Goal: Task Accomplishment & Management: Use online tool/utility

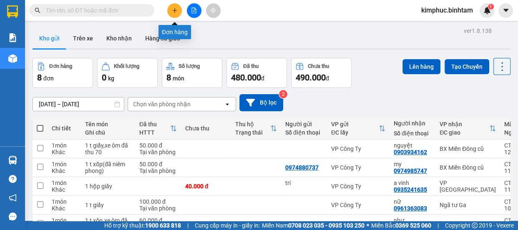
click at [174, 11] on icon "plus" at bounding box center [174, 10] width 0 height 5
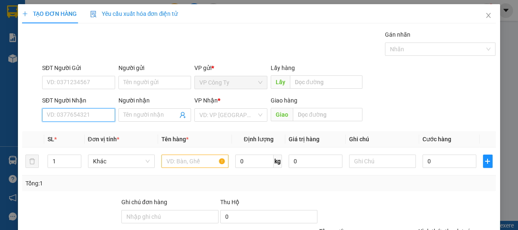
click at [91, 111] on input "SĐT Người Nhận" at bounding box center [78, 114] width 73 height 13
click at [97, 112] on input "0977577274" at bounding box center [78, 114] width 73 height 13
type input "0977577274"
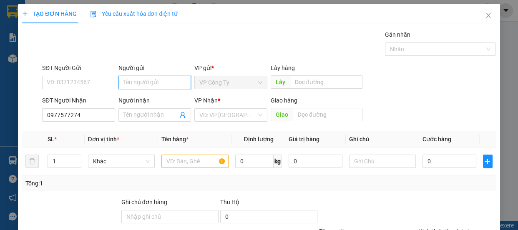
click at [146, 81] on input "Người gửi" at bounding box center [154, 82] width 73 height 13
type input "a nhân"
click at [245, 39] on div "Gán nhãn Nhãn" at bounding box center [268, 44] width 457 height 29
click at [148, 117] on input "Người nhận" at bounding box center [150, 114] width 55 height 9
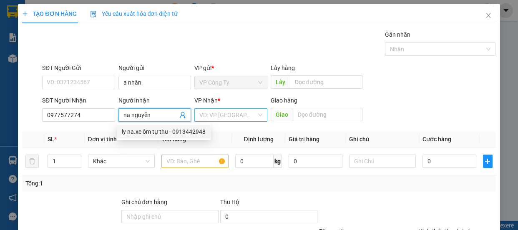
type input "na nguyễn"
click at [238, 109] on input "search" at bounding box center [227, 115] width 57 height 13
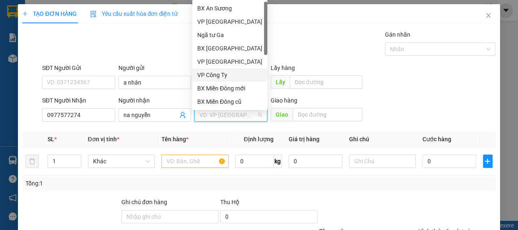
scroll to position [26, 0]
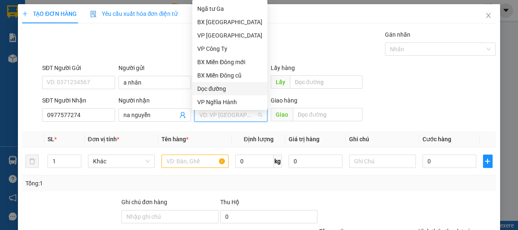
click at [238, 88] on div "Dọc đường" at bounding box center [229, 88] width 65 height 9
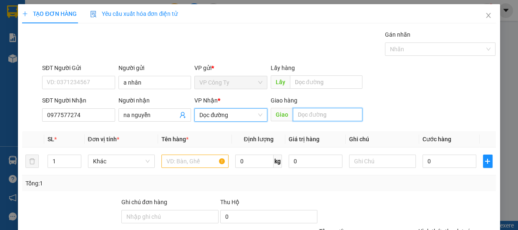
click at [329, 113] on input "text" at bounding box center [328, 114] width 70 height 13
type input "vạn phúc"
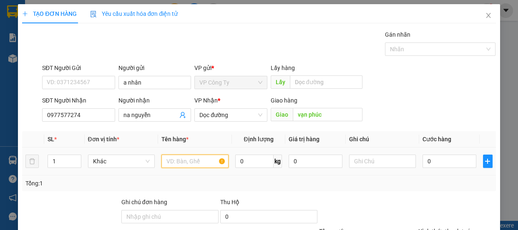
click at [182, 161] on input "text" at bounding box center [194, 161] width 67 height 13
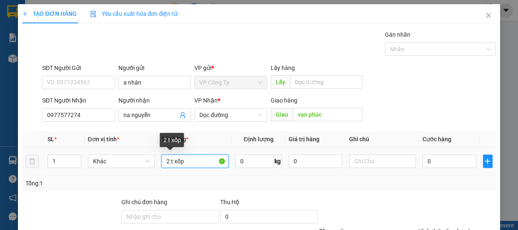
click at [167, 159] on input "2 t xốp" at bounding box center [194, 161] width 67 height 13
click at [205, 163] on input "1 t xốp" at bounding box center [194, 161] width 67 height 13
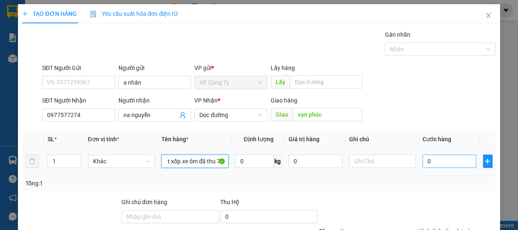
type input "1 t xốp.xe ôm đã thu 70"
click at [424, 161] on input "0" at bounding box center [449, 161] width 54 height 13
click at [424, 162] on input "0" at bounding box center [449, 161] width 54 height 13
type input "50"
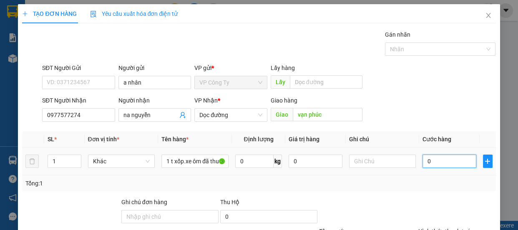
type input "50"
type input "500"
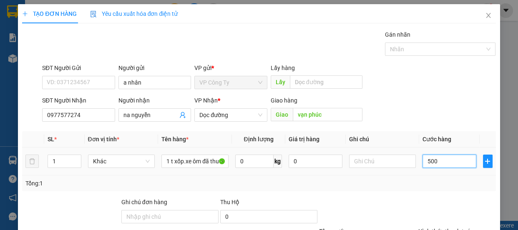
type input "5.000"
type input "50.000"
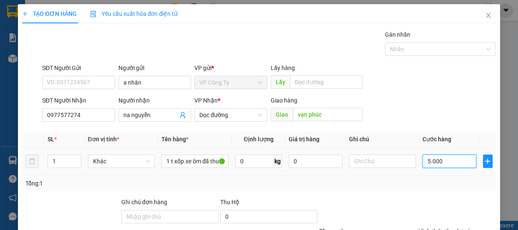
type input "50.000"
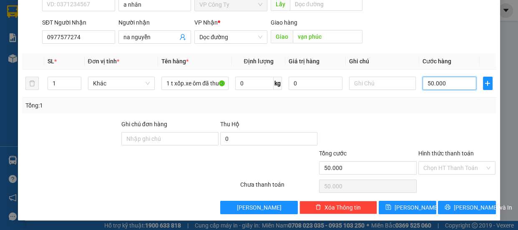
type input "50.000"
click at [443, 154] on label "Hình thức thanh toán" at bounding box center [445, 153] width 55 height 7
click at [443, 162] on input "Hình thức thanh toán" at bounding box center [454, 168] width 62 height 13
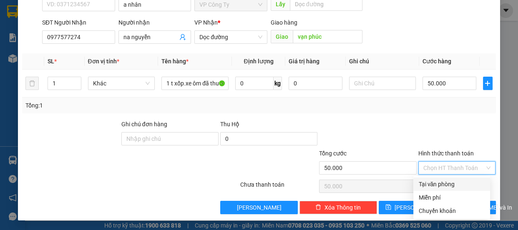
click at [444, 183] on div "Tại văn phòng" at bounding box center [451, 184] width 67 height 9
type input "0"
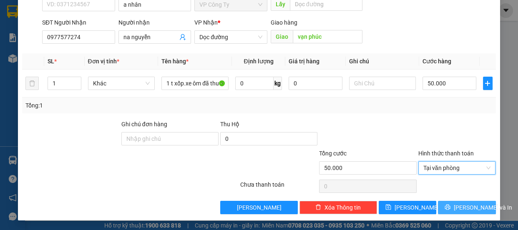
click at [444, 205] on button "[PERSON_NAME] và In" at bounding box center [467, 207] width 58 height 13
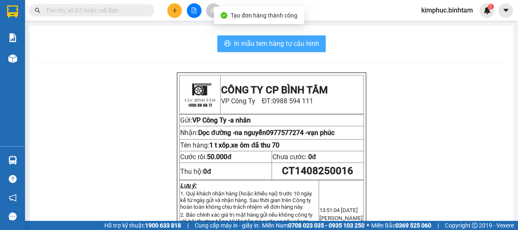
click at [283, 43] on span "In mẫu tem hàng tự cấu hình" at bounding box center [276, 43] width 85 height 10
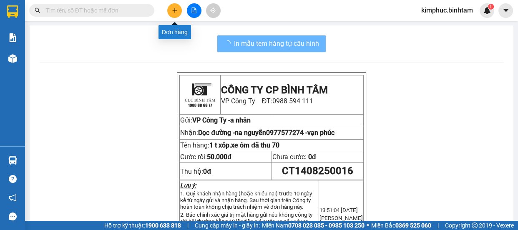
click at [172, 13] on icon "plus" at bounding box center [175, 11] width 6 height 6
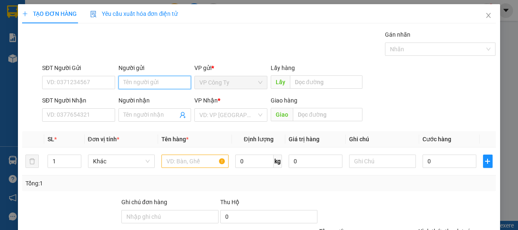
click at [126, 86] on input "Người gửi" at bounding box center [154, 82] width 73 height 13
type input "a nhân"
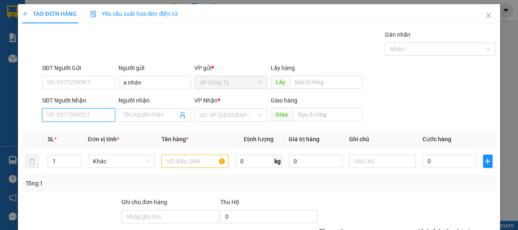
click at [75, 115] on input "SĐT Người Nhận" at bounding box center [78, 114] width 73 height 13
click at [89, 115] on input "0915684557" at bounding box center [78, 114] width 73 height 13
type input "0915684557"
click at [155, 115] on input "Người nhận" at bounding box center [150, 114] width 55 height 9
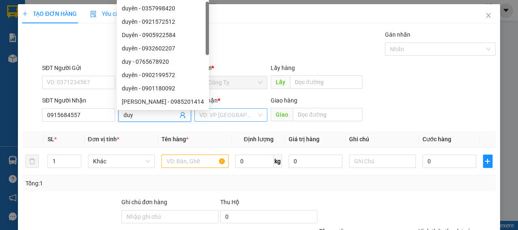
type input "duy"
click at [234, 111] on input "search" at bounding box center [227, 115] width 57 height 13
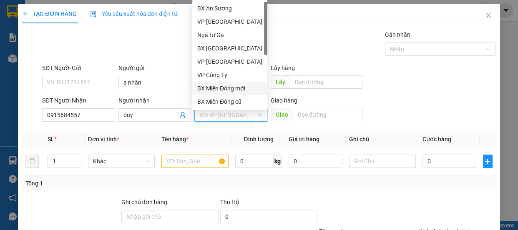
scroll to position [26, 0]
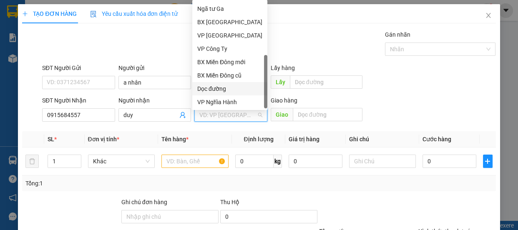
click at [228, 90] on div "Dọc đường" at bounding box center [229, 88] width 65 height 9
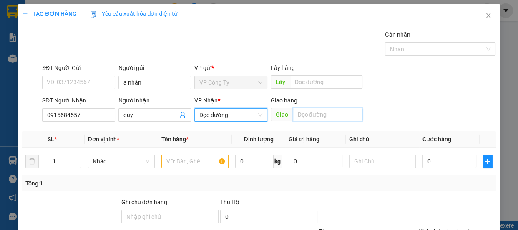
click at [309, 114] on input "text" at bounding box center [328, 114] width 70 height 13
type input "vạn phúc"
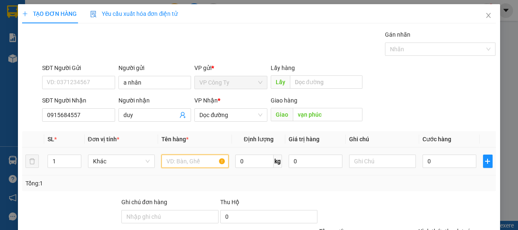
click at [204, 163] on input "text" at bounding box center [194, 161] width 67 height 13
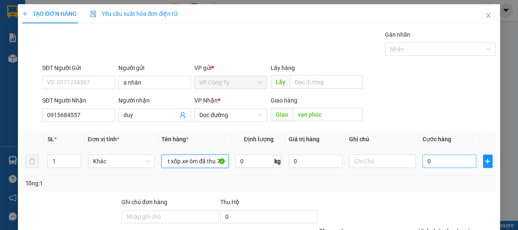
type input "1 t xốp.xe ôm đã thu 70"
click at [423, 162] on input "0" at bounding box center [449, 161] width 54 height 13
click at [423, 163] on input "0" at bounding box center [449, 161] width 54 height 13
type input "50"
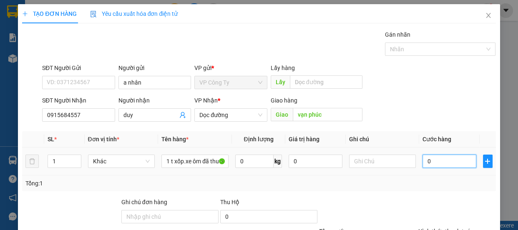
type input "50"
type input "500"
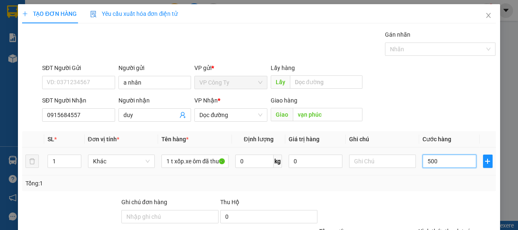
type input "5.000"
type input "50.000"
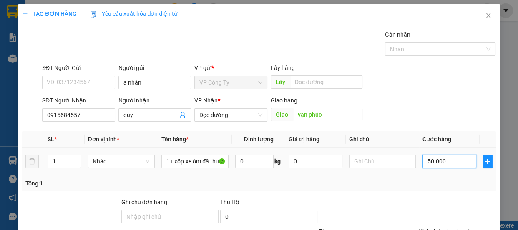
type input "50.000"
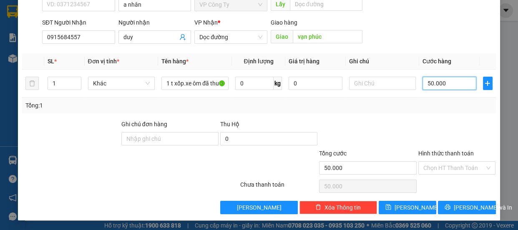
type input "50.000"
click at [434, 150] on label "Hình thức thanh toán" at bounding box center [445, 153] width 55 height 7
click at [434, 162] on input "Hình thức thanh toán" at bounding box center [454, 168] width 62 height 13
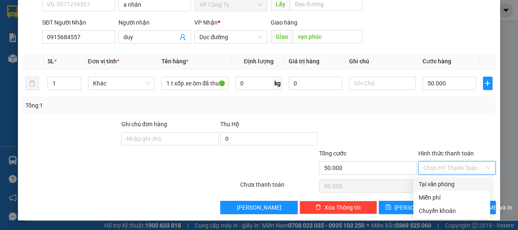
click at [425, 184] on div "Tại văn phòng" at bounding box center [451, 184] width 67 height 9
type input "0"
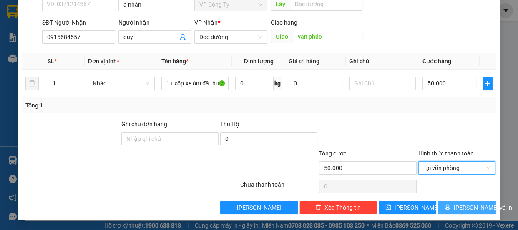
click at [456, 209] on span "[PERSON_NAME] và In" at bounding box center [482, 207] width 58 height 9
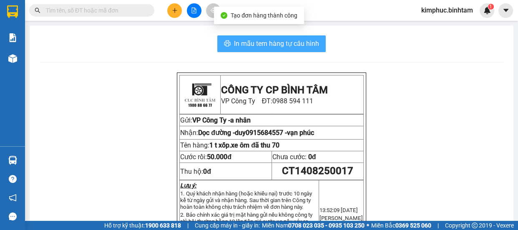
click at [298, 40] on span "In mẫu tem hàng tự cấu hình" at bounding box center [276, 43] width 85 height 10
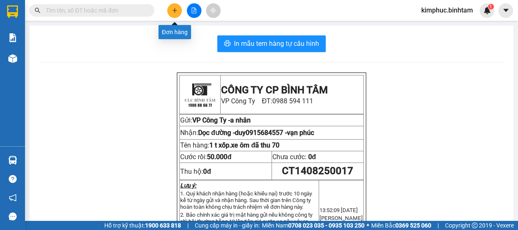
click at [174, 11] on icon "plus" at bounding box center [174, 10] width 0 height 5
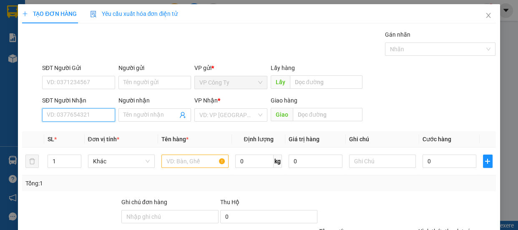
click at [80, 115] on input "SĐT Người Nhận" at bounding box center [78, 114] width 73 height 13
type input "0909807107"
click at [93, 117] on input "0909807107" at bounding box center [78, 114] width 73 height 13
click at [94, 119] on input "0909807107" at bounding box center [78, 114] width 73 height 13
click at [95, 132] on div "0909807107 - bản" at bounding box center [78, 131] width 62 height 9
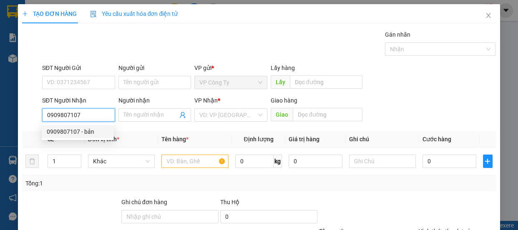
type input "bản"
type input "100.000"
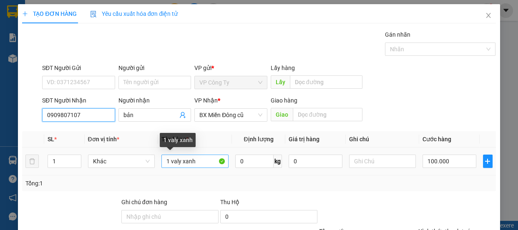
type input "0909807107"
click at [199, 162] on input "1 valy xanh" at bounding box center [194, 161] width 67 height 13
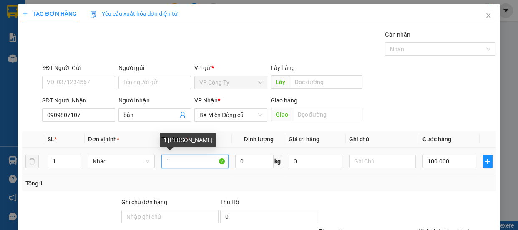
type input "1"
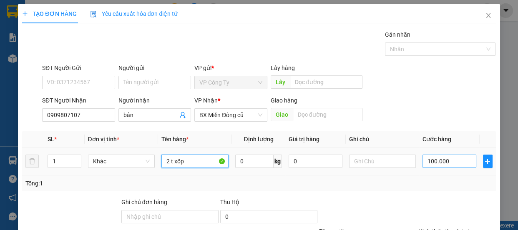
type input "2 t xốp"
click at [429, 159] on input "100.000" at bounding box center [449, 161] width 54 height 13
type input "10.000"
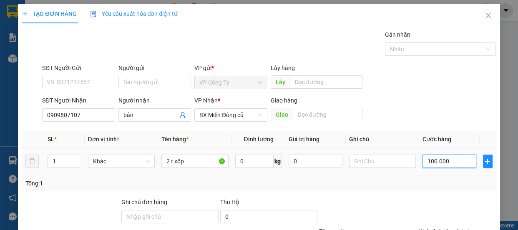
type input "10.000"
type input "140.000"
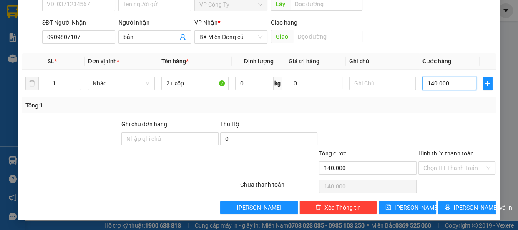
type input "140.000"
click at [440, 151] on label "Hình thức thanh toán" at bounding box center [445, 153] width 55 height 7
click at [440, 162] on input "Hình thức thanh toán" at bounding box center [454, 168] width 62 height 13
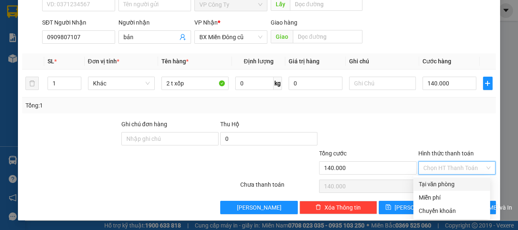
click at [434, 183] on div "Tại văn phòng" at bounding box center [451, 184] width 67 height 9
type input "0"
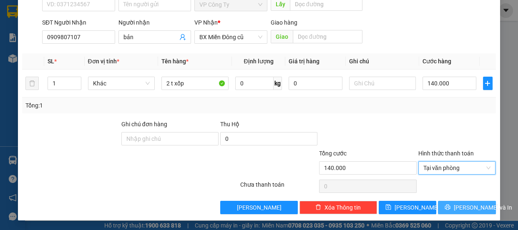
click at [447, 205] on icon "printer" at bounding box center [447, 207] width 6 height 6
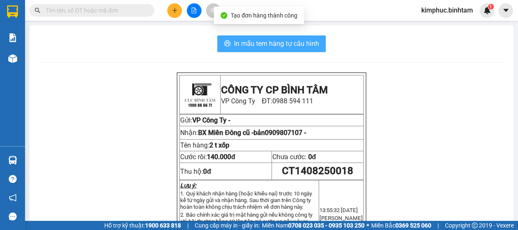
click at [300, 35] on button "In mẫu tem hàng tự cấu hình" at bounding box center [271, 43] width 108 height 17
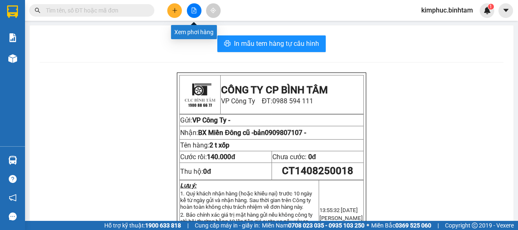
click at [200, 13] on button at bounding box center [194, 10] width 15 height 15
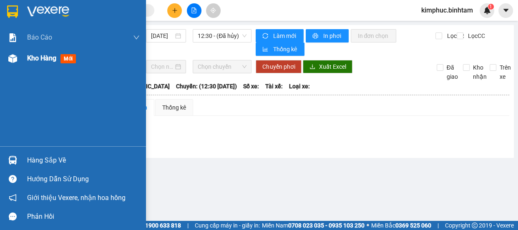
click at [33, 60] on span "Kho hàng" at bounding box center [41, 58] width 29 height 8
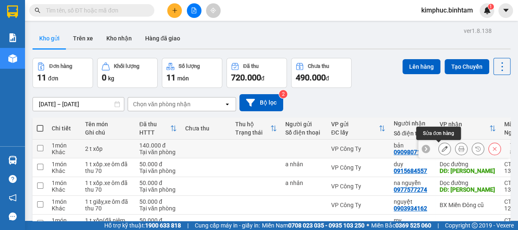
click at [441, 148] on icon at bounding box center [444, 149] width 6 height 6
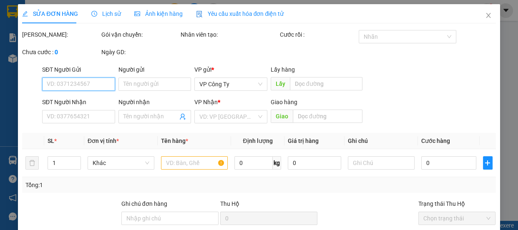
type input "0909807107"
type input "bản"
type input "140.000"
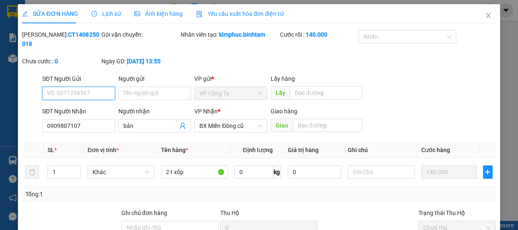
scroll to position [89, 0]
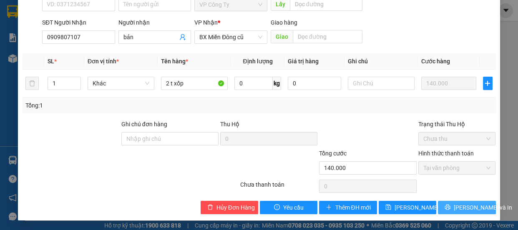
click at [453, 206] on button "[PERSON_NAME] và In" at bounding box center [467, 207] width 58 height 13
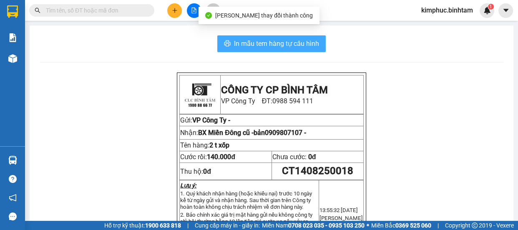
click at [286, 48] on span "In mẫu tem hàng tự cấu hình" at bounding box center [276, 43] width 85 height 10
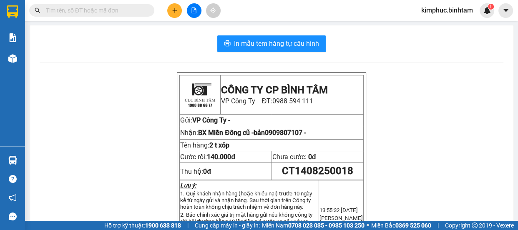
click at [165, 16] on div at bounding box center [194, 10] width 63 height 15
click at [177, 10] on icon "plus" at bounding box center [175, 11] width 6 height 6
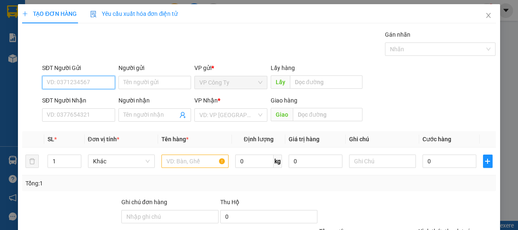
click at [93, 80] on input "SĐT Người Gửi" at bounding box center [78, 82] width 73 height 13
type input "0935913154"
click at [96, 80] on input "0935913154" at bounding box center [78, 82] width 73 height 13
click at [97, 81] on input "0935913154" at bounding box center [78, 82] width 73 height 13
click at [98, 83] on input "0935913154" at bounding box center [78, 82] width 73 height 13
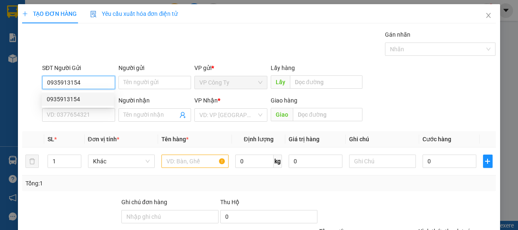
click at [96, 95] on div "0935913154" at bounding box center [78, 99] width 62 height 9
type input "0767755208"
type input "huy hoàng"
type input "70.000"
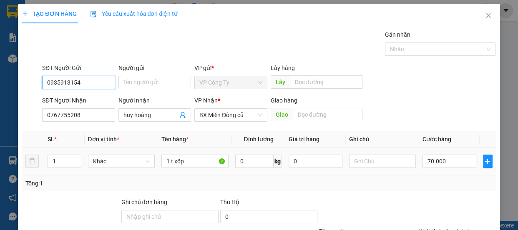
scroll to position [78, 0]
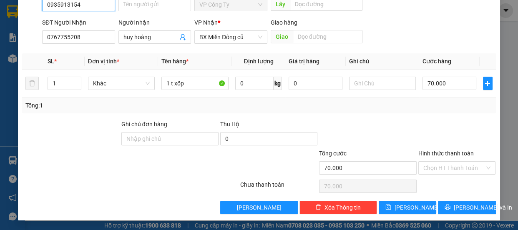
type input "0935913154"
click at [445, 154] on label "Hình thức thanh toán" at bounding box center [445, 153] width 55 height 7
click at [445, 162] on input "Hình thức thanh toán" at bounding box center [454, 168] width 62 height 13
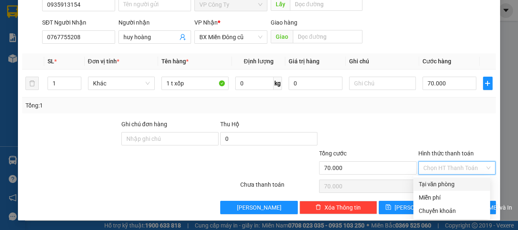
click at [438, 184] on div "Tại văn phòng" at bounding box center [451, 184] width 67 height 9
type input "0"
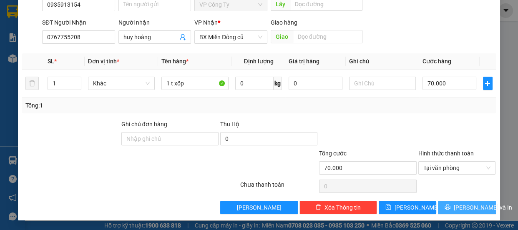
click at [466, 207] on span "[PERSON_NAME] và In" at bounding box center [482, 207] width 58 height 9
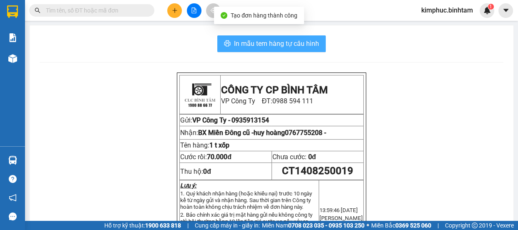
click at [285, 45] on span "In mẫu tem hàng tự cấu hình" at bounding box center [276, 43] width 85 height 10
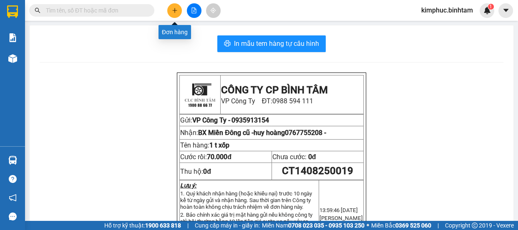
click at [169, 12] on button at bounding box center [174, 10] width 15 height 15
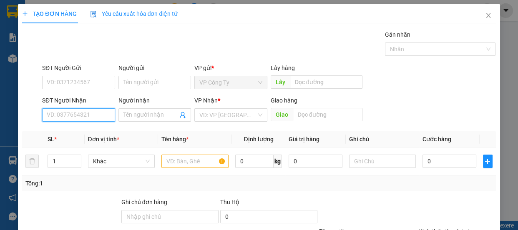
click at [85, 112] on input "SĐT Người Nhận" at bounding box center [78, 114] width 73 height 13
type input "0903920811"
click at [90, 114] on input "0903920811" at bounding box center [78, 114] width 73 height 13
click at [91, 116] on input "0903920811" at bounding box center [78, 114] width 73 height 13
click at [91, 134] on div "0903920811 - tuấn" at bounding box center [78, 131] width 62 height 9
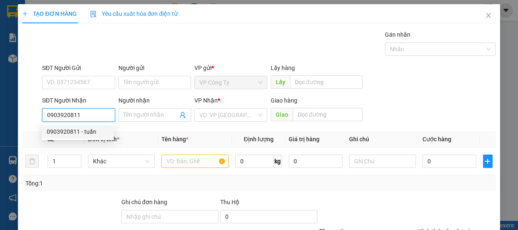
type input "tuấn"
type input "50.000"
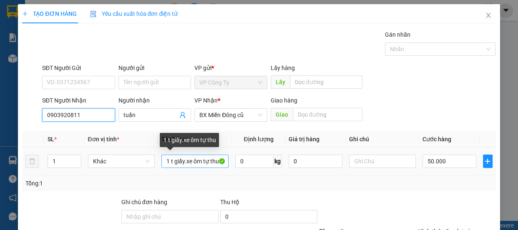
type input "0903920811"
click at [163, 160] on input "1 t giấy.xe ôm tự thu" at bounding box center [194, 161] width 67 height 13
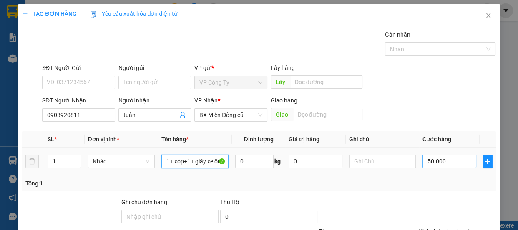
type input "1 t xóp+1 t giấy.xe ôm tự thu"
click at [424, 160] on input "50.000" at bounding box center [449, 161] width 54 height 13
click at [425, 160] on input "50.000" at bounding box center [449, 161] width 54 height 13
type input "0"
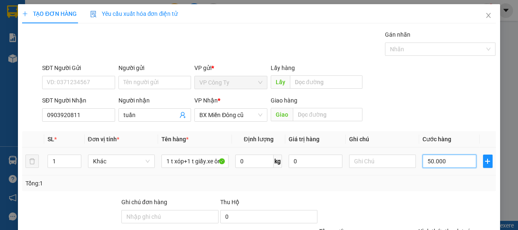
type input "0.000"
type input "20.000"
type input "200.000"
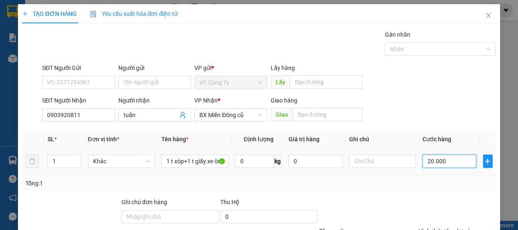
type input "200.000"
type input "2.000.000"
click at [429, 161] on input "2.000.000" at bounding box center [449, 161] width 54 height 13
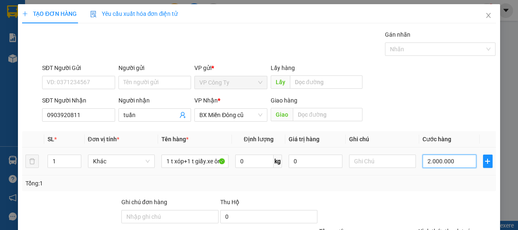
type input "200.000"
click at [434, 227] on div "Hình thức thanh toán" at bounding box center [457, 233] width 78 height 13
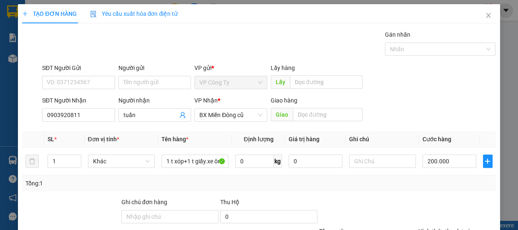
click at [435, 228] on label "Hình thức thanh toán" at bounding box center [445, 231] width 55 height 7
type input "0"
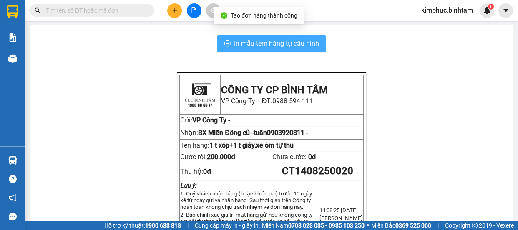
click at [300, 44] on span "In mẫu tem hàng tự cấu hình" at bounding box center [276, 43] width 85 height 10
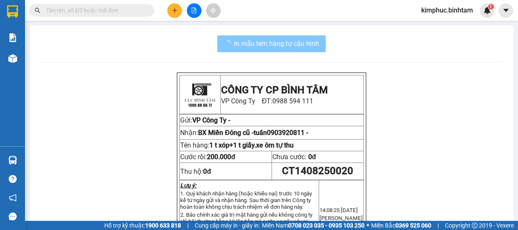
click at [176, 9] on icon "plus" at bounding box center [175, 11] width 6 height 6
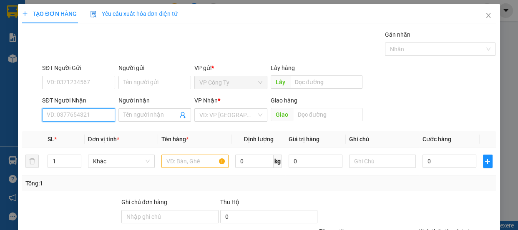
click at [79, 121] on input "SĐT Người Nhận" at bounding box center [78, 114] width 73 height 13
click at [87, 118] on input "0903156869" at bounding box center [78, 114] width 73 height 13
type input "0903156869"
click at [148, 110] on input "Người nhận" at bounding box center [150, 114] width 55 height 9
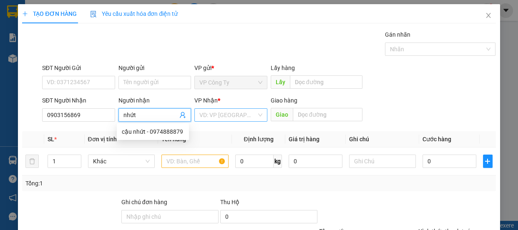
type input "nhứt"
click at [218, 113] on input "search" at bounding box center [227, 115] width 57 height 13
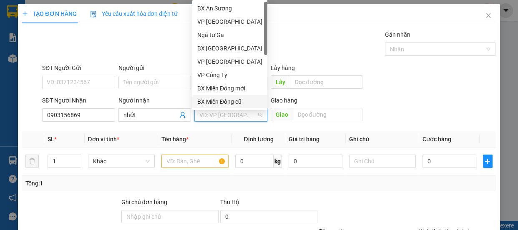
click at [223, 100] on div "BX Miền Đông cũ" at bounding box center [229, 101] width 65 height 9
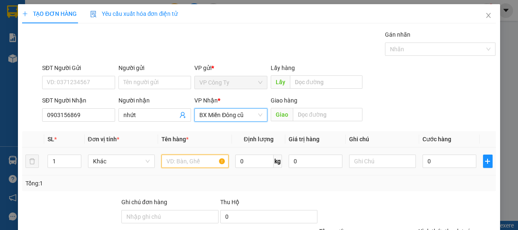
click at [194, 161] on input "text" at bounding box center [194, 161] width 67 height 13
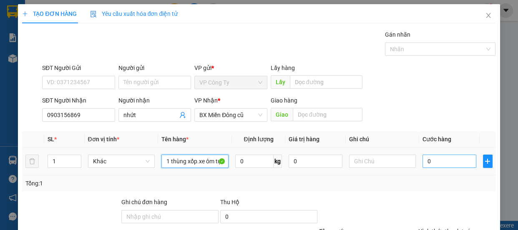
type input "1 thùng xốp.xe ôm tự thu"
click at [422, 160] on input "0" at bounding box center [449, 161] width 54 height 13
click at [422, 161] on input "0" at bounding box center [449, 161] width 54 height 13
type input "70"
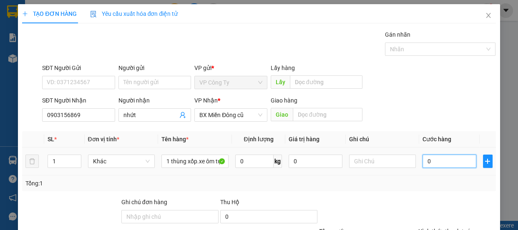
type input "70"
type input "700"
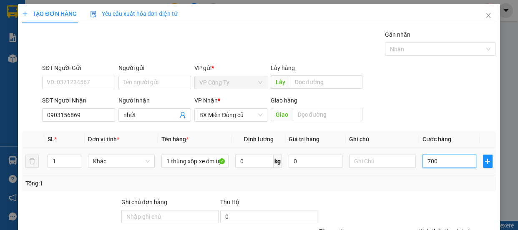
type input "7.000"
type input "70.000"
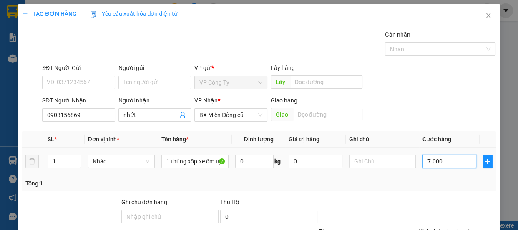
type input "70.000"
click at [443, 198] on div at bounding box center [456, 212] width 79 height 29
click at [445, 228] on label "Hình thức thanh toán" at bounding box center [445, 231] width 55 height 7
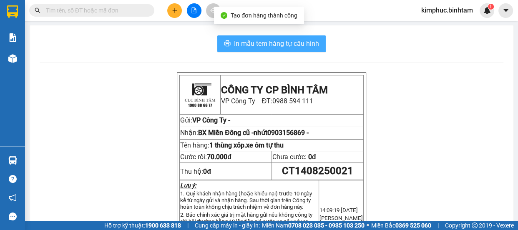
click at [279, 50] on button "In mẫu tem hàng tự cấu hình" at bounding box center [271, 43] width 108 height 17
click at [280, 48] on span "In mẫu tem hàng tự cấu hình" at bounding box center [276, 43] width 85 height 10
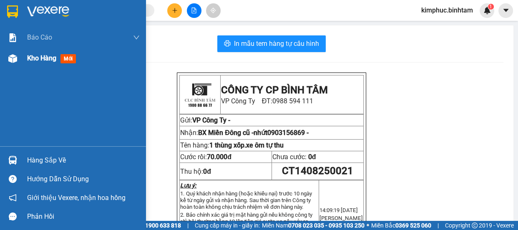
click at [44, 61] on span "Kho hàng" at bounding box center [41, 58] width 29 height 8
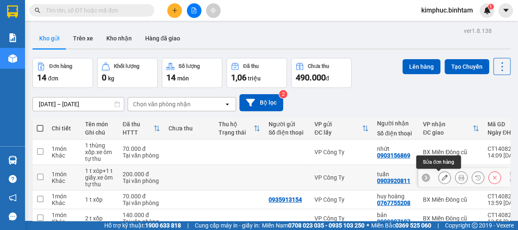
click at [441, 175] on icon at bounding box center [444, 178] width 6 height 6
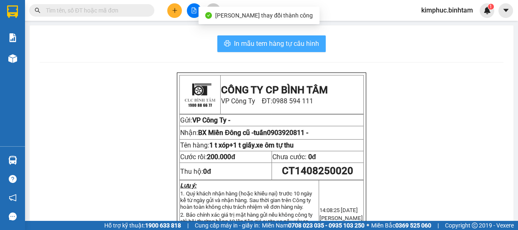
click at [234, 39] on span "In mẫu tem hàng tự cấu hình" at bounding box center [276, 43] width 85 height 10
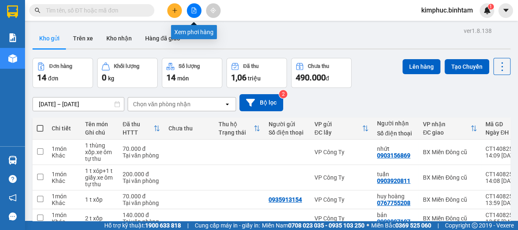
click at [193, 10] on icon "file-add" at bounding box center [194, 11] width 5 height 6
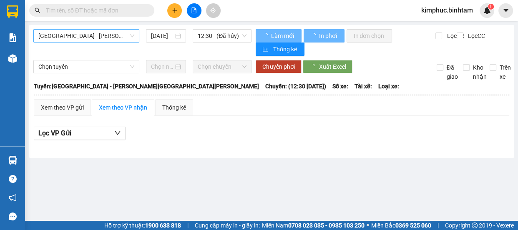
click at [76, 33] on span "[GEOGRAPHIC_DATA] - [GEOGRAPHIC_DATA]" at bounding box center [86, 36] width 96 height 13
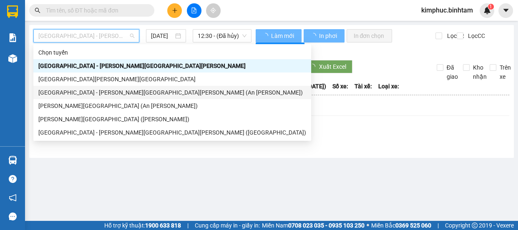
click at [73, 92] on div "[GEOGRAPHIC_DATA] - [GEOGRAPHIC_DATA] (An Sương)" at bounding box center [172, 92] width 268 height 9
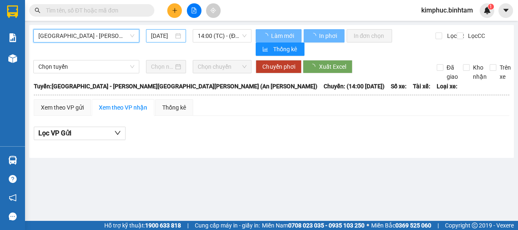
click at [168, 36] on input "[DATE]" at bounding box center [162, 35] width 23 height 9
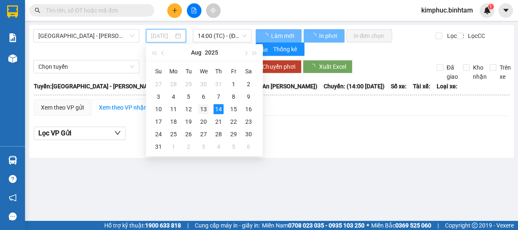
click at [206, 114] on div "13" at bounding box center [203, 109] width 10 height 10
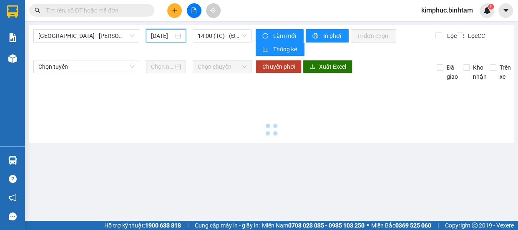
type input "[DATE]"
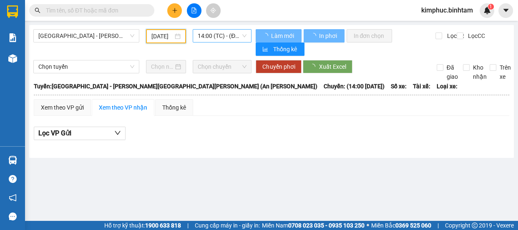
click at [233, 35] on span "14:00 (TC) - (Đã hủy)" at bounding box center [222, 36] width 49 height 13
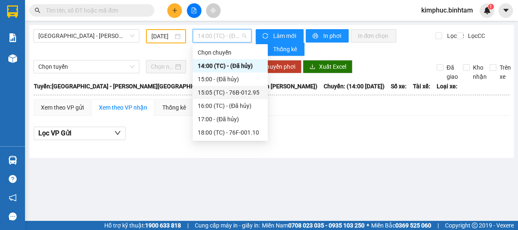
click at [247, 91] on div "15:05 (TC) - 76B-012.95" at bounding box center [230, 92] width 65 height 9
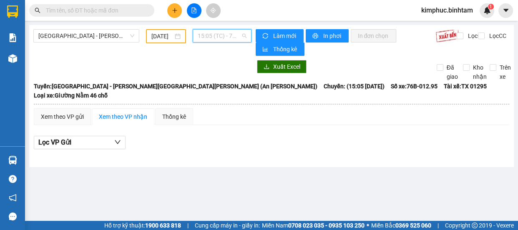
click at [228, 35] on span "15:05 (TC) - 76B-012.95" at bounding box center [222, 36] width 49 height 13
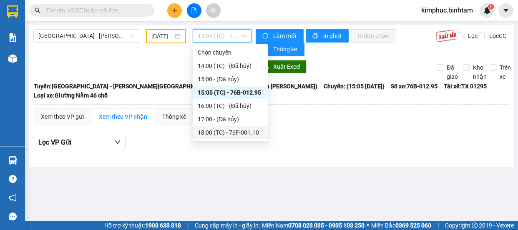
click at [235, 129] on div "18:00 (TC) - 76F-001.10" at bounding box center [230, 132] width 65 height 9
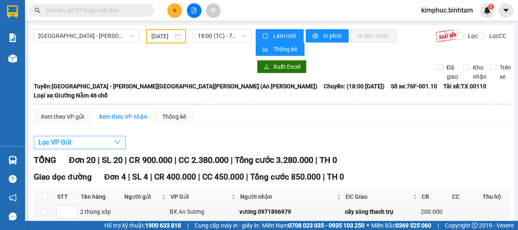
click at [66, 137] on span "Lọc VP Gửi" at bounding box center [54, 142] width 33 height 10
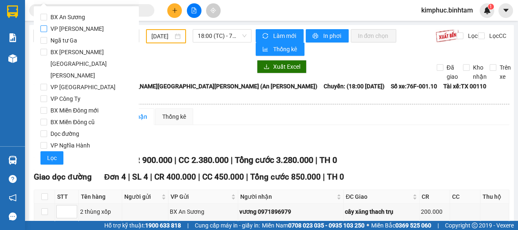
click at [45, 26] on input "VP [PERSON_NAME]" at bounding box center [43, 28] width 7 height 7
click at [45, 29] on input "VP [PERSON_NAME]" at bounding box center [43, 28] width 7 height 7
checkbox input "false"
click at [146, 136] on div "Lọc VP Gửi" at bounding box center [271, 143] width 475 height 14
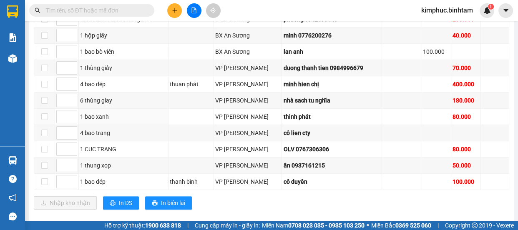
scroll to position [250, 0]
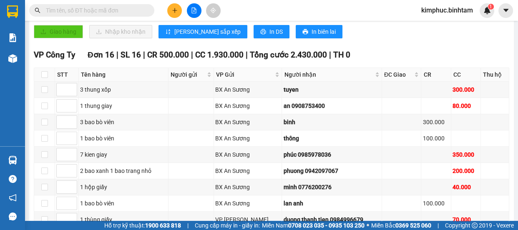
click at [77, 11] on input "text" at bounding box center [95, 10] width 98 height 9
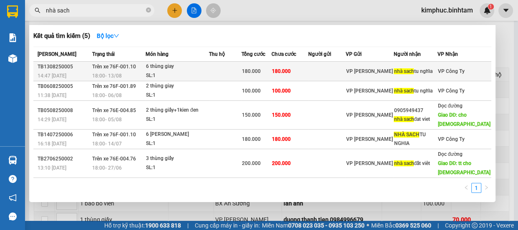
type input "nhà sach"
click at [173, 63] on div "6 thùng giay" at bounding box center [177, 66] width 63 height 9
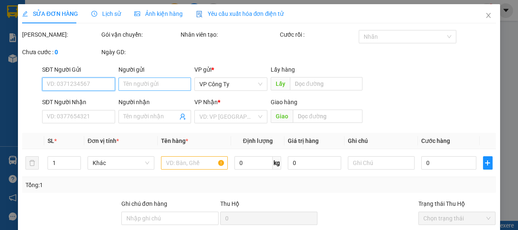
type input "nhà sach tu nghĩa"
type input "180.000"
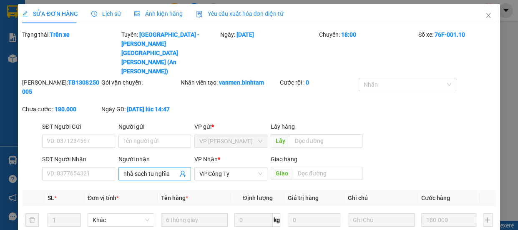
click at [174, 169] on input "nhà sach tu nghĩa" at bounding box center [150, 173] width 55 height 9
type input "n"
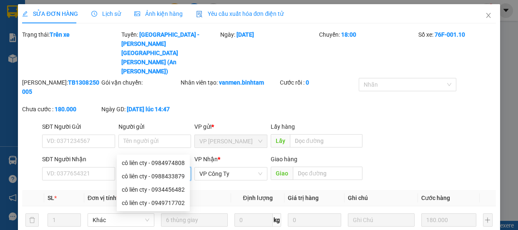
scroll to position [109, 0]
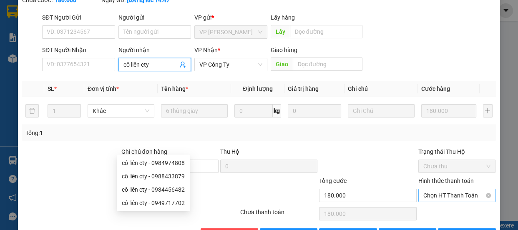
click at [444, 189] on span "Chọn HT Thanh Toán" at bounding box center [457, 195] width 68 height 13
type input "cô liên cty"
click at [444, 189] on span "Chọn HT Thanh Toán" at bounding box center [457, 195] width 68 height 13
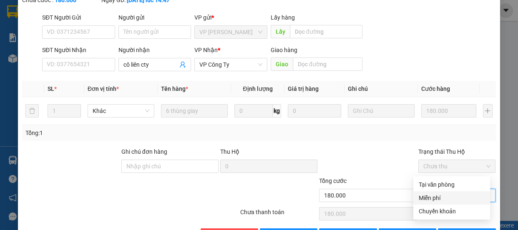
click at [448, 195] on div "Miễn phí" at bounding box center [451, 197] width 67 height 9
type input "0"
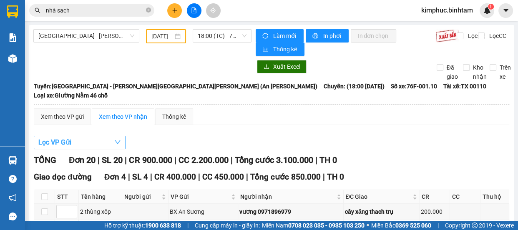
click at [83, 136] on button "Lọc VP Gửi" at bounding box center [80, 142] width 92 height 13
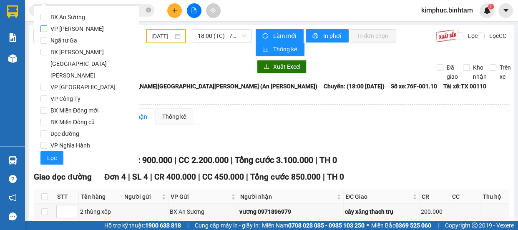
click at [44, 29] on input "VP [PERSON_NAME]" at bounding box center [43, 28] width 7 height 7
checkbox input "true"
click at [56, 151] on button "Lọc" at bounding box center [51, 157] width 23 height 13
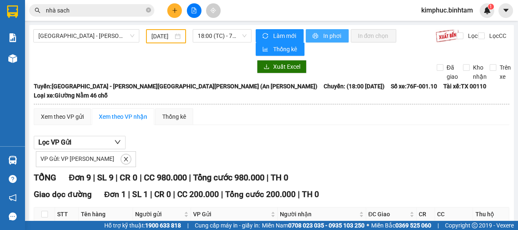
click at [326, 35] on span "In phơi" at bounding box center [332, 35] width 19 height 9
click at [325, 36] on span "In phơi" at bounding box center [332, 35] width 19 height 9
click at [326, 36] on span "In phơi" at bounding box center [332, 35] width 19 height 9
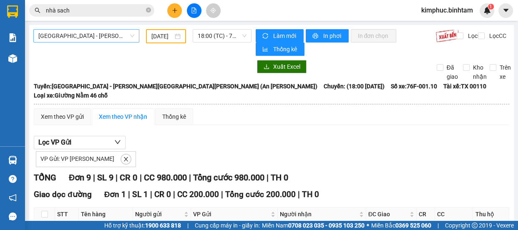
click at [116, 33] on span "[GEOGRAPHIC_DATA] - [PERSON_NAME][GEOGRAPHIC_DATA][PERSON_NAME] (An [PERSON_NAM…" at bounding box center [86, 36] width 96 height 13
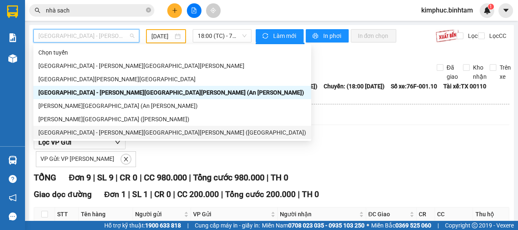
click at [99, 136] on div "[GEOGRAPHIC_DATA] - [PERSON_NAME][GEOGRAPHIC_DATA][PERSON_NAME] ([GEOGRAPHIC_DA…" at bounding box center [172, 132] width 268 height 9
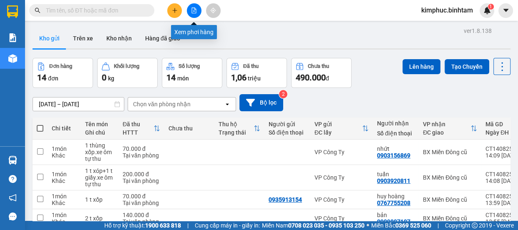
click at [195, 13] on button at bounding box center [194, 10] width 15 height 15
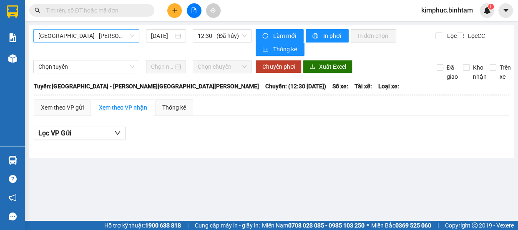
click at [130, 37] on span "[GEOGRAPHIC_DATA] - [PERSON_NAME][GEOGRAPHIC_DATA][PERSON_NAME]" at bounding box center [86, 36] width 96 height 13
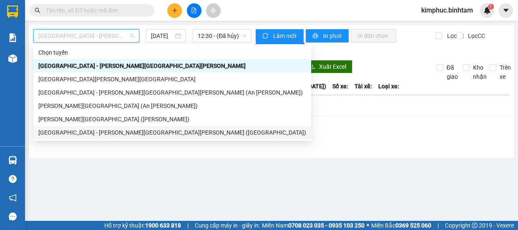
click at [88, 133] on div "[GEOGRAPHIC_DATA] - [PERSON_NAME][GEOGRAPHIC_DATA][PERSON_NAME] ([GEOGRAPHIC_DA…" at bounding box center [172, 132] width 268 height 9
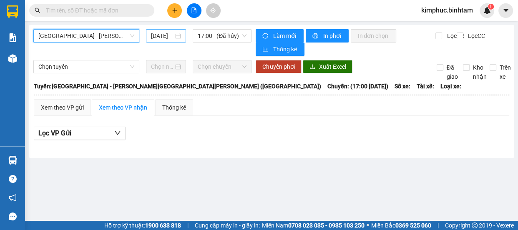
click at [165, 34] on input "[DATE]" at bounding box center [162, 35] width 23 height 9
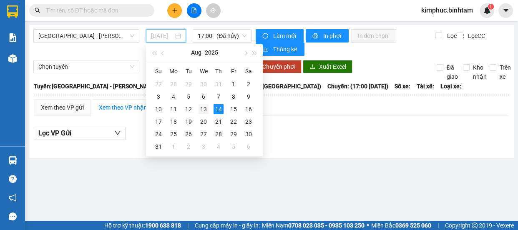
click at [204, 107] on div "13" at bounding box center [203, 109] width 10 height 10
type input "13/08/2025"
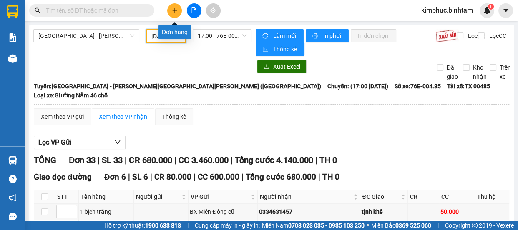
click at [173, 10] on icon "plus" at bounding box center [174, 10] width 5 height 0
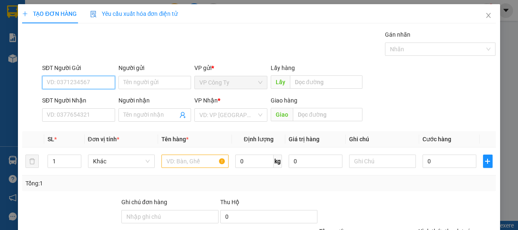
click at [103, 83] on input "SĐT Người Gửi" at bounding box center [78, 82] width 73 height 13
type input "0937393929"
click at [111, 84] on input "0937393929" at bounding box center [78, 82] width 73 height 13
click at [100, 93] on div "0937393929" at bounding box center [78, 99] width 72 height 13
type input "0906564946"
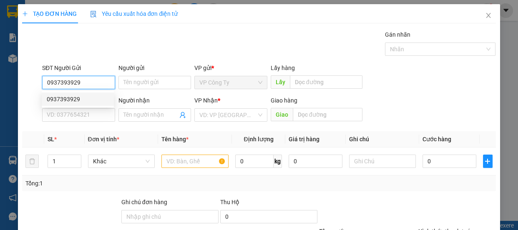
type input "AN SƯƠNG"
type input "50.000"
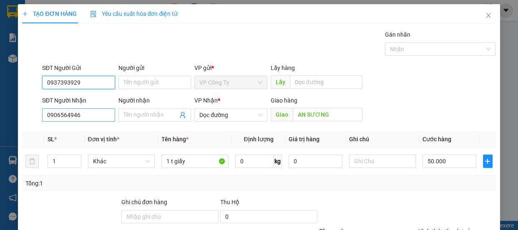
type input "0937393929"
click at [94, 118] on input "0906564946" at bounding box center [78, 114] width 73 height 13
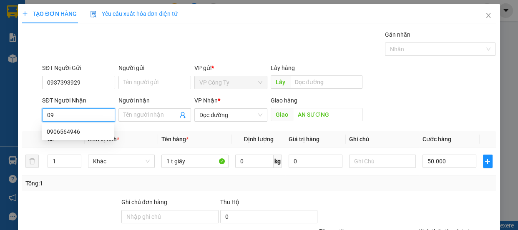
type input "0"
click at [65, 116] on input "093833258" at bounding box center [78, 114] width 73 height 13
type input "0938333258"
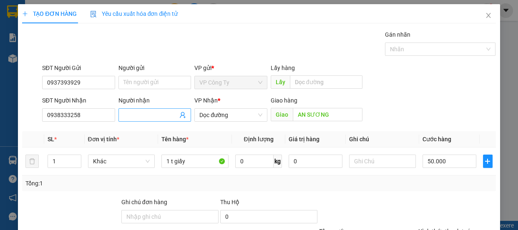
click at [130, 115] on input "Người nhận" at bounding box center [150, 114] width 55 height 9
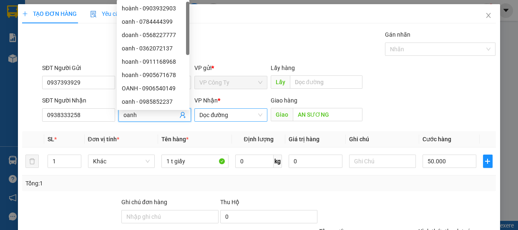
click at [249, 113] on span "Dọc đường" at bounding box center [230, 115] width 63 height 13
type input "oanh"
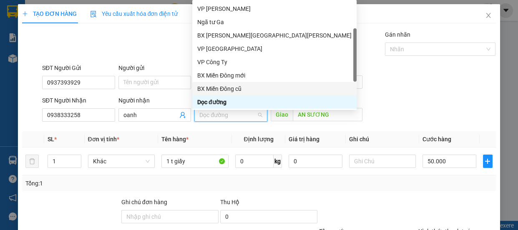
click at [239, 88] on div "BX Miền Đông cũ" at bounding box center [274, 88] width 154 height 9
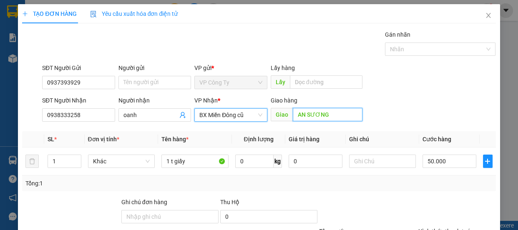
click at [347, 116] on input "AN SƯƠNG" at bounding box center [328, 114] width 70 height 13
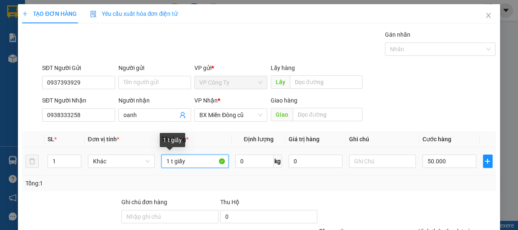
click at [204, 167] on input "1 t giấy" at bounding box center [194, 161] width 67 height 13
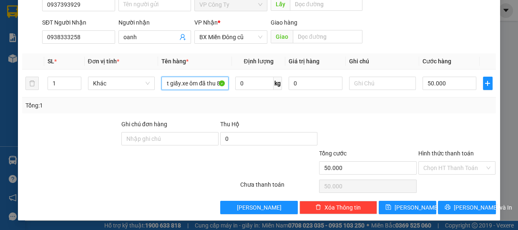
type input "1 t giấy.xe ôm đã thu 80"
click at [448, 153] on label "Hình thức thanh toán" at bounding box center [445, 153] width 55 height 7
click at [448, 162] on input "Hình thức thanh toán" at bounding box center [454, 168] width 62 height 13
click at [448, 153] on label "Hình thức thanh toán" at bounding box center [445, 153] width 55 height 7
click at [448, 162] on input "Hình thức thanh toán" at bounding box center [454, 168] width 62 height 13
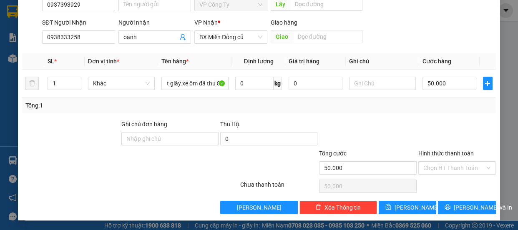
scroll to position [0, 0]
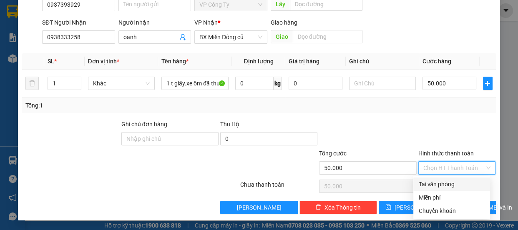
click at [440, 186] on div "Tại văn phòng" at bounding box center [451, 184] width 67 height 9
type input "0"
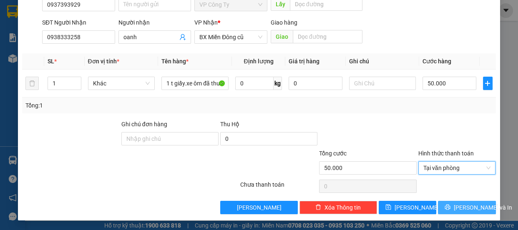
click at [456, 209] on span "[PERSON_NAME] và In" at bounding box center [482, 207] width 58 height 9
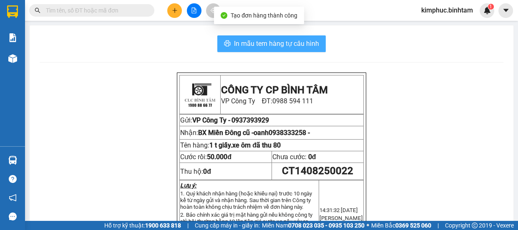
click at [316, 42] on button "In mẫu tem hàng tự cấu hình" at bounding box center [271, 43] width 108 height 17
click at [316, 42] on span "In mẫu tem hàng tự cấu hình" at bounding box center [276, 43] width 85 height 10
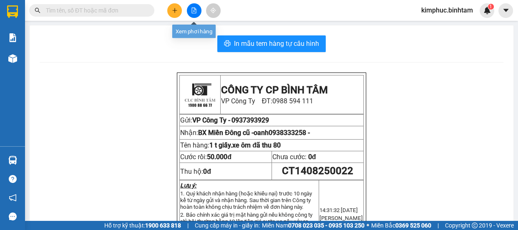
click at [191, 13] on button at bounding box center [194, 10] width 15 height 15
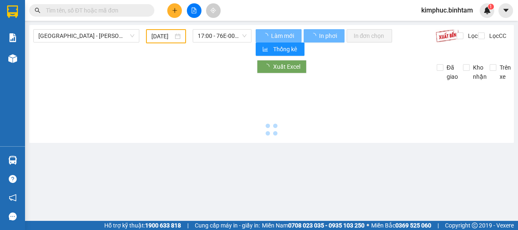
type input "[DATE]"
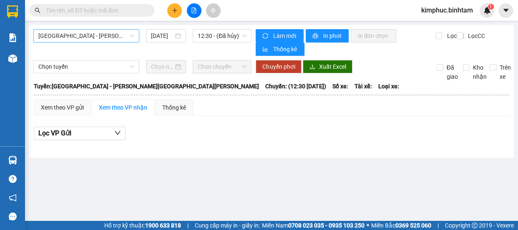
click at [104, 37] on span "[GEOGRAPHIC_DATA] - [GEOGRAPHIC_DATA]" at bounding box center [86, 36] width 96 height 13
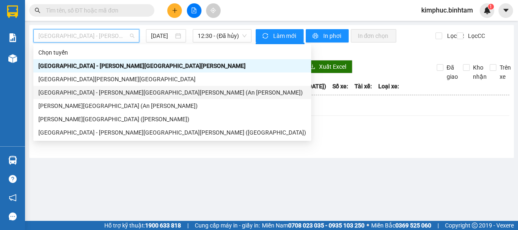
click at [96, 93] on div "[GEOGRAPHIC_DATA] - [GEOGRAPHIC_DATA] (An Sương)" at bounding box center [172, 92] width 268 height 9
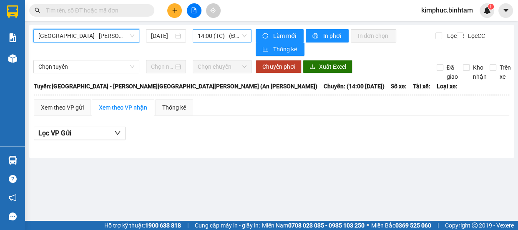
click at [216, 34] on span "14:00 (TC) - (Đã hủy)" at bounding box center [222, 36] width 49 height 13
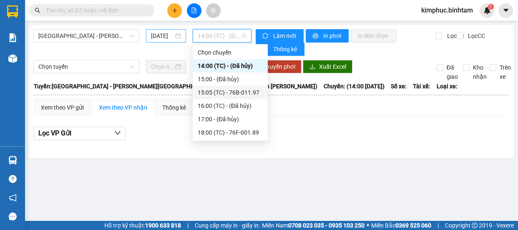
click at [166, 33] on input "[DATE]" at bounding box center [162, 35] width 23 height 9
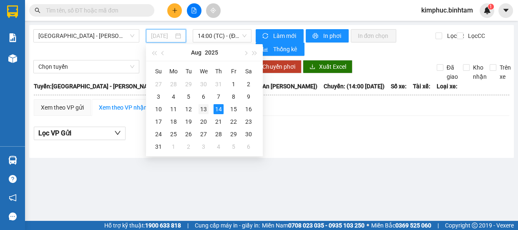
click at [205, 107] on div "13" at bounding box center [203, 109] width 10 height 10
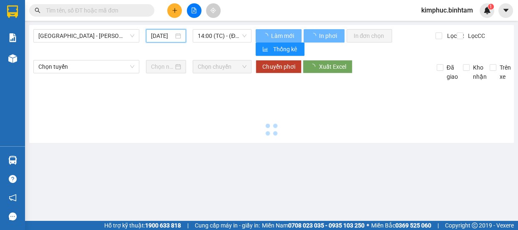
type input "13/08/2025"
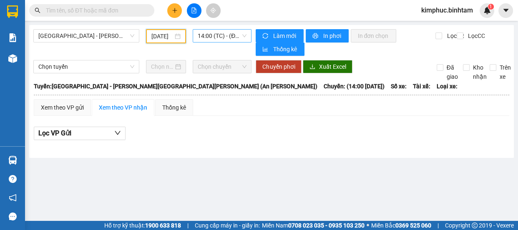
click at [231, 38] on span "14:00 (TC) - (Đã hủy)" at bounding box center [222, 36] width 49 height 13
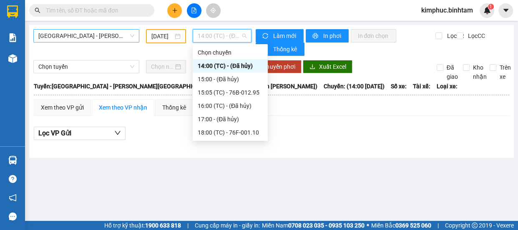
click at [121, 41] on span "[GEOGRAPHIC_DATA] - [GEOGRAPHIC_DATA] (An Sương)" at bounding box center [86, 36] width 96 height 13
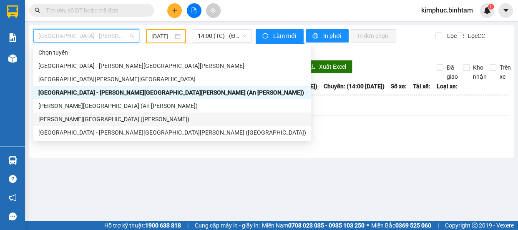
click at [119, 118] on div "Quảng Ngãi - [GEOGRAPHIC_DATA] ([GEOGRAPHIC_DATA])" at bounding box center [172, 119] width 268 height 9
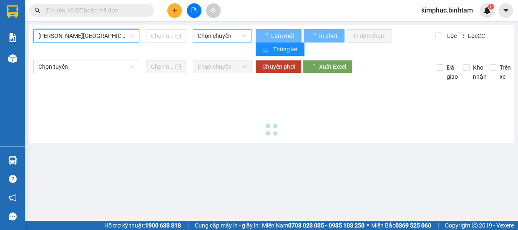
type input "[DATE]"
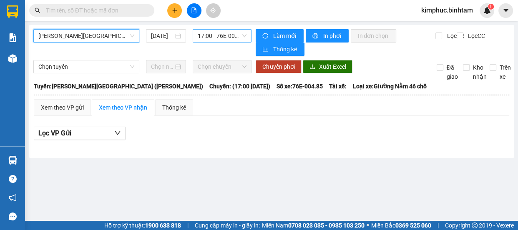
click at [225, 36] on span "17:00 - 76E-004.85" at bounding box center [222, 36] width 49 height 13
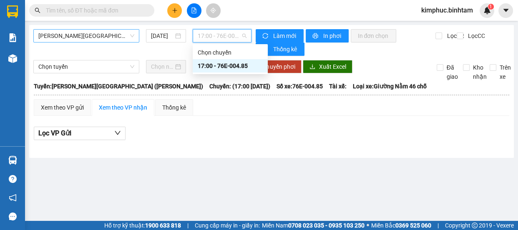
click at [129, 33] on span "Quảng Ngãi - [GEOGRAPHIC_DATA] ([GEOGRAPHIC_DATA])" at bounding box center [86, 36] width 96 height 13
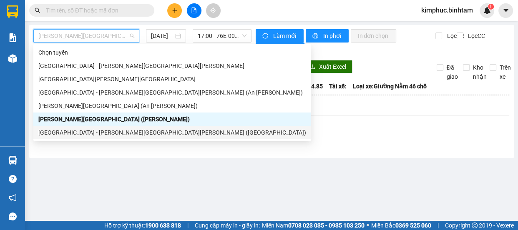
click at [96, 130] on div "[GEOGRAPHIC_DATA] - [GEOGRAPHIC_DATA] ([GEOGRAPHIC_DATA])" at bounding box center [172, 132] width 268 height 9
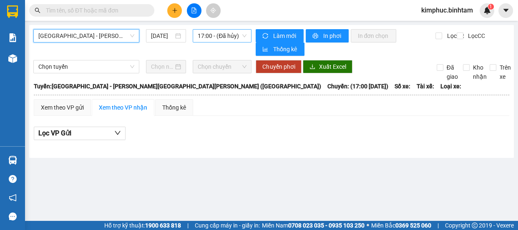
click at [228, 36] on span "17:00 - (Đã hủy)" at bounding box center [222, 36] width 49 height 13
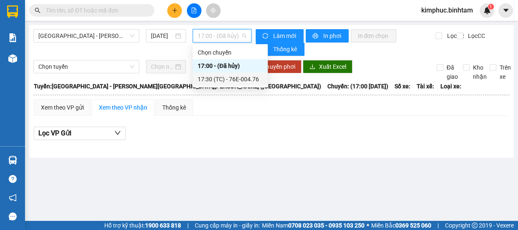
click at [236, 77] on div "17:30 (TC) - 76E-004.76" at bounding box center [230, 79] width 65 height 9
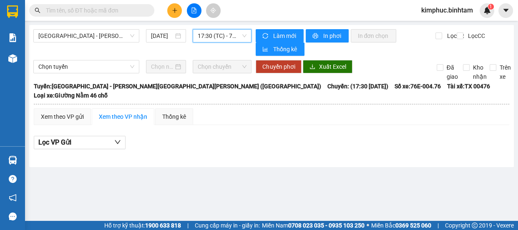
click at [233, 34] on span "17:30 (TC) - 76E-004.76" at bounding box center [222, 36] width 49 height 13
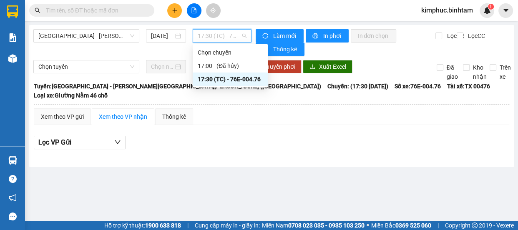
click at [233, 82] on div "17:30 (TC) - 76E-004.76" at bounding box center [230, 79] width 65 height 9
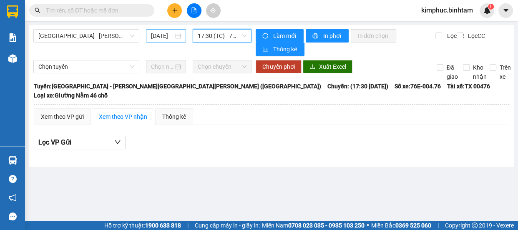
click at [155, 36] on input "[DATE]" at bounding box center [162, 35] width 23 height 9
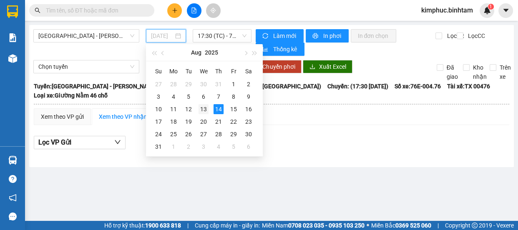
click at [209, 108] on td "13" at bounding box center [203, 109] width 15 height 13
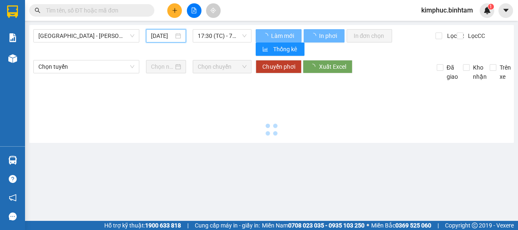
type input "13/08/2025"
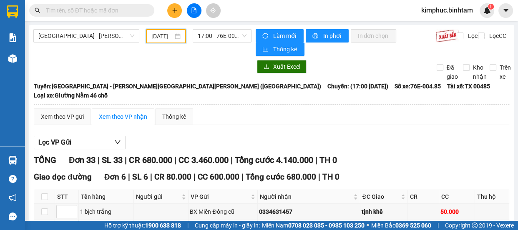
click at [65, 12] on input "text" at bounding box center [95, 10] width 98 height 9
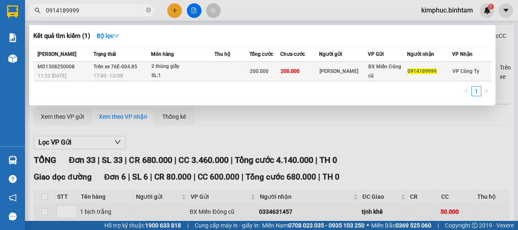
type input "0914189999"
click at [117, 65] on span "Trên xe 76E-004.85" at bounding box center [115, 67] width 44 height 6
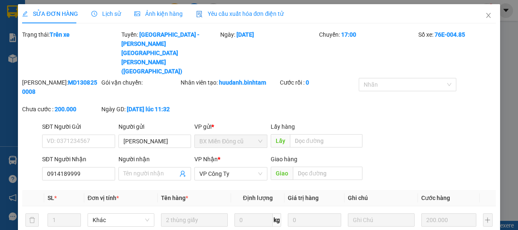
type input "Vương"
type input "0914189999"
type input "200.000"
click at [139, 135] on input "Vương" at bounding box center [154, 141] width 73 height 13
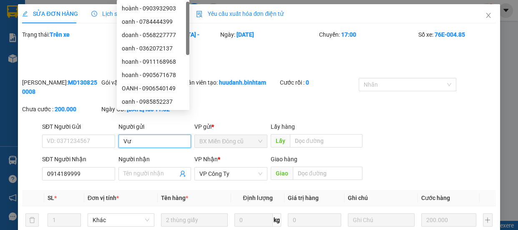
type input "V"
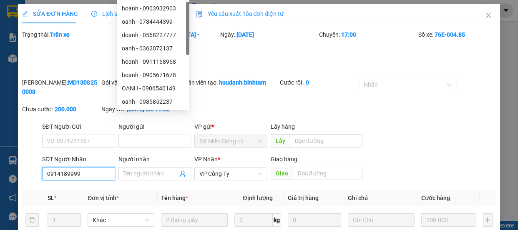
click at [101, 167] on input "0914189999" at bounding box center [78, 173] width 73 height 13
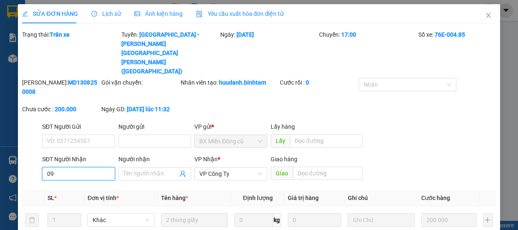
type input "0"
type input "0912782199"
click at [136, 169] on input "Người nhận" at bounding box center [150, 173] width 55 height 9
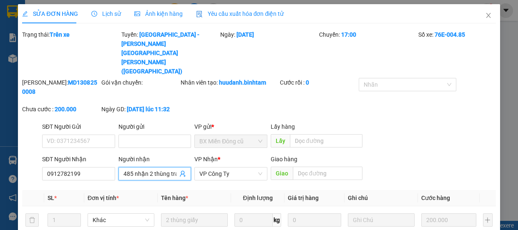
type input "485 nhận 2 thùng trái cây xe thu 100"
type input "0"
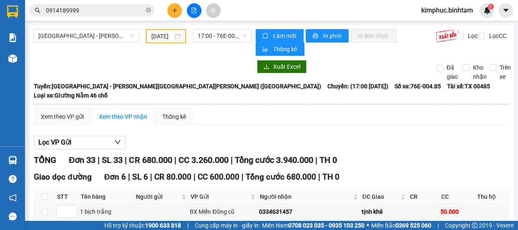
click at [113, 4] on span "0914189999" at bounding box center [91, 10] width 125 height 13
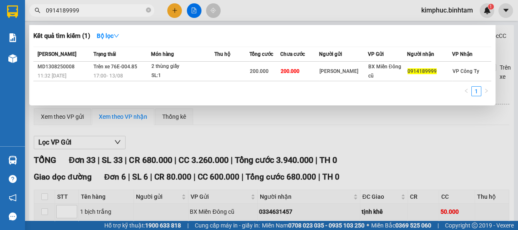
click at [116, 9] on input "0914189999" at bounding box center [95, 10] width 98 height 9
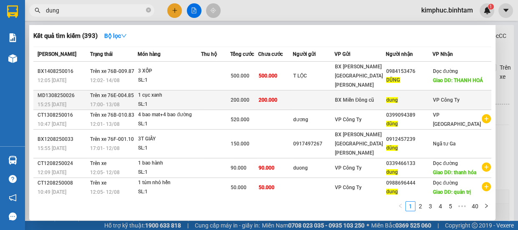
type input "dung"
click at [155, 95] on div "1 cục xanh" at bounding box center [169, 95] width 63 height 9
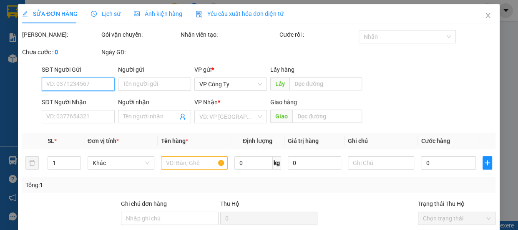
type input "dung"
type input "200.000"
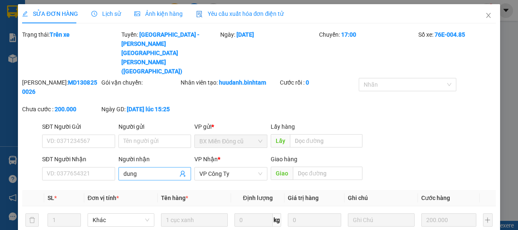
click at [155, 169] on input "dung" at bounding box center [150, 173] width 55 height 9
type input "d"
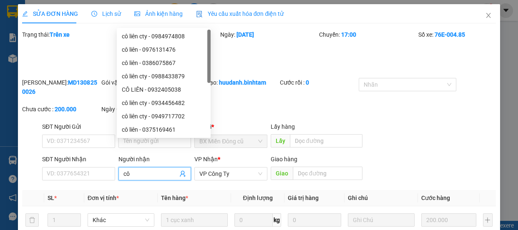
type input "c"
click at [163, 169] on input "0972199522" at bounding box center [150, 173] width 55 height 9
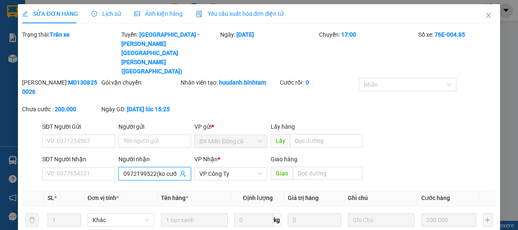
type input "0972199522(ko cước)"
type input "0"
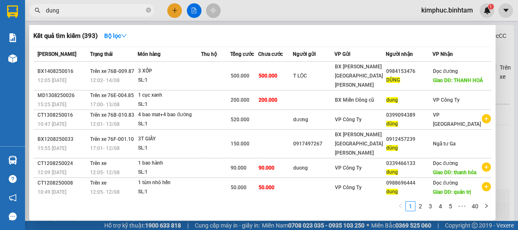
click at [96, 11] on input "dung" at bounding box center [95, 10] width 98 height 9
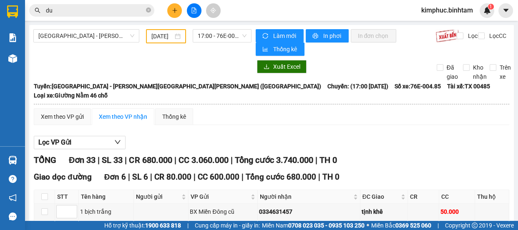
type input "d"
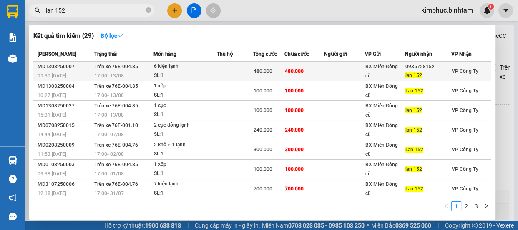
type input "lan 152"
click at [263, 71] on span "480.000" at bounding box center [262, 71] width 19 height 6
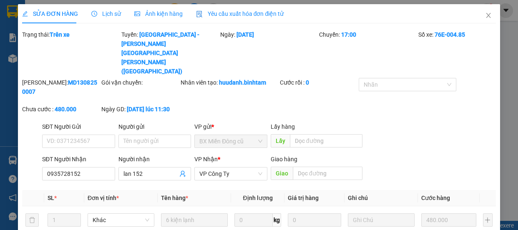
type input "0935728152"
type input "lan 152"
type input "480.000"
click at [91, 167] on input "0935728152" at bounding box center [78, 173] width 73 height 13
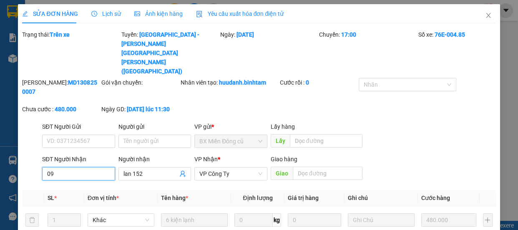
type input "0"
click at [155, 169] on input "lan 152" at bounding box center [150, 173] width 55 height 9
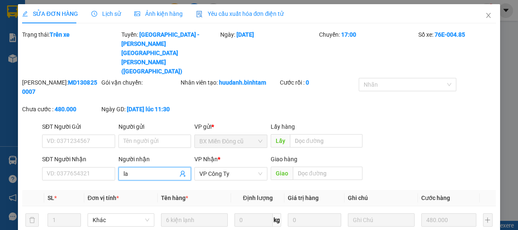
type input "l"
type input "485 nhận vạn phúc cc 300"
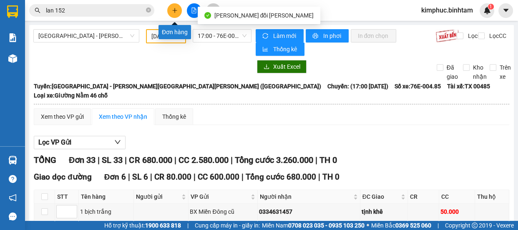
click at [175, 12] on icon "plus" at bounding box center [175, 11] width 6 height 6
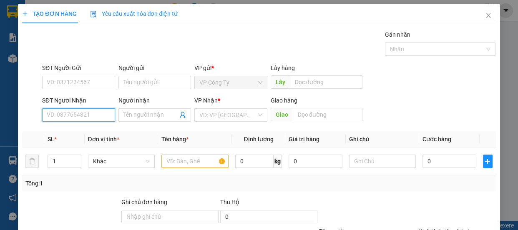
click at [84, 114] on input "SĐT Người Nhận" at bounding box center [78, 114] width 73 height 13
type input "0918290091"
click at [95, 115] on input "0918290091" at bounding box center [78, 114] width 73 height 13
click at [94, 133] on div "0918290091 - toàn" at bounding box center [78, 131] width 62 height 9
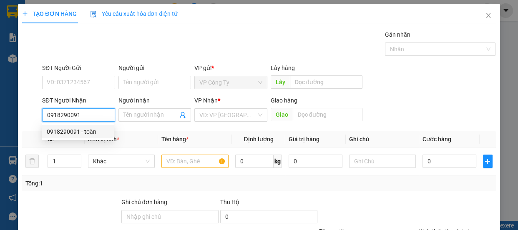
type input "toàn"
type input "40.000"
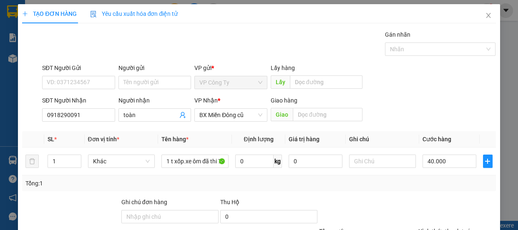
click at [452, 228] on label "Hình thức thanh toán" at bounding box center [445, 231] width 55 height 7
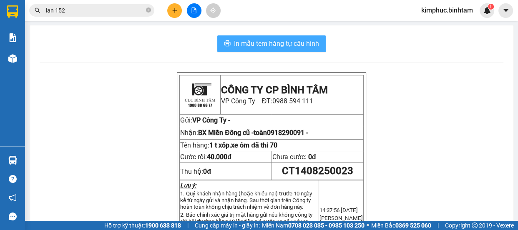
click at [251, 45] on span "In mẫu tem hàng tự cấu hình" at bounding box center [276, 43] width 85 height 10
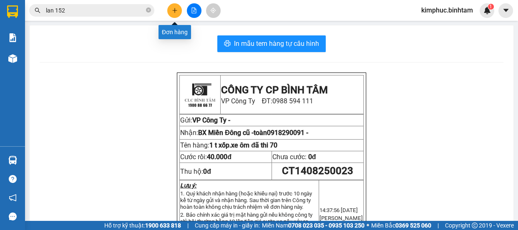
click at [173, 15] on button at bounding box center [174, 10] width 15 height 15
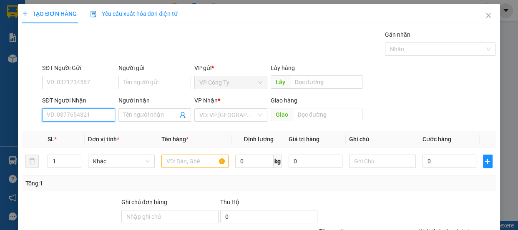
click at [83, 113] on input "SĐT Người Nhận" at bounding box center [78, 114] width 73 height 13
type input "0901249043"
click at [88, 114] on input "0901249043" at bounding box center [78, 114] width 73 height 13
click at [96, 129] on div "0901249043 - TRANG" at bounding box center [78, 131] width 62 height 9
type input "TRANG"
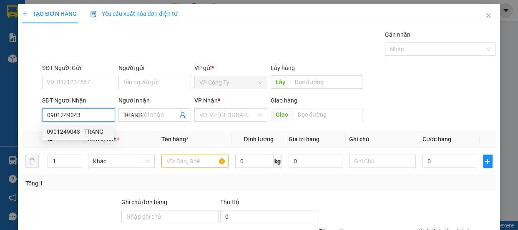
type input "70.000"
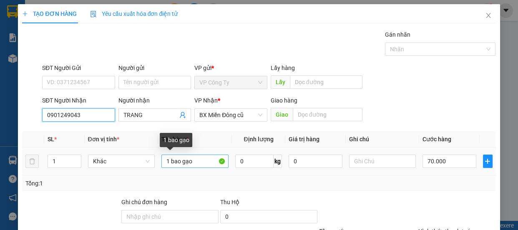
type input "0901249043"
click at [200, 163] on input "1 bao gạo" at bounding box center [194, 161] width 67 height 13
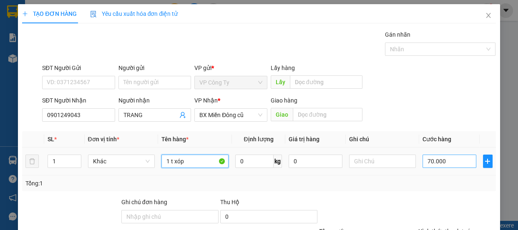
type input "1 t xóp"
click at [426, 165] on input "70.000" at bounding box center [449, 161] width 54 height 13
type input "0"
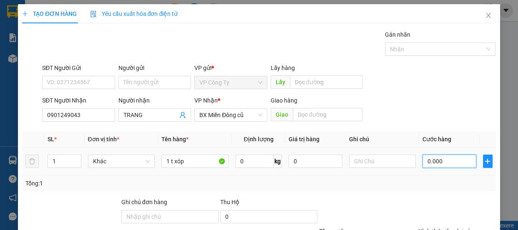
type input "10.000"
type input "100.000"
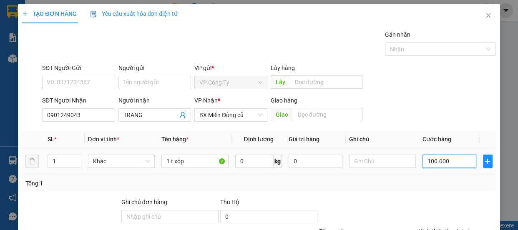
type input "100.000"
click at [447, 228] on label "Hình thức thanh toán" at bounding box center [445, 231] width 55 height 7
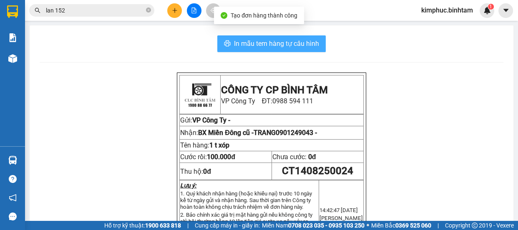
click at [290, 38] on span "In mẫu tem hàng tự cấu hình" at bounding box center [276, 43] width 85 height 10
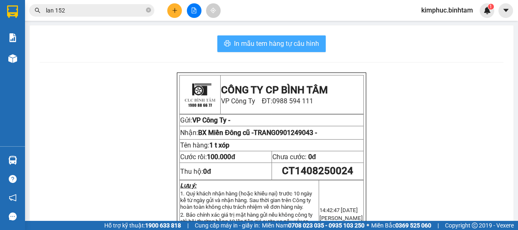
click at [304, 45] on span "In mẫu tem hàng tự cấu hình" at bounding box center [276, 43] width 85 height 10
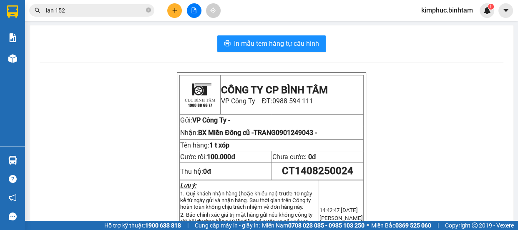
click at [182, 10] on div at bounding box center [194, 10] width 63 height 15
click at [178, 10] on button at bounding box center [174, 10] width 15 height 15
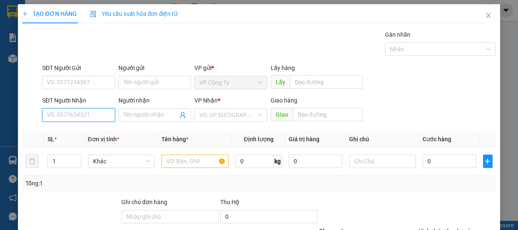
click at [93, 110] on input "SĐT Người Nhận" at bounding box center [78, 114] width 73 height 13
type input "0938243342"
click at [95, 129] on div "0938243342 - huy" at bounding box center [78, 131] width 62 height 9
type input "huy"
type input "150.000"
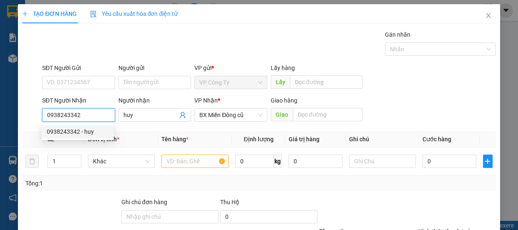
type input "150.000"
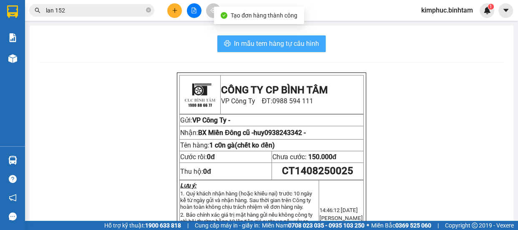
click at [295, 36] on button "In mẫu tem hàng tự cấu hình" at bounding box center [271, 43] width 108 height 17
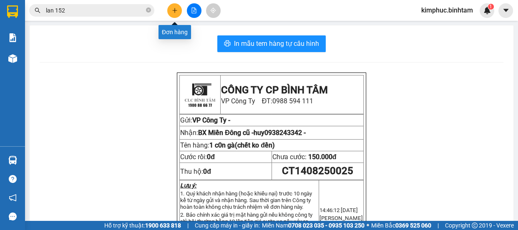
click at [176, 14] on button at bounding box center [174, 10] width 15 height 15
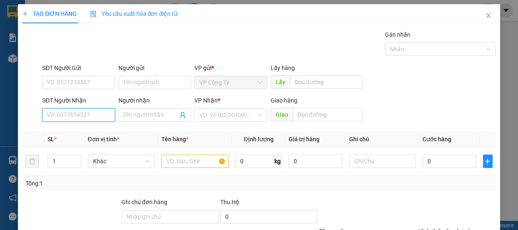
click at [99, 117] on input "SĐT Người Nhận" at bounding box center [78, 114] width 73 height 13
type input "0936025303"
click at [108, 113] on input "0936025303" at bounding box center [78, 114] width 73 height 13
click at [101, 129] on div "0936025303 - vân" at bounding box center [78, 131] width 62 height 9
type input "vân"
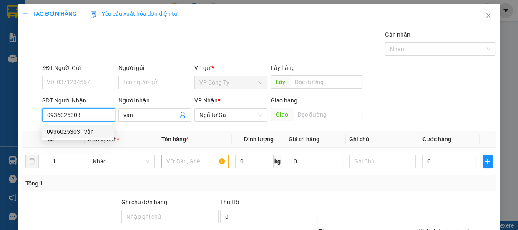
type input "100.000"
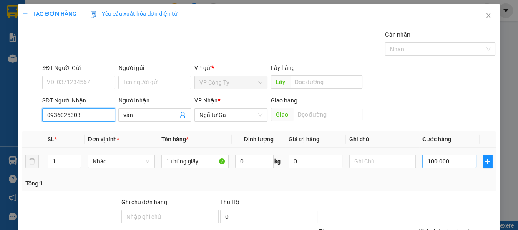
type input "0936025303"
click at [429, 159] on input "100.000" at bounding box center [449, 161] width 54 height 13
click at [428, 159] on input "100.000" at bounding box center [449, 161] width 54 height 13
type input "10.000"
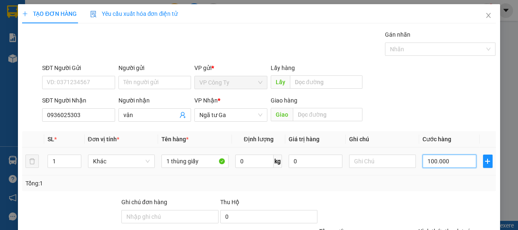
type input "10.000"
type input "0.000"
type input "0"
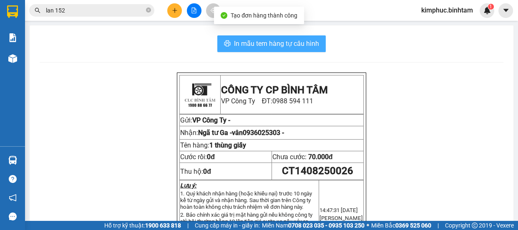
click at [282, 43] on span "In mẫu tem hàng tự cấu hình" at bounding box center [276, 43] width 85 height 10
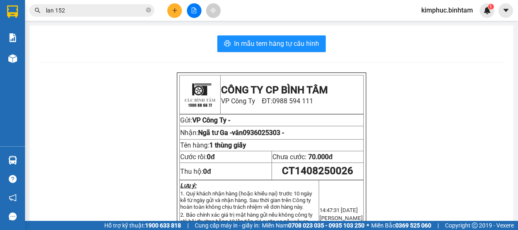
click at [178, 17] on button at bounding box center [174, 10] width 15 height 15
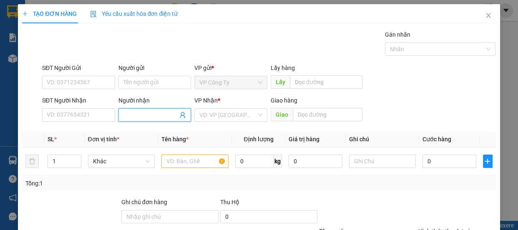
click at [165, 110] on span at bounding box center [154, 114] width 73 height 13
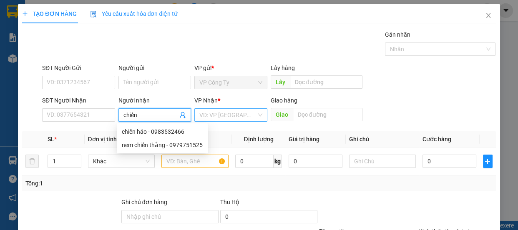
click at [218, 116] on input "search" at bounding box center [227, 115] width 57 height 13
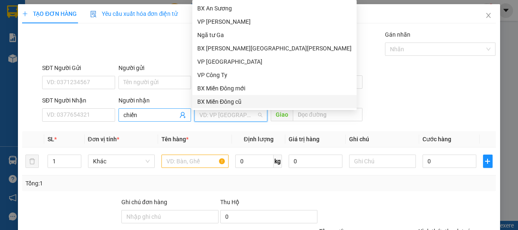
click at [149, 115] on input "chiến" at bounding box center [150, 114] width 55 height 9
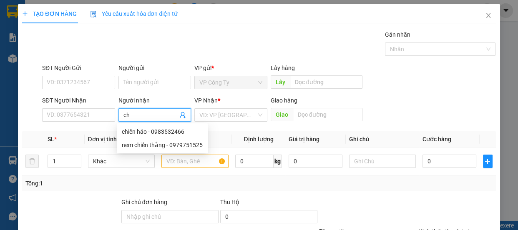
type input "c"
click at [85, 114] on input "SĐT Người Nhận" at bounding box center [78, 114] width 73 height 13
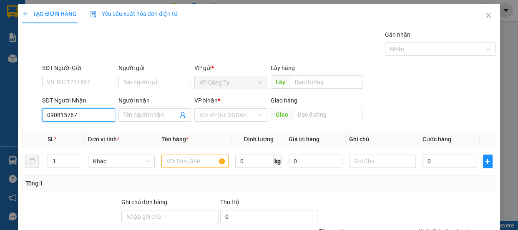
type input "0908157675"
click at [98, 116] on input "0908157675" at bounding box center [78, 114] width 73 height 13
click at [100, 131] on div "0908157675 - hà" at bounding box center [78, 131] width 62 height 9
type input "hà"
type input "200.000"
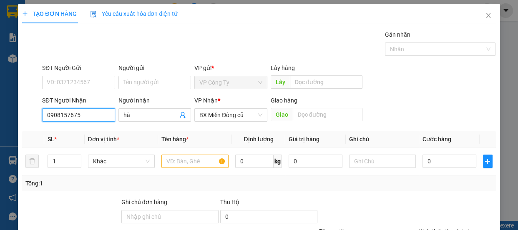
type input "200.000"
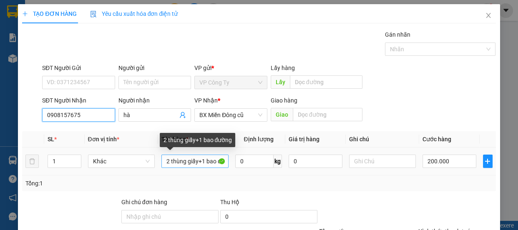
type input "0908157675"
click at [216, 162] on input "2 thùng giấy+1 bao đường" at bounding box center [194, 161] width 67 height 13
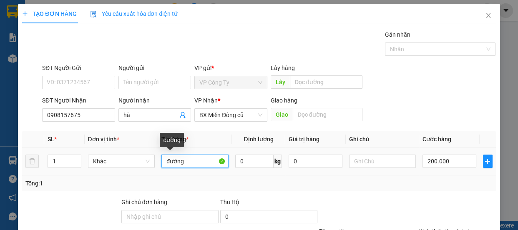
click at [212, 159] on input "đường" at bounding box center [194, 161] width 67 height 13
type input "đ"
type input "2 xốp nha"
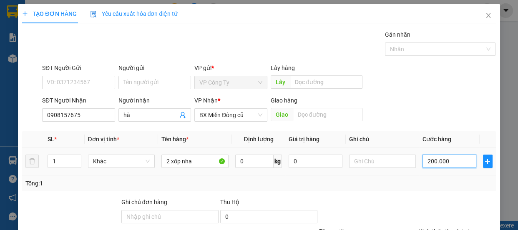
click at [427, 158] on input "200.000" at bounding box center [449, 161] width 54 height 13
click at [429, 161] on input "200.000" at bounding box center [449, 161] width 54 height 13
type input "20.000"
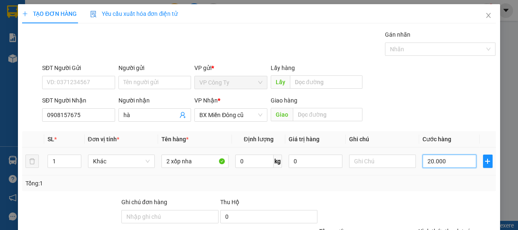
type input "20.000"
type input "0"
type input "0.000"
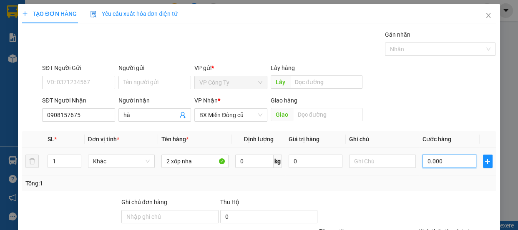
type input "10.000"
type input "140.000"
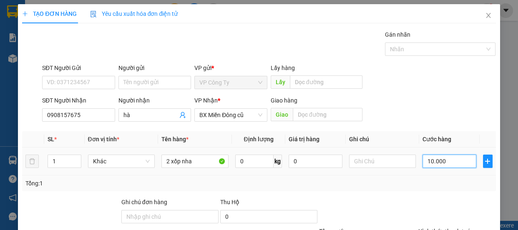
type input "140.000"
type input "1.400.000"
type input "14.000.000"
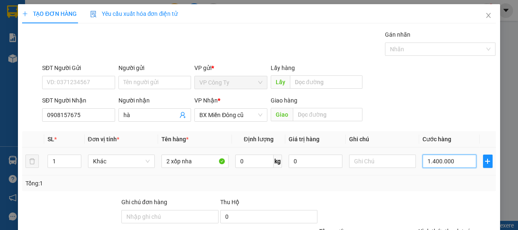
type input "14.000.000"
type input "1.400.000"
type input "140.000"
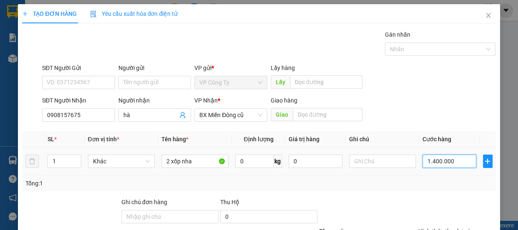
type input "140.000"
type input "14.000"
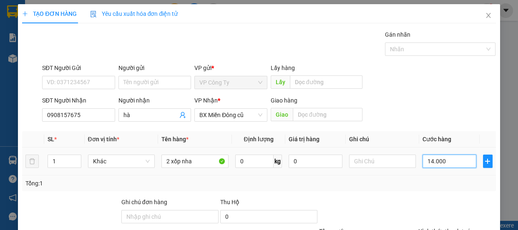
type input "1.400"
type input "14.000"
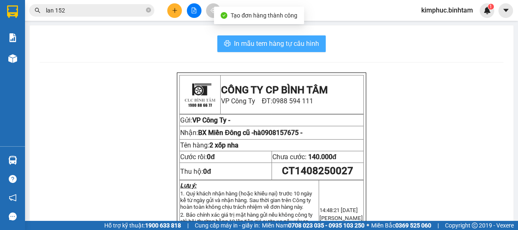
click at [282, 45] on span "In mẫu tem hàng tự cấu hình" at bounding box center [276, 43] width 85 height 10
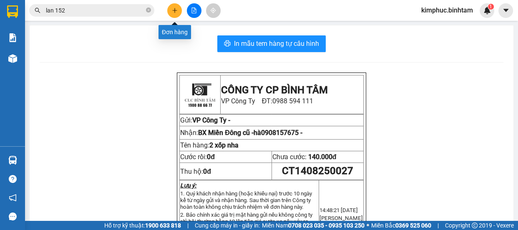
click at [177, 8] on icon "plus" at bounding box center [175, 11] width 6 height 6
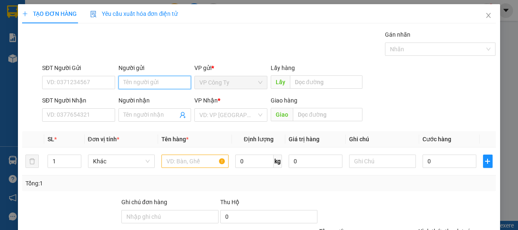
click at [132, 78] on input "Người gửi" at bounding box center [154, 82] width 73 height 13
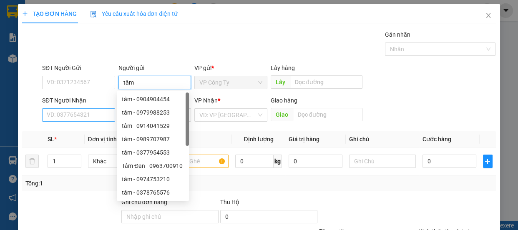
type input "tâm"
click at [86, 113] on input "SĐT Người Nhận" at bounding box center [78, 114] width 73 height 13
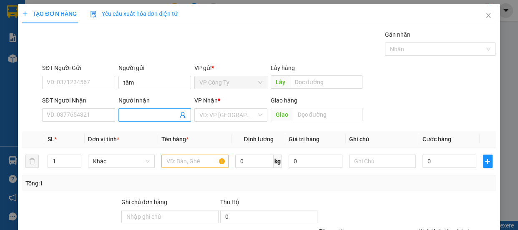
click at [162, 114] on input "Người nhận" at bounding box center [150, 114] width 55 height 9
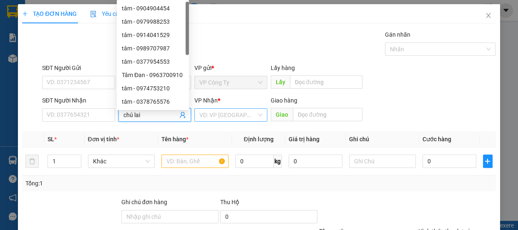
type input "chú lai"
click at [232, 118] on input "search" at bounding box center [227, 115] width 57 height 13
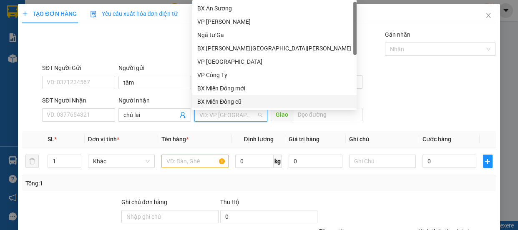
click at [233, 99] on div "BX Miền Đông cũ" at bounding box center [274, 101] width 154 height 9
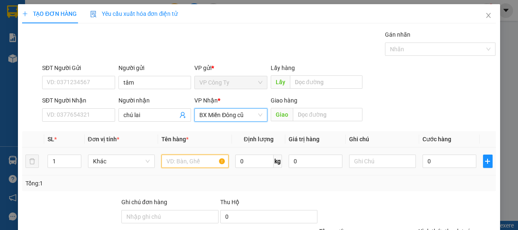
click at [194, 164] on input "text" at bounding box center [194, 161] width 67 height 13
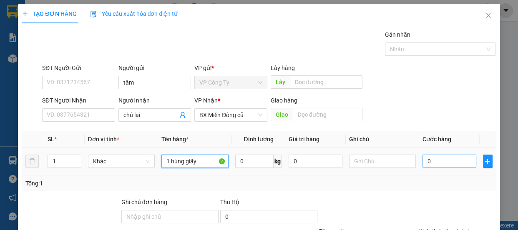
type input "1 hùng giấy"
click at [422, 162] on input "0" at bounding box center [449, 161] width 54 height 13
type input "4"
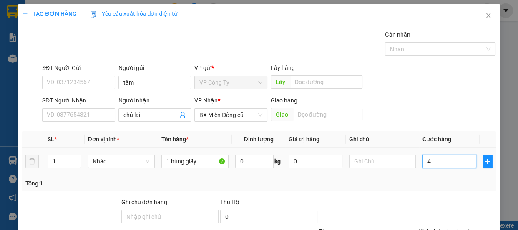
type input "40"
type input "400"
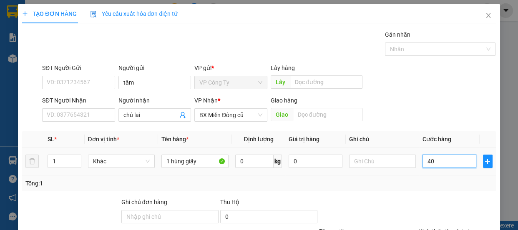
type input "400"
type input "4.000"
type input "40.000"
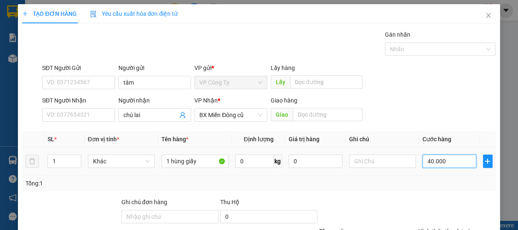
type input "40.000"
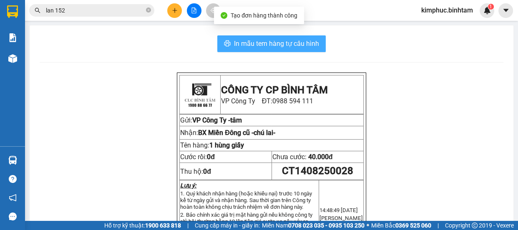
click at [291, 45] on span "In mẫu tem hàng tự cấu hình" at bounding box center [276, 43] width 85 height 10
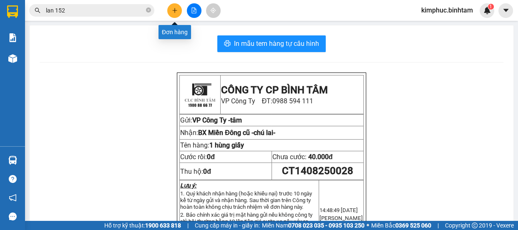
click at [178, 8] on button at bounding box center [174, 10] width 15 height 15
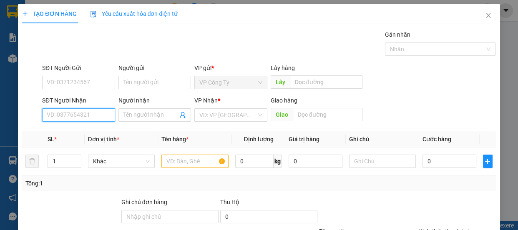
click at [76, 109] on input "SĐT Người Nhận" at bounding box center [78, 114] width 73 height 13
type input "0363386910"
click at [91, 113] on input "0363386910" at bounding box center [78, 114] width 73 height 13
click at [94, 133] on div "0363386910 - ngọc" at bounding box center [88, 131] width 82 height 9
type input "ngọc"
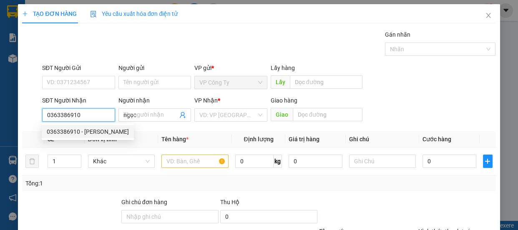
type input "50.000"
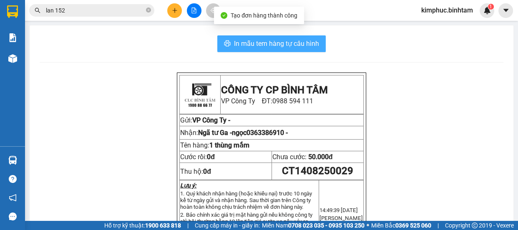
click at [290, 40] on span "In mẫu tem hàng tự cấu hình" at bounding box center [276, 43] width 85 height 10
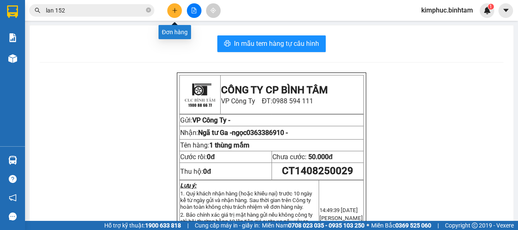
click at [173, 10] on icon "plus" at bounding box center [175, 11] width 6 height 6
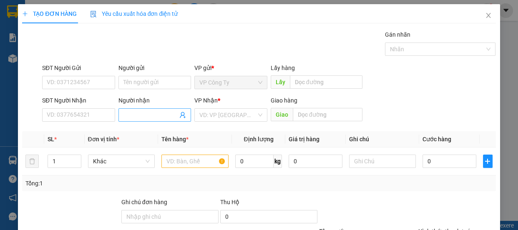
click at [127, 114] on input "Người nhận" at bounding box center [150, 114] width 55 height 9
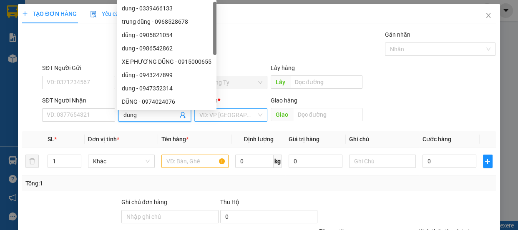
type input "dung"
click at [212, 117] on input "search" at bounding box center [227, 115] width 57 height 13
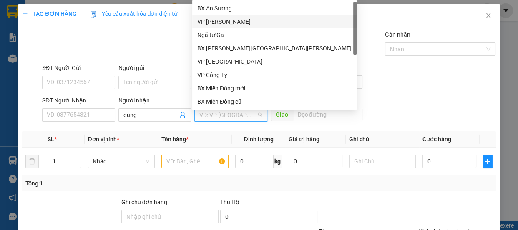
click at [222, 19] on div "VP [GEOGRAPHIC_DATA]" at bounding box center [274, 21] width 154 height 9
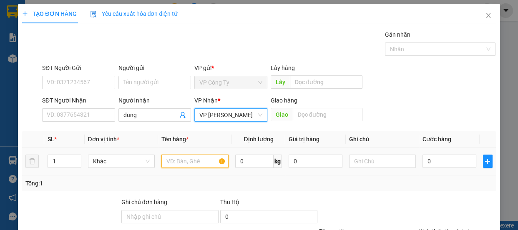
click at [175, 163] on input "text" at bounding box center [194, 161] width 67 height 13
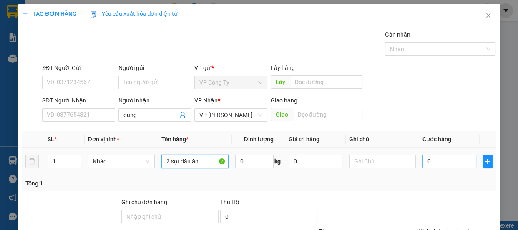
type input "2 sọt dầu ăn"
click at [426, 162] on input "0" at bounding box center [449, 161] width 54 height 13
click at [422, 161] on input "0" at bounding box center [449, 161] width 54 height 13
type input "10"
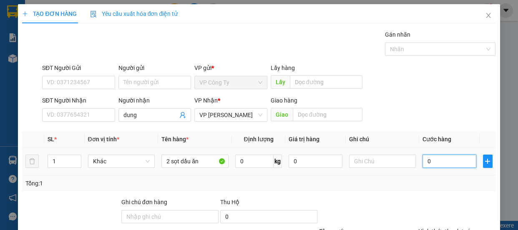
type input "10"
type input "140"
type input "1.400"
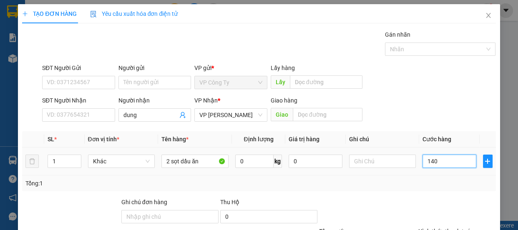
type input "1.400"
type input "14.000"
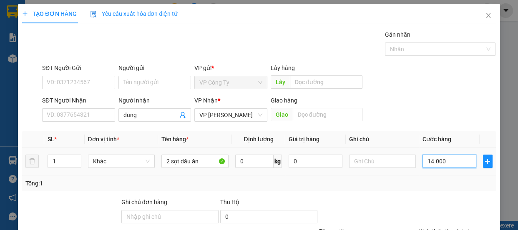
type input "140.000"
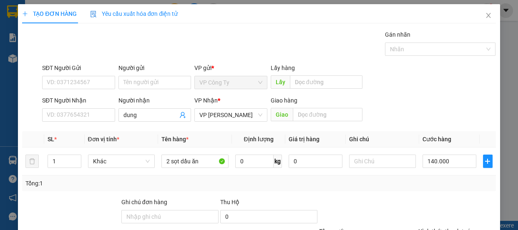
type input "0"
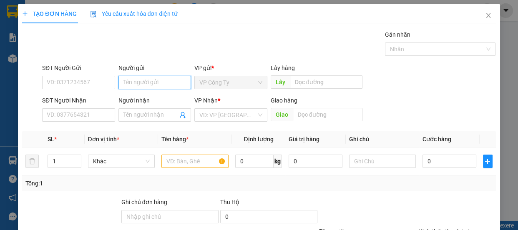
click at [156, 84] on input "Người gửi" at bounding box center [154, 82] width 73 height 13
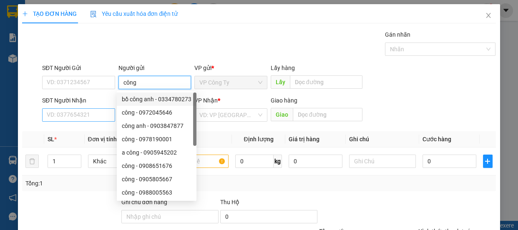
type input "công"
click at [90, 115] on input "SĐT Người Nhận" at bounding box center [78, 114] width 73 height 13
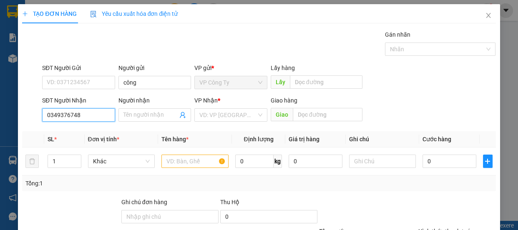
click at [95, 117] on input "0349376748" at bounding box center [78, 114] width 73 height 13
click at [96, 117] on input "0349376748" at bounding box center [78, 114] width 73 height 13
type input "0349376748"
click at [222, 111] on input "search" at bounding box center [227, 115] width 57 height 13
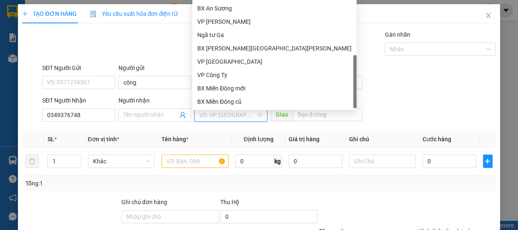
click at [227, 110] on div "Dọc đường" at bounding box center [274, 114] width 154 height 9
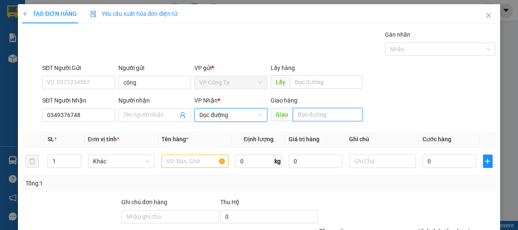
click at [299, 114] on input "text" at bounding box center [328, 114] width 70 height 13
type input "an sương"
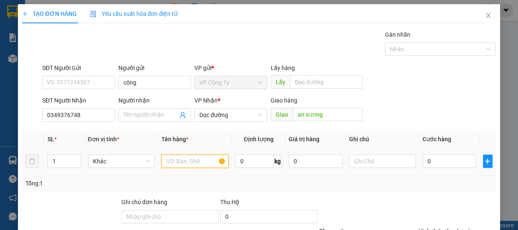
click at [212, 166] on input "text" at bounding box center [194, 161] width 67 height 13
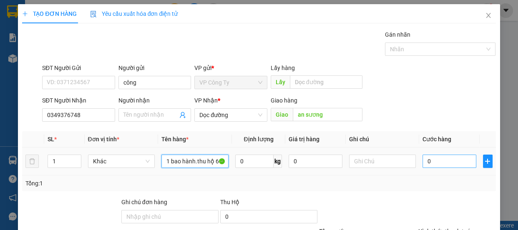
type input "1 bao hành.thu hộ 650.000đ"
click at [422, 160] on input "0" at bounding box center [449, 161] width 54 height 13
click at [422, 162] on input "0" at bounding box center [449, 161] width 54 height 13
type input "90"
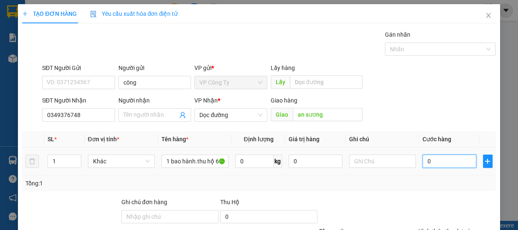
type input "90"
type input "900"
type input "9.000"
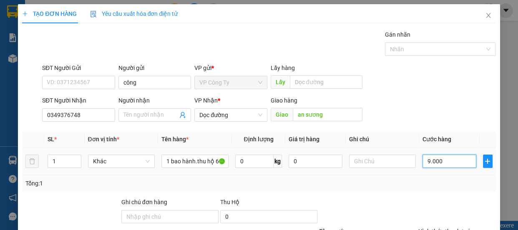
type input "9.000"
type input "90.000"
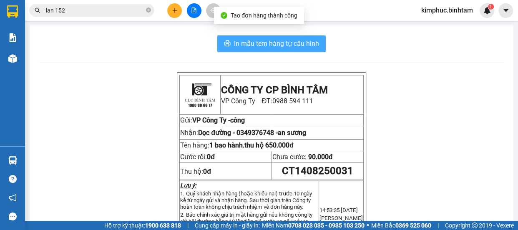
click at [256, 45] on span "In mẫu tem hàng tự cấu hình" at bounding box center [276, 43] width 85 height 10
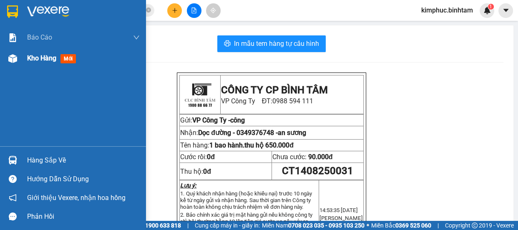
click at [43, 60] on span "Kho hàng" at bounding box center [41, 58] width 29 height 8
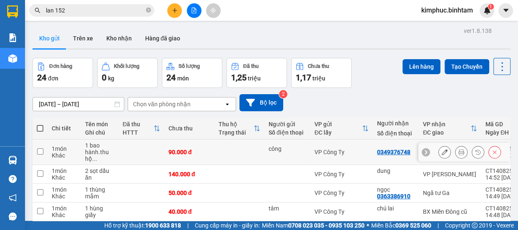
click at [402, 149] on div "0349376748" at bounding box center [393, 152] width 33 height 7
click at [441, 149] on icon at bounding box center [444, 152] width 6 height 6
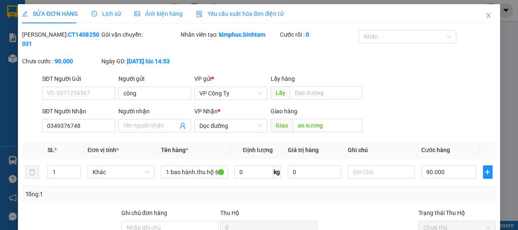
type input "công"
type input "0349376748"
type input "an sương"
type input "90.000"
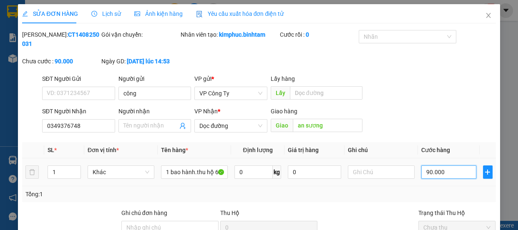
click at [425, 165] on input "90.000" at bounding box center [448, 171] width 55 height 13
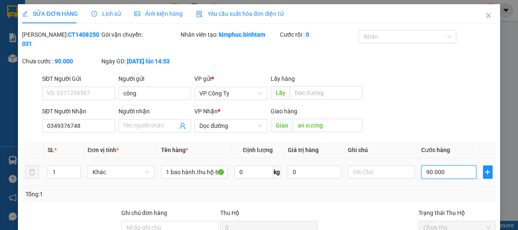
click at [425, 165] on input "90.000" at bounding box center [448, 171] width 55 height 13
type input "0.000"
type input "0"
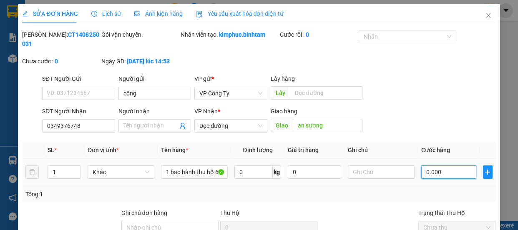
type input "80.000"
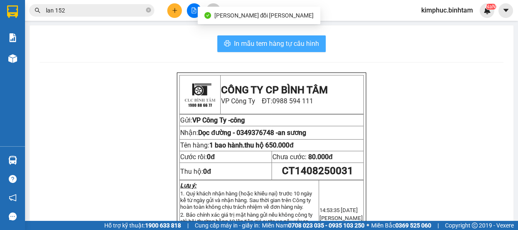
click at [293, 47] on span "In mẫu tem hàng tự cấu hình" at bounding box center [276, 43] width 85 height 10
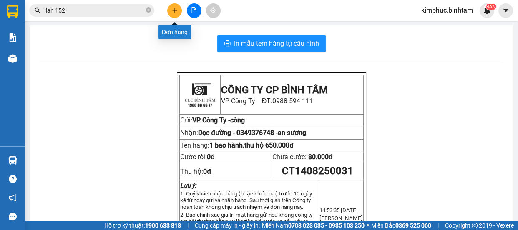
click at [173, 12] on icon "plus" at bounding box center [175, 11] width 6 height 6
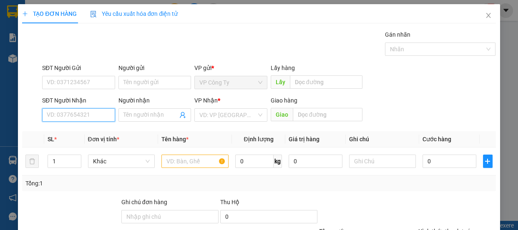
click at [81, 116] on input "SĐT Người Nhận" at bounding box center [78, 114] width 73 height 13
type input "0935"
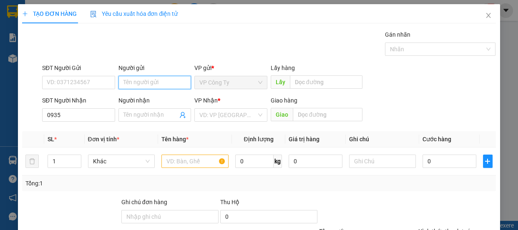
click at [140, 80] on input "Người gửi" at bounding box center [154, 82] width 73 height 13
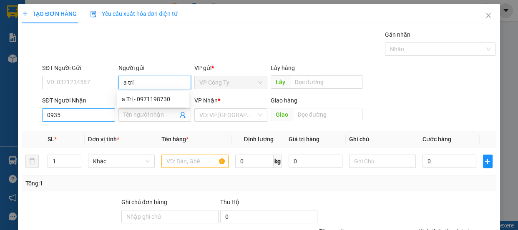
type input "a trí"
click at [75, 114] on input "0935" at bounding box center [78, 114] width 73 height 13
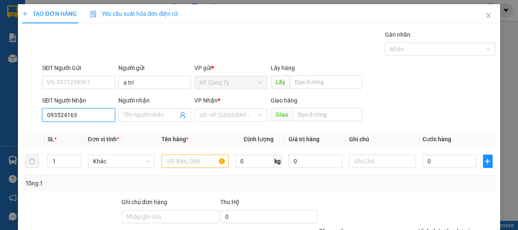
type input "0935241635"
click at [79, 116] on input "0935241635" at bounding box center [78, 114] width 73 height 13
click at [84, 129] on div "0935241635 - a vinh" at bounding box center [78, 131] width 62 height 9
type input "a vinh"
type input "40.000"
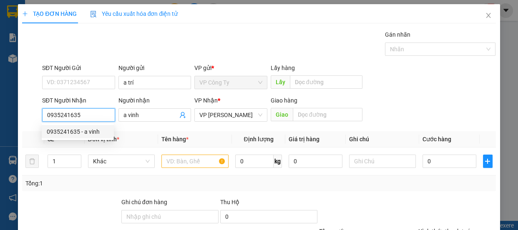
type input "40.000"
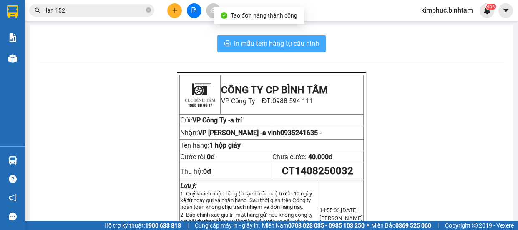
click at [271, 43] on span "In mẫu tem hàng tự cấu hình" at bounding box center [276, 43] width 85 height 10
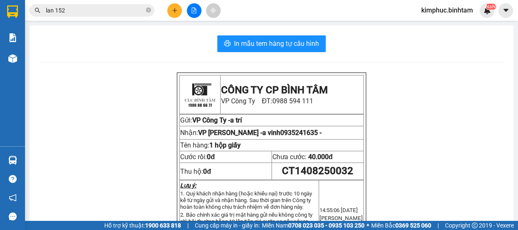
click at [167, 12] on button at bounding box center [174, 10] width 15 height 15
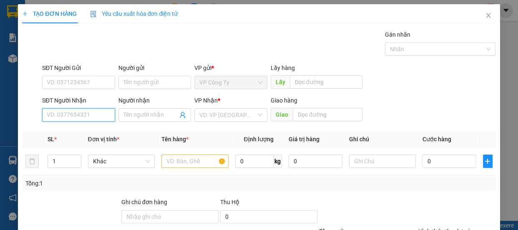
click at [84, 117] on input "SĐT Người Nhận" at bounding box center [78, 114] width 73 height 13
click at [103, 116] on input "0972192549" at bounding box center [78, 114] width 73 height 13
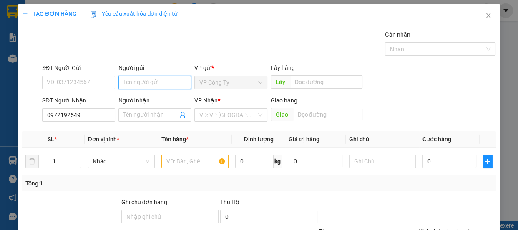
click at [138, 82] on input "Người gửi" at bounding box center [154, 82] width 73 height 13
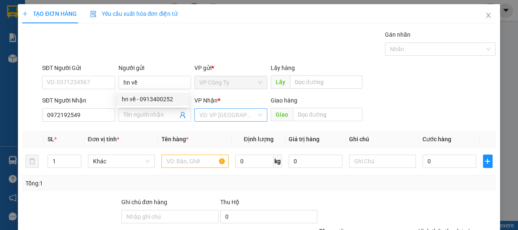
click at [213, 113] on input "search" at bounding box center [227, 115] width 57 height 13
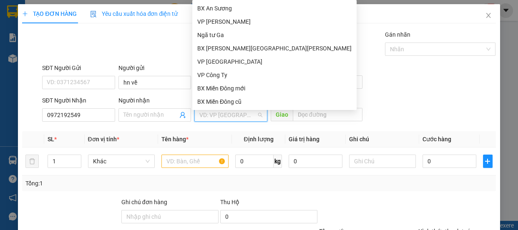
click at [226, 110] on div "Dọc đường" at bounding box center [274, 114] width 154 height 9
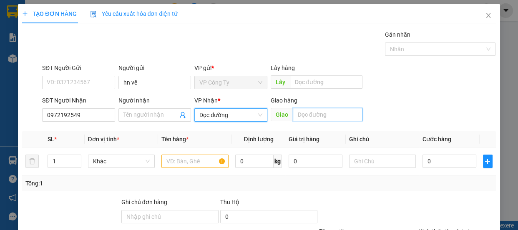
click at [335, 114] on input "text" at bounding box center [328, 114] width 70 height 13
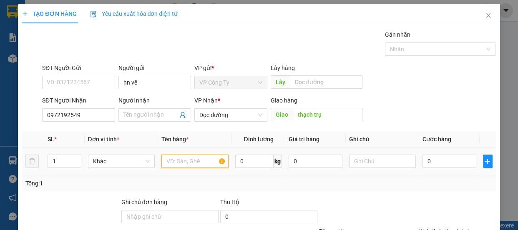
click at [203, 160] on input "text" at bounding box center [194, 161] width 67 height 13
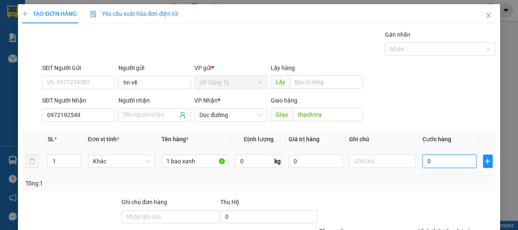
click at [423, 163] on input "0" at bounding box center [449, 161] width 54 height 13
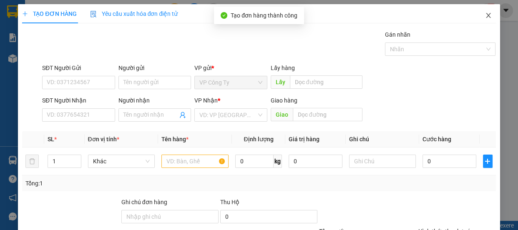
click at [487, 17] on span "Close" at bounding box center [487, 15] width 23 height 23
click at [487, 17] on div "NaN" at bounding box center [486, 10] width 15 height 15
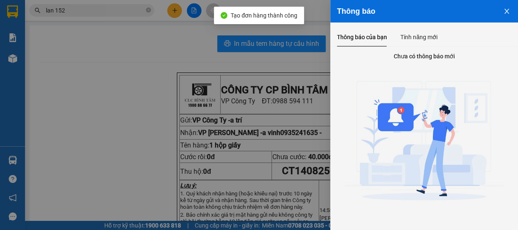
click at [15, 110] on div at bounding box center [259, 115] width 518 height 230
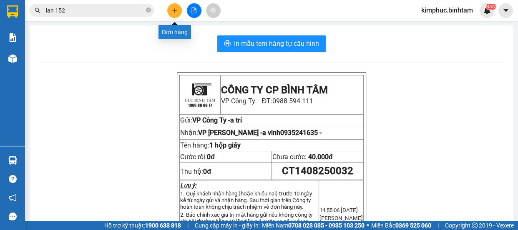
click at [170, 10] on button at bounding box center [174, 10] width 15 height 15
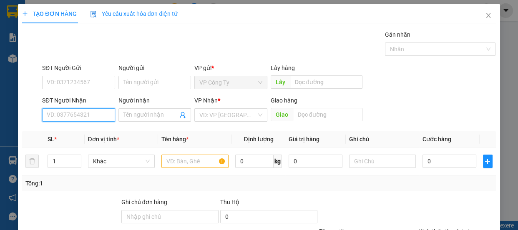
click at [98, 115] on input "SĐT Người Nhận" at bounding box center [78, 114] width 73 height 13
click at [106, 113] on input "0967298896" at bounding box center [78, 114] width 73 height 13
click at [132, 115] on input "Người nhận" at bounding box center [150, 114] width 55 height 9
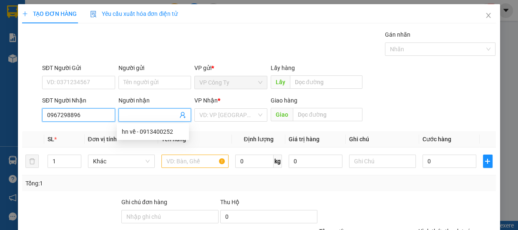
click at [97, 117] on input "0967298896" at bounding box center [78, 114] width 73 height 13
click at [82, 117] on input "0967298896" at bounding box center [78, 114] width 73 height 13
click at [87, 116] on input "0967298968" at bounding box center [78, 114] width 73 height 13
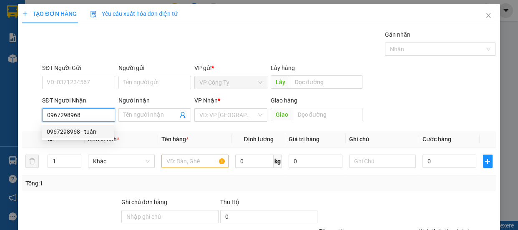
click at [90, 129] on div "0967298968 - tuấn" at bounding box center [78, 131] width 62 height 9
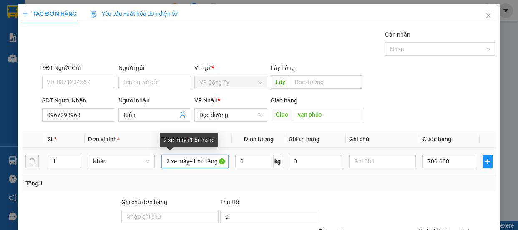
click at [192, 161] on input "2 xe máy+1 bì trắng" at bounding box center [194, 161] width 67 height 13
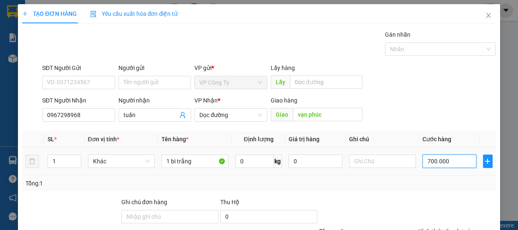
click at [429, 160] on input "700.000" at bounding box center [449, 161] width 54 height 13
click at [432, 228] on label "Hình thức thanh toán" at bounding box center [445, 231] width 55 height 7
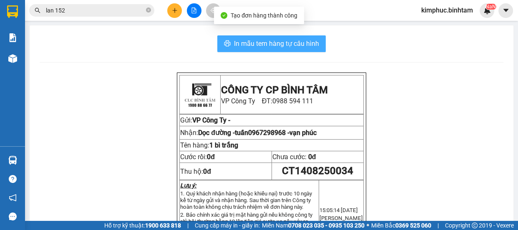
click at [267, 45] on span "In mẫu tem hàng tự cấu hình" at bounding box center [276, 43] width 85 height 10
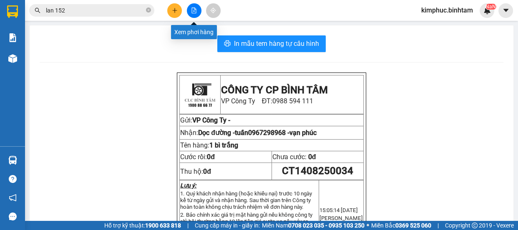
click at [194, 10] on icon "file-add" at bounding box center [194, 11] width 6 height 6
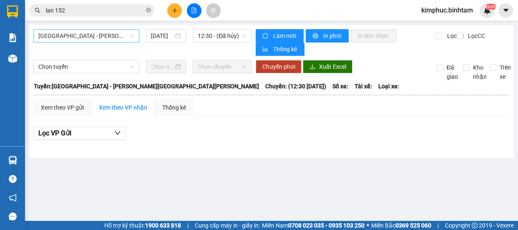
click at [86, 35] on span "[GEOGRAPHIC_DATA] - [GEOGRAPHIC_DATA]" at bounding box center [86, 36] width 96 height 13
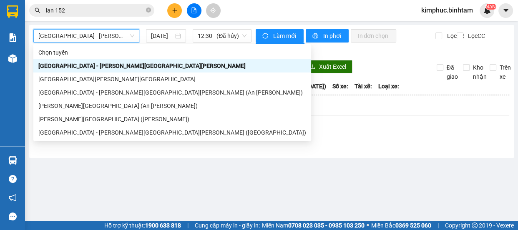
click at [86, 35] on span "[GEOGRAPHIC_DATA] - [GEOGRAPHIC_DATA]" at bounding box center [86, 36] width 96 height 13
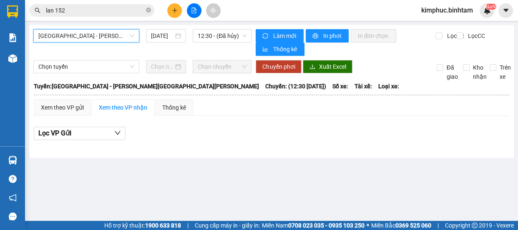
click at [107, 29] on div "Hà Nội - Quảng Ngãi Hà Nội - Quảng Ngãi 14/08/2025 12:30 - (Đã hủy) Làm mới In …" at bounding box center [271, 91] width 484 height 133
click at [107, 32] on span "[GEOGRAPHIC_DATA] - [GEOGRAPHIC_DATA]" at bounding box center [86, 36] width 96 height 13
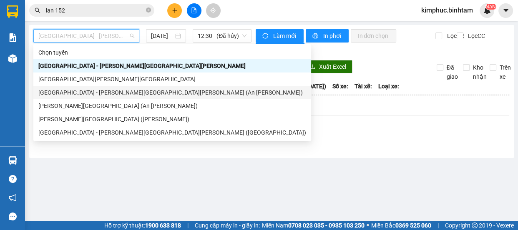
click at [96, 93] on div "[GEOGRAPHIC_DATA] - [GEOGRAPHIC_DATA] (An Sương)" at bounding box center [172, 92] width 268 height 9
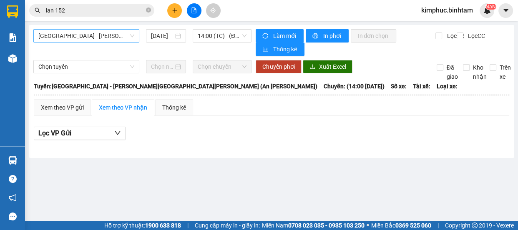
click at [110, 38] on span "[GEOGRAPHIC_DATA] - [GEOGRAPHIC_DATA] (An Sương)" at bounding box center [86, 36] width 96 height 13
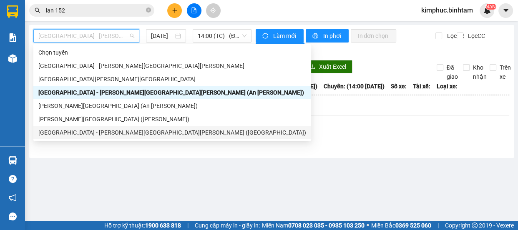
click at [108, 133] on div "[GEOGRAPHIC_DATA] - [GEOGRAPHIC_DATA] ([GEOGRAPHIC_DATA])" at bounding box center [172, 132] width 268 height 9
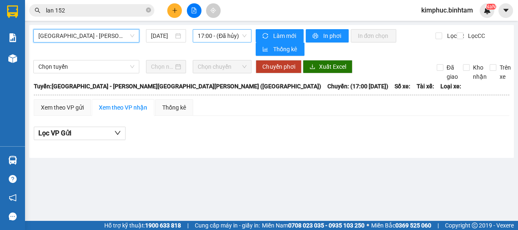
click at [218, 40] on span "17:00 - (Đã hủy)" at bounding box center [222, 36] width 49 height 13
click at [217, 38] on span "17:00 - (Đã hủy)" at bounding box center [222, 36] width 49 height 13
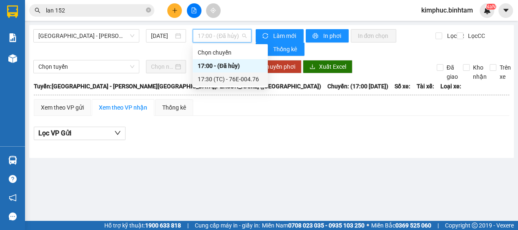
click at [228, 80] on div "17:30 (TC) - 76E-004.76" at bounding box center [230, 79] width 65 height 9
click at [228, 80] on div "Chọn tuyến Chọn chuyến Chuyển phơi Xuất Excel Đã giao Kho nhận Trên xe" at bounding box center [271, 70] width 476 height 21
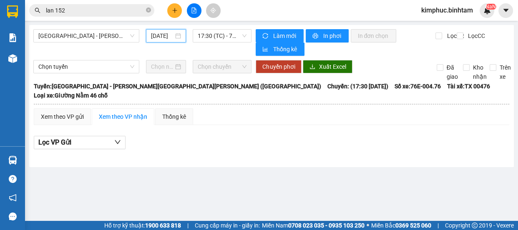
click at [163, 35] on input "[DATE]" at bounding box center [162, 35] width 23 height 9
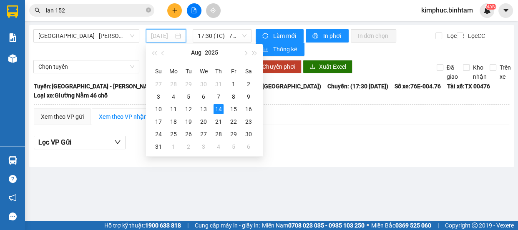
click at [211, 114] on td "14" at bounding box center [218, 109] width 15 height 13
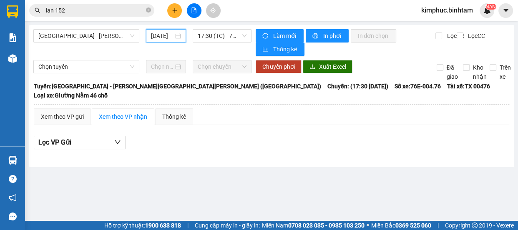
click at [171, 38] on input "[DATE]" at bounding box center [162, 35] width 23 height 9
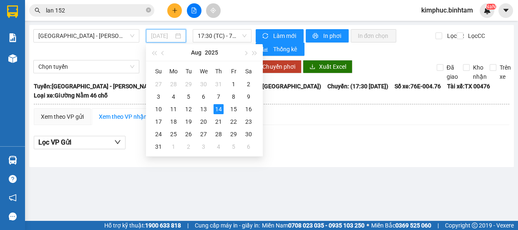
click at [211, 112] on td "14" at bounding box center [218, 109] width 15 height 13
click at [211, 112] on div "Xem theo VP gửi Xem theo VP nhận Thống kê" at bounding box center [271, 116] width 475 height 17
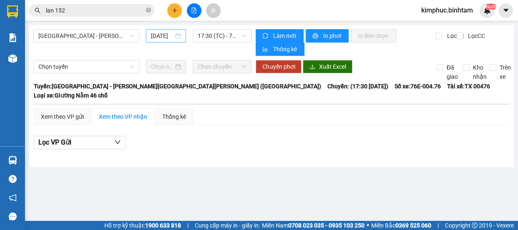
click at [171, 38] on input "[DATE]" at bounding box center [162, 35] width 23 height 9
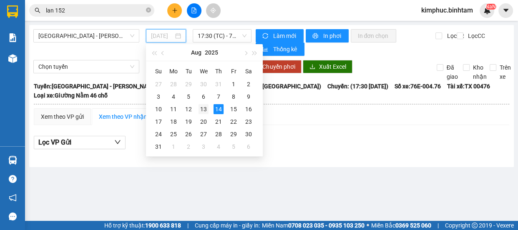
click at [201, 110] on div "13" at bounding box center [203, 109] width 10 height 10
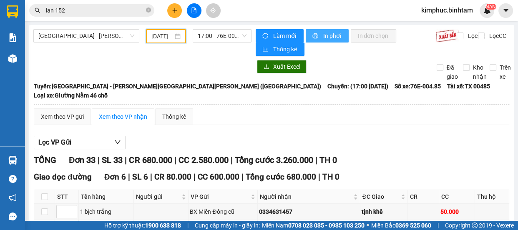
click at [328, 37] on span "In phơi" at bounding box center [332, 35] width 19 height 9
click at [326, 33] on span "In phơi" at bounding box center [332, 35] width 19 height 9
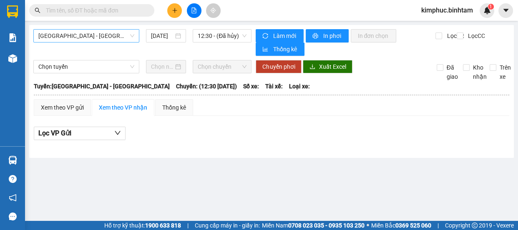
click at [48, 38] on span "[GEOGRAPHIC_DATA] - [GEOGRAPHIC_DATA]" at bounding box center [86, 36] width 96 height 13
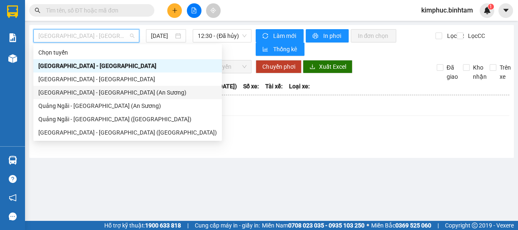
click at [54, 88] on div "[GEOGRAPHIC_DATA] - [GEOGRAPHIC_DATA] (An Sương)" at bounding box center [127, 92] width 178 height 9
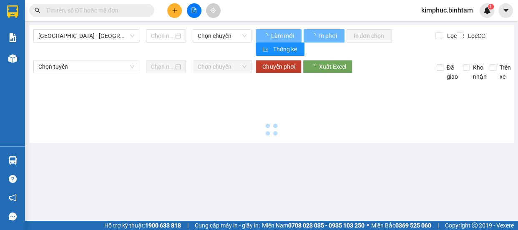
type input "[DATE]"
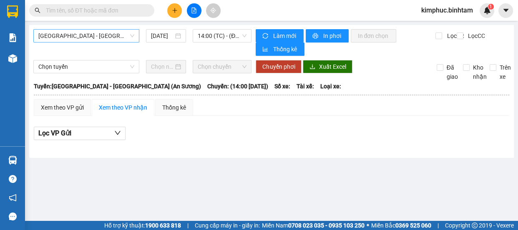
click at [90, 38] on span "[GEOGRAPHIC_DATA] - [GEOGRAPHIC_DATA] (An Sương)" at bounding box center [86, 36] width 96 height 13
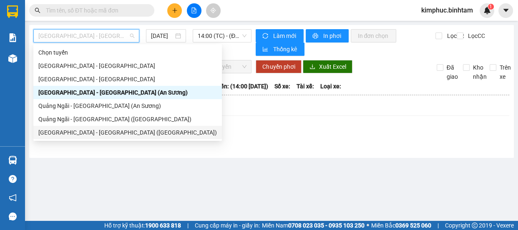
click at [87, 133] on div "[GEOGRAPHIC_DATA] - [GEOGRAPHIC_DATA] ([GEOGRAPHIC_DATA])" at bounding box center [127, 132] width 178 height 9
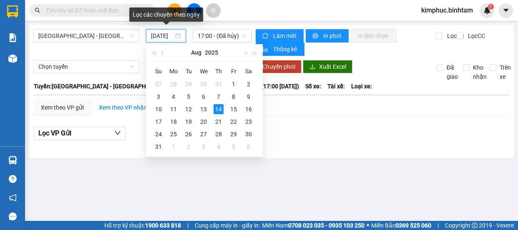
click at [168, 33] on input "[DATE]" at bounding box center [162, 35] width 23 height 9
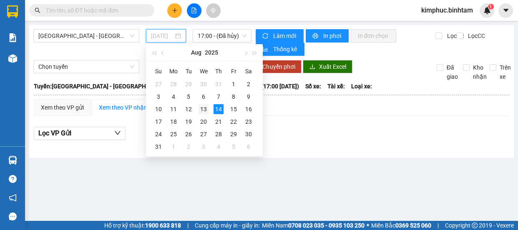
click at [203, 107] on div "13" at bounding box center [203, 109] width 10 height 10
type input "[DATE]"
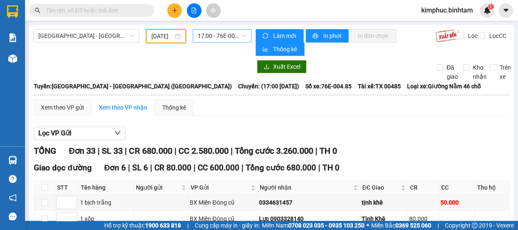
click at [223, 33] on span "17:00 - 76E-004.85" at bounding box center [222, 36] width 49 height 13
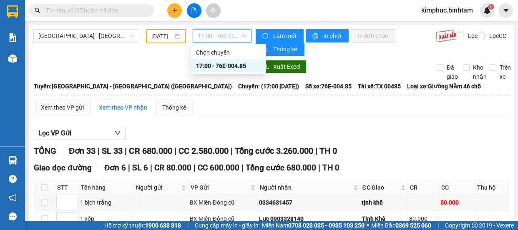
click at [230, 70] on div "17:00 - 76E-004.85" at bounding box center [228, 65] width 65 height 9
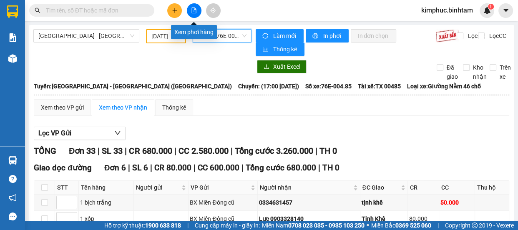
click at [198, 13] on button at bounding box center [194, 10] width 15 height 15
click at [195, 11] on icon "file-add" at bounding box center [194, 11] width 5 height 6
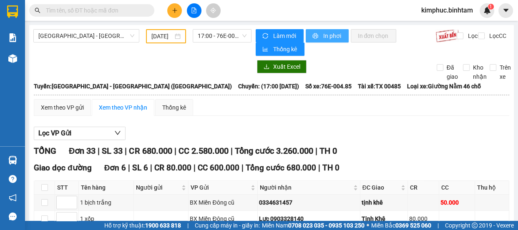
click at [334, 36] on span "In phơi" at bounding box center [332, 35] width 19 height 9
click at [323, 33] on span "In phơi" at bounding box center [332, 35] width 19 height 9
click at [262, 4] on div "Kết quả tìm kiếm ( 0 ) Bộ lọc No Data kimphuc.binhtam 1" at bounding box center [259, 10] width 518 height 21
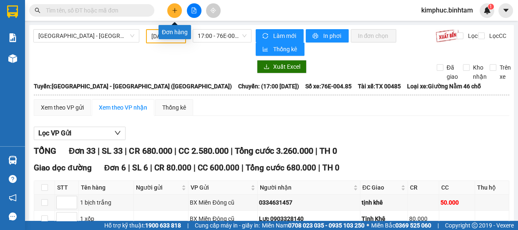
click at [175, 11] on icon "plus" at bounding box center [175, 11] width 6 height 6
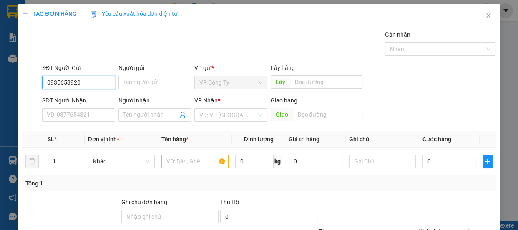
click at [102, 82] on input "0935653920" at bounding box center [78, 82] width 73 height 13
click at [103, 83] on input "0935653920" at bounding box center [78, 82] width 73 height 13
click at [103, 85] on input "0935653920" at bounding box center [78, 82] width 73 height 13
click at [91, 85] on input "0935653920" at bounding box center [78, 82] width 73 height 13
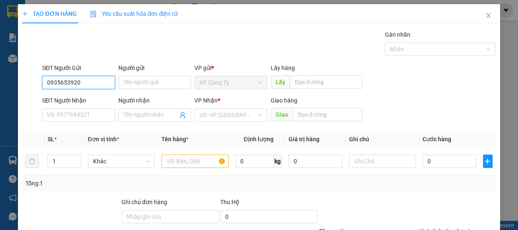
click at [91, 85] on input "0935653920" at bounding box center [78, 82] width 73 height 13
type input "0935653920"
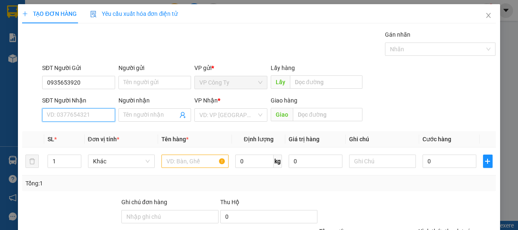
click at [85, 115] on input "SĐT Người Nhận" at bounding box center [78, 114] width 73 height 13
click at [88, 118] on input "0906707440" at bounding box center [78, 114] width 73 height 13
type input "0906707440"
click at [136, 118] on input "Người nhận" at bounding box center [150, 114] width 55 height 9
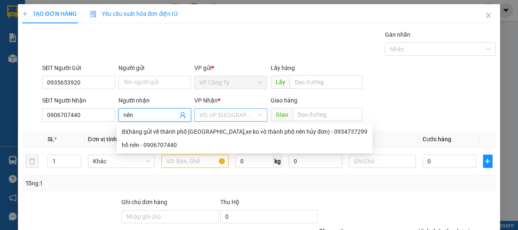
type input "nên"
click at [222, 116] on input "search" at bounding box center [227, 115] width 57 height 13
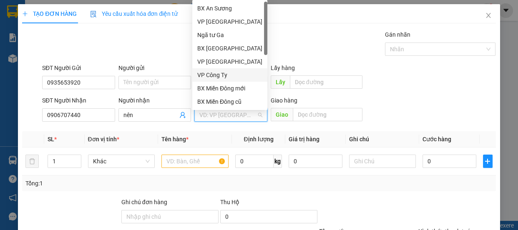
scroll to position [26, 0]
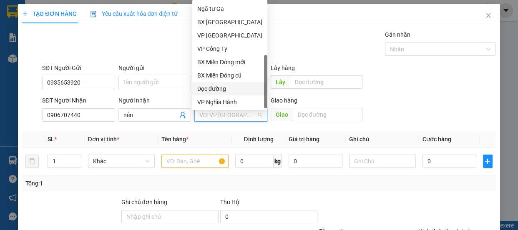
click at [235, 89] on div "Dọc đường" at bounding box center [229, 88] width 65 height 9
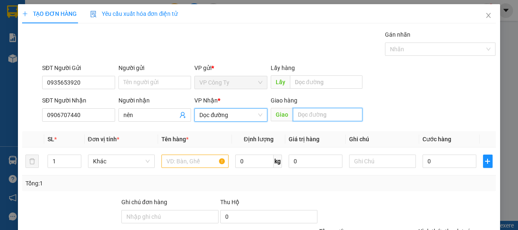
click at [308, 120] on input "text" at bounding box center [328, 114] width 70 height 13
type input "vạn phúc"
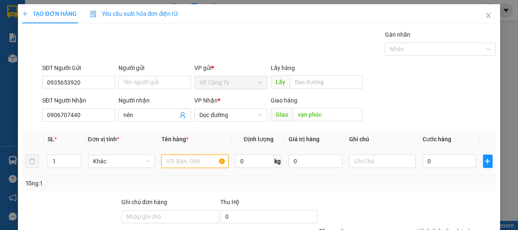
click at [195, 165] on input "text" at bounding box center [194, 161] width 67 height 13
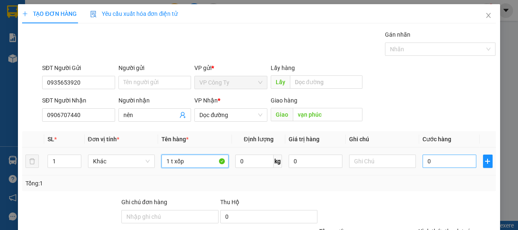
type input "1 t xốp"
click at [422, 161] on input "0" at bounding box center [449, 161] width 54 height 13
type input "70"
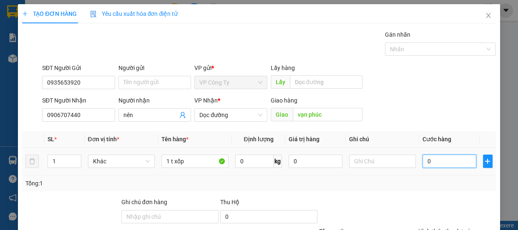
type input "70"
type input "700"
type input "7.000"
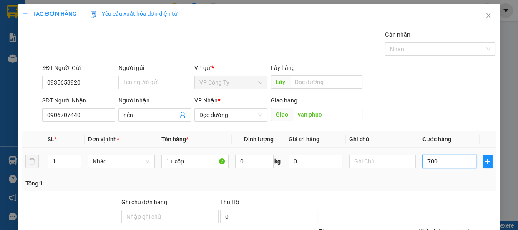
type input "7.000"
type input "70.000"
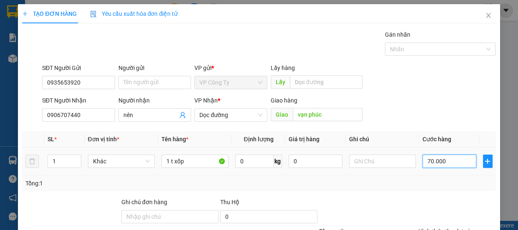
scroll to position [78, 0]
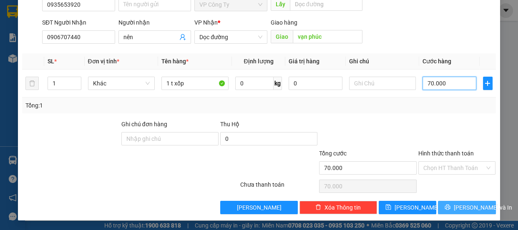
type input "70.000"
click at [443, 205] on button "[PERSON_NAME] và In" at bounding box center [467, 207] width 58 height 13
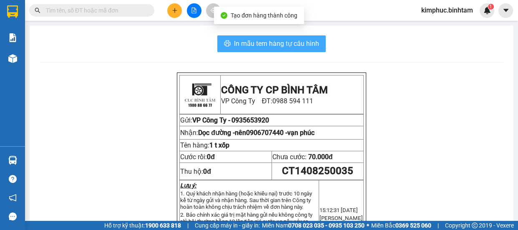
click at [303, 41] on span "In mẫu tem hàng tự cấu hình" at bounding box center [276, 43] width 85 height 10
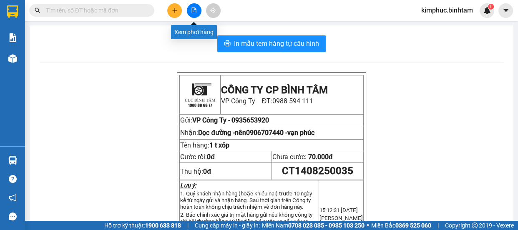
click at [198, 10] on button at bounding box center [194, 10] width 15 height 15
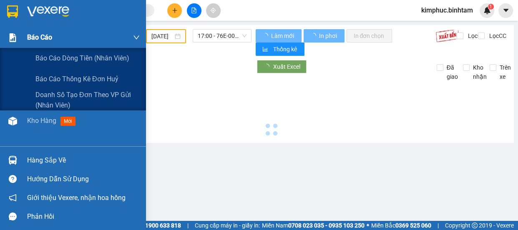
type input "[DATE]"
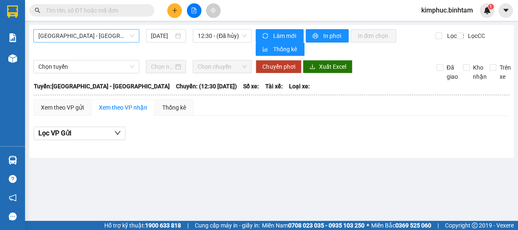
click at [80, 35] on span "[GEOGRAPHIC_DATA] - [GEOGRAPHIC_DATA]" at bounding box center [86, 36] width 96 height 13
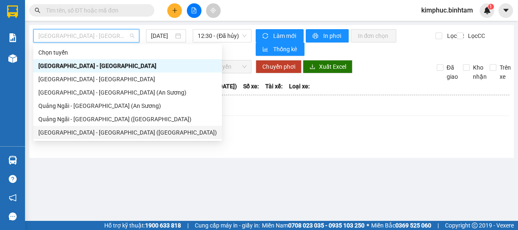
click at [89, 134] on div "[GEOGRAPHIC_DATA] - [GEOGRAPHIC_DATA] ([GEOGRAPHIC_DATA])" at bounding box center [127, 132] width 178 height 9
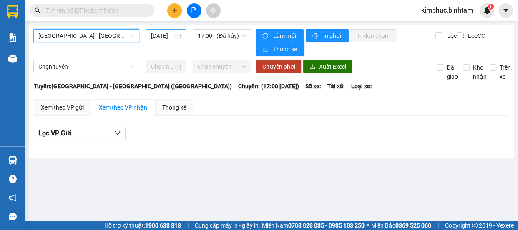
click at [168, 33] on input "[DATE]" at bounding box center [162, 35] width 23 height 9
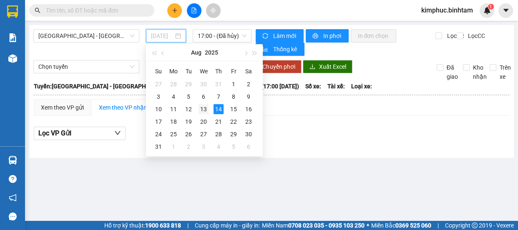
click at [208, 111] on td "13" at bounding box center [203, 109] width 15 height 13
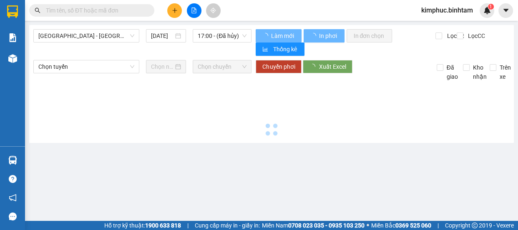
type input "13/08/2025"
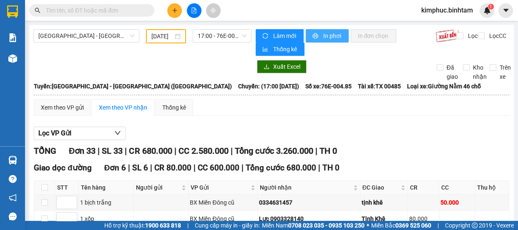
click at [328, 38] on span "In phơi" at bounding box center [332, 35] width 19 height 9
click at [326, 35] on span "In phơi" at bounding box center [332, 35] width 19 height 9
click at [177, 11] on icon "plus" at bounding box center [175, 11] width 6 height 6
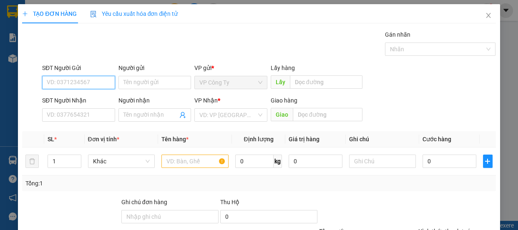
click at [97, 84] on input "SĐT Người Gửi" at bounding box center [78, 82] width 73 height 13
click at [99, 81] on input "0968294101" at bounding box center [78, 82] width 73 height 13
click at [99, 82] on input "0968294101" at bounding box center [78, 82] width 73 height 13
click at [100, 83] on input "0968294101" at bounding box center [78, 82] width 73 height 13
type input "0968294101"
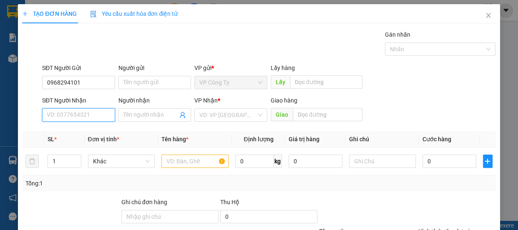
click at [87, 113] on input "SĐT Người Nhận" at bounding box center [78, 114] width 73 height 13
type input "0975074179"
click at [228, 33] on div "Gán nhãn Nhãn" at bounding box center [268, 44] width 457 height 29
click at [103, 113] on input "0975074179" at bounding box center [78, 114] width 73 height 13
click at [103, 114] on input "0975074179" at bounding box center [78, 114] width 73 height 13
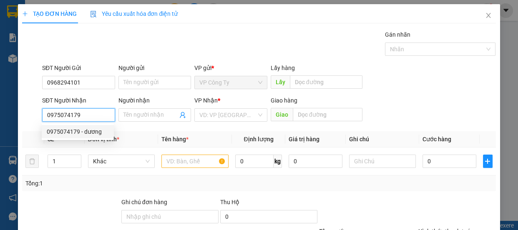
click at [100, 130] on div "0975074179 - dương" at bounding box center [78, 131] width 62 height 9
type input "dương"
type input "50.000"
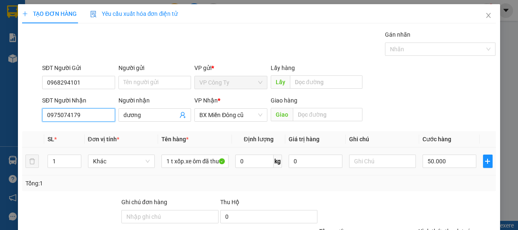
scroll to position [78, 0]
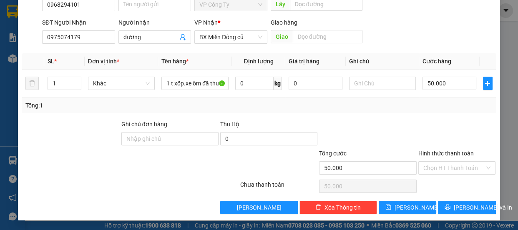
click at [448, 155] on label "Hình thức thanh toán" at bounding box center [445, 153] width 55 height 7
click at [448, 162] on input "Hình thức thanh toán" at bounding box center [454, 168] width 62 height 13
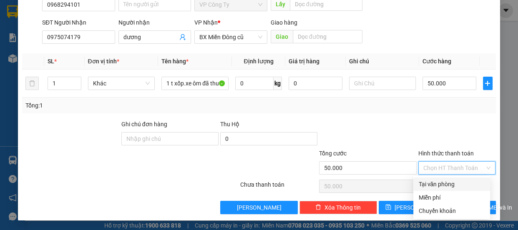
click at [448, 180] on div "Tại văn phòng" at bounding box center [451, 184] width 67 height 9
type input "0"
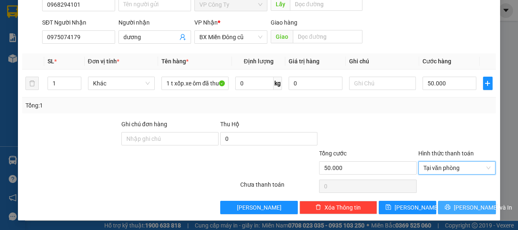
click at [458, 208] on span "[PERSON_NAME] và In" at bounding box center [482, 207] width 58 height 9
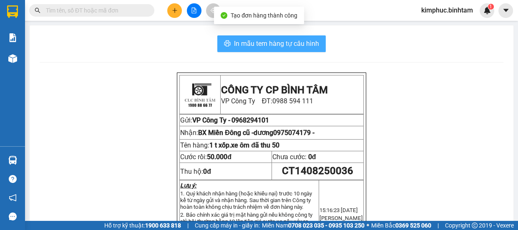
click at [302, 47] on span "In mẫu tem hàng tự cấu hình" at bounding box center [276, 43] width 85 height 10
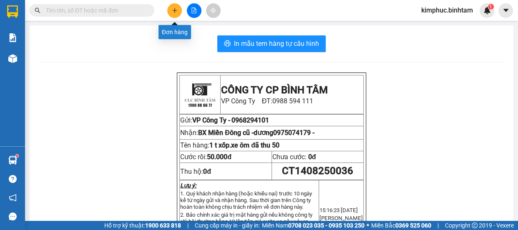
click at [179, 13] on button at bounding box center [174, 10] width 15 height 15
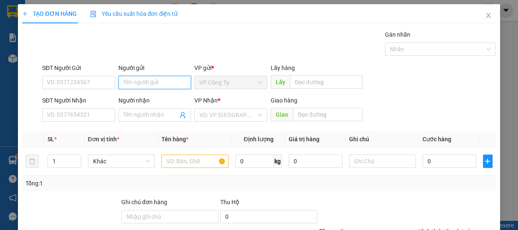
click at [130, 80] on input "Người gửi" at bounding box center [154, 82] width 73 height 13
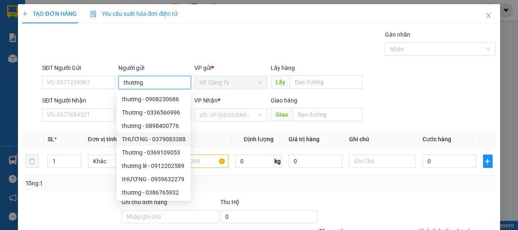
type input "thương"
click at [249, 90] on div "VP gửi * VP Công Ty" at bounding box center [230, 77] width 73 height 29
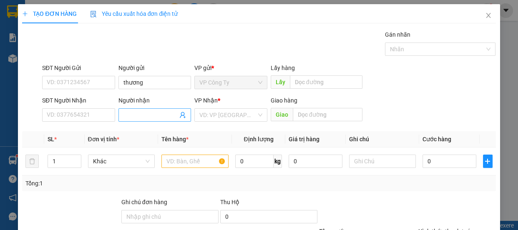
click at [140, 120] on span at bounding box center [154, 114] width 73 height 13
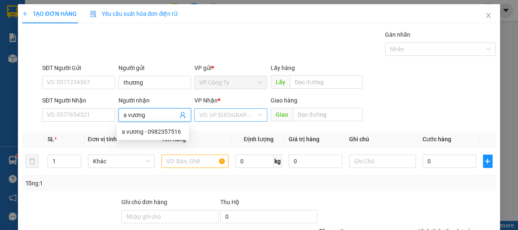
type input "a vương"
click at [221, 116] on input "search" at bounding box center [227, 115] width 57 height 13
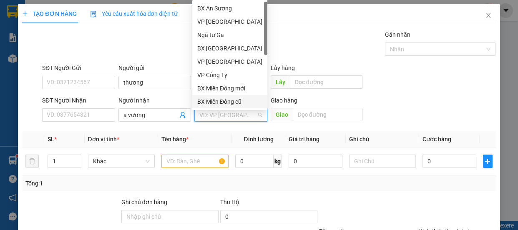
click at [226, 102] on div "BX Miền Đông cũ" at bounding box center [229, 101] width 65 height 9
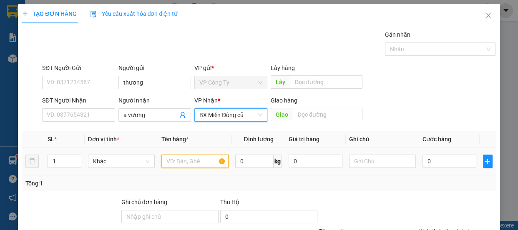
click at [189, 163] on input "text" at bounding box center [194, 161] width 67 height 13
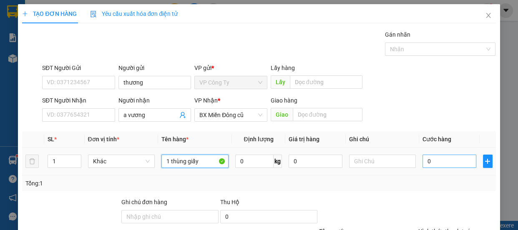
type input "1 thùng giấy"
click at [423, 161] on input "0" at bounding box center [449, 161] width 54 height 13
type input "8"
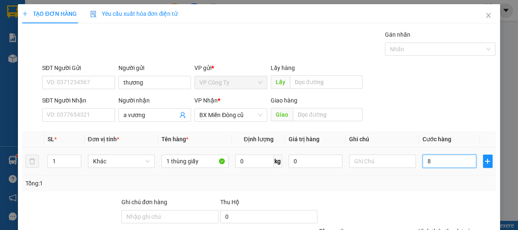
type input "80"
type input "800"
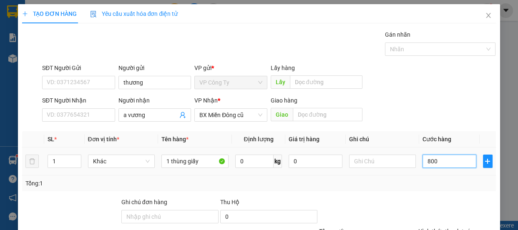
type input "800"
type input "8.000"
type input "80.000"
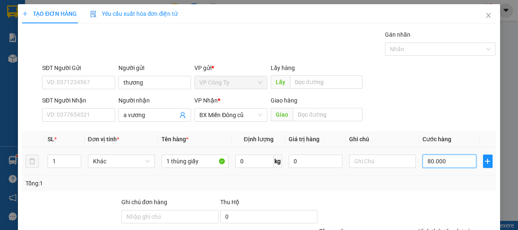
type input "80.000"
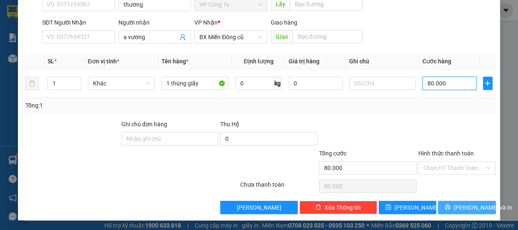
type input "80.000"
click at [450, 206] on icon "printer" at bounding box center [447, 207] width 5 height 5
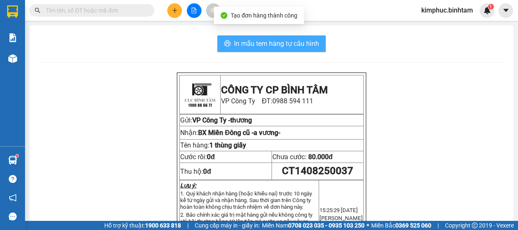
click at [290, 43] on span "In mẫu tem hàng tự cấu hình" at bounding box center [276, 43] width 85 height 10
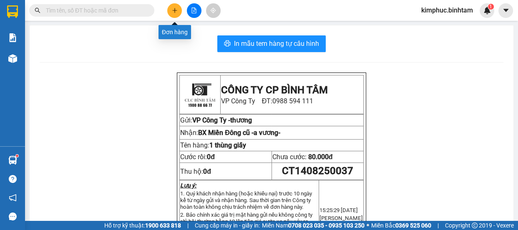
click at [172, 10] on icon "plus" at bounding box center [175, 11] width 6 height 6
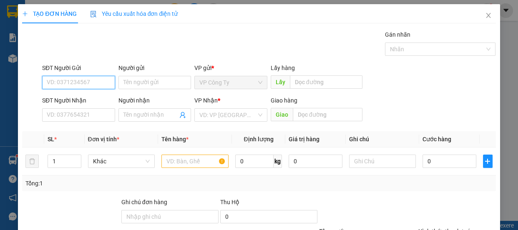
click at [70, 80] on input "SĐT Người Gửi" at bounding box center [78, 82] width 73 height 13
click at [84, 83] on input "0913470360" at bounding box center [78, 82] width 73 height 13
type input "0913470360"
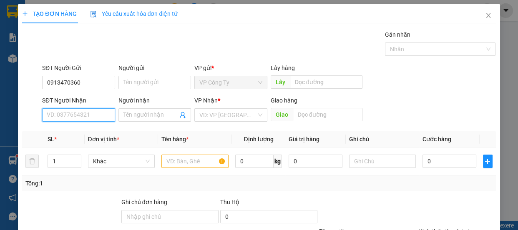
click at [71, 114] on input "SĐT Người Nhận" at bounding box center [78, 114] width 73 height 13
type input "0901994425"
click at [91, 113] on input "0901994425" at bounding box center [78, 114] width 73 height 13
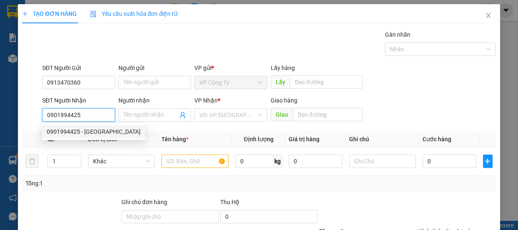
click at [95, 127] on div "0901994425 - đan" at bounding box center [94, 131] width 94 height 9
type input "đan"
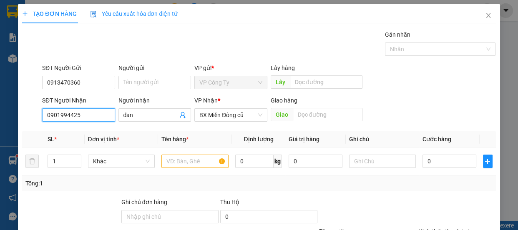
type input "100.000"
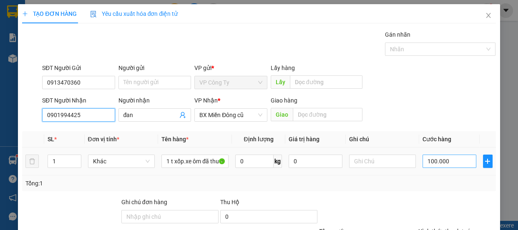
type input "0901994425"
click at [428, 163] on input "100.000" at bounding box center [449, 161] width 54 height 13
click at [429, 163] on input "100.000" at bounding box center [449, 161] width 54 height 13
type input "10.000"
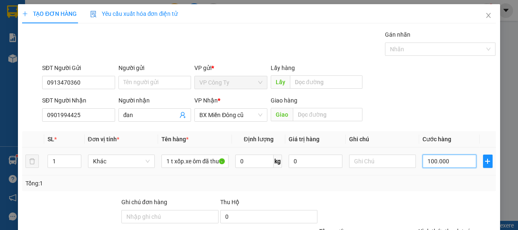
type input "10.000"
type input "0"
type input "0.000"
type input "50.000"
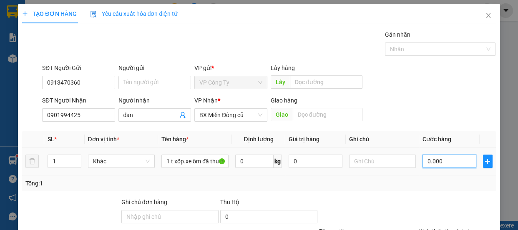
type input "50.000"
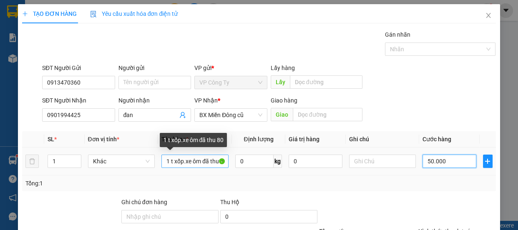
type input "50.000"
click at [217, 160] on input "1 t xốp.xe ôm đã thu 80" at bounding box center [194, 161] width 67 height 13
click at [216, 159] on input "1 t xốp.xe ôm đã 80" at bounding box center [194, 161] width 67 height 13
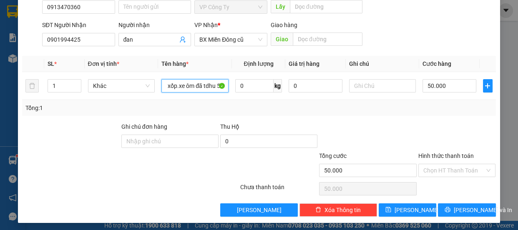
type input "1 t xốp.xe ôm đã tdhu 50"
click at [432, 156] on label "Hình thức thanh toán" at bounding box center [445, 156] width 55 height 7
click at [432, 164] on input "Hình thức thanh toán" at bounding box center [454, 170] width 62 height 13
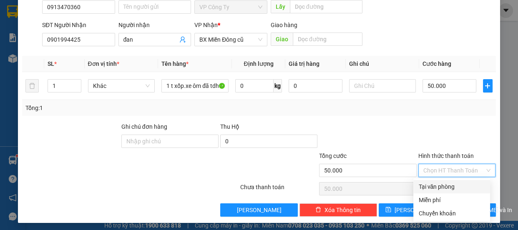
click at [442, 189] on div "Tại văn phòng" at bounding box center [451, 186] width 67 height 9
type input "0"
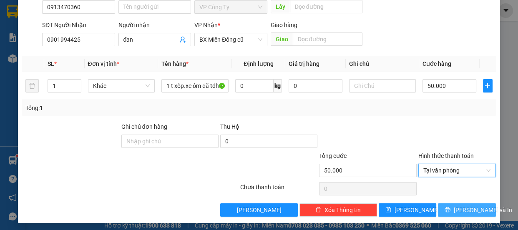
click at [453, 208] on button "[PERSON_NAME] và In" at bounding box center [467, 209] width 58 height 13
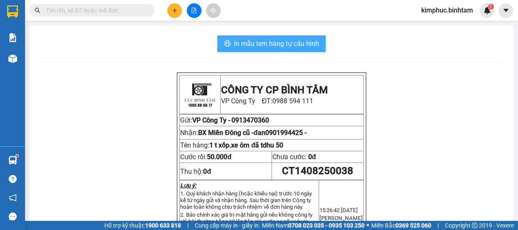
click at [250, 41] on span "In mẫu tem hàng tự cấu hình" at bounding box center [276, 43] width 85 height 10
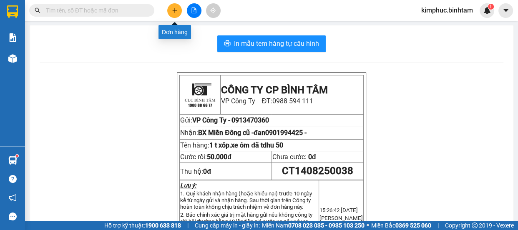
click at [177, 9] on icon "plus" at bounding box center [175, 11] width 6 height 6
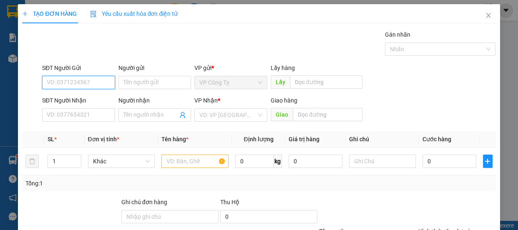
click at [101, 83] on input "SĐT Người Gửi" at bounding box center [78, 82] width 73 height 13
type input "0979834399"
click at [102, 81] on input "0979834399" at bounding box center [78, 82] width 73 height 13
click at [97, 97] on div "0979834399" at bounding box center [78, 99] width 62 height 9
type input "0788622043"
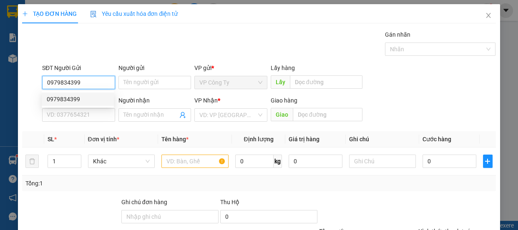
type input "thục"
type input "70.000"
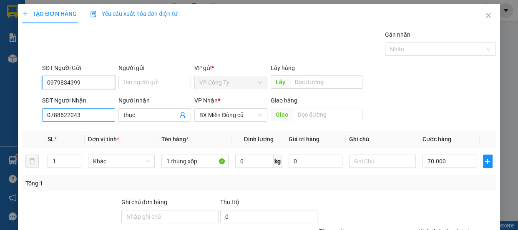
type input "0979834399"
click at [93, 117] on input "0788622043" at bounding box center [78, 114] width 73 height 13
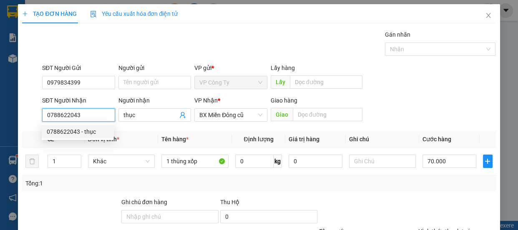
click at [93, 117] on input "0788622043" at bounding box center [78, 114] width 73 height 13
type input "0"
type input "0918783039"
click at [97, 125] on div "0918783039 0918783039 - trang" at bounding box center [78, 131] width 72 height 17
click at [97, 125] on div "0918783039 - trang" at bounding box center [78, 131] width 72 height 13
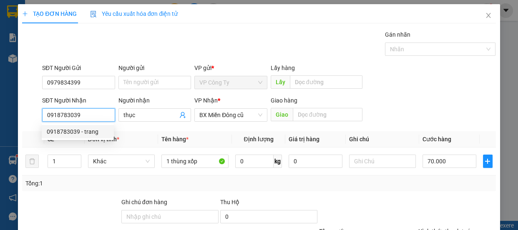
type input "trang"
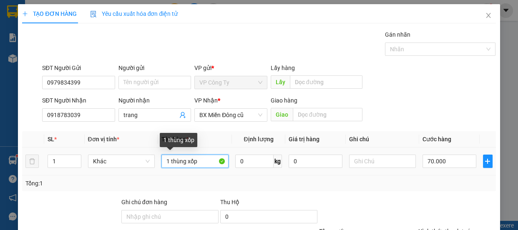
click at [207, 161] on input "1 thùng xốp" at bounding box center [194, 161] width 67 height 13
type input "1 thùng giấy"
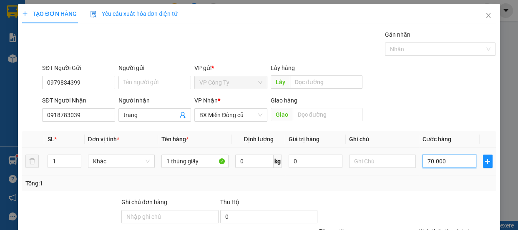
click at [423, 163] on input "70.000" at bounding box center [449, 161] width 54 height 13
click at [425, 160] on input "70.000" at bounding box center [449, 161] width 54 height 13
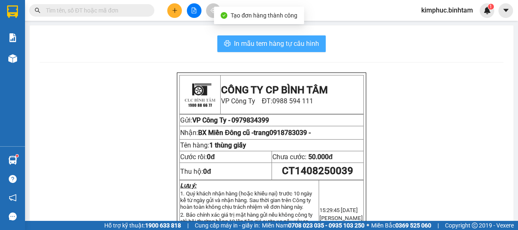
click at [244, 42] on span "In mẫu tem hàng tự cấu hình" at bounding box center [276, 43] width 85 height 10
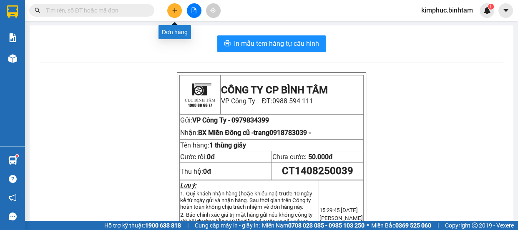
click at [175, 11] on icon "plus" at bounding box center [175, 11] width 6 height 6
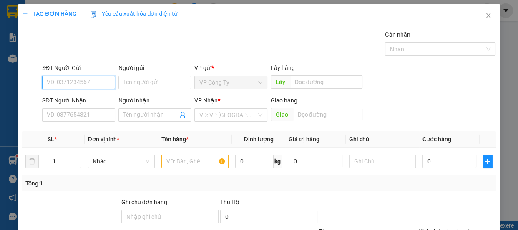
click at [101, 88] on input "SĐT Người Gửi" at bounding box center [78, 82] width 73 height 13
type input "0934944049"
click at [101, 98] on div "0934944049" at bounding box center [78, 99] width 62 height 9
type input "0966419357"
type input "thả0"
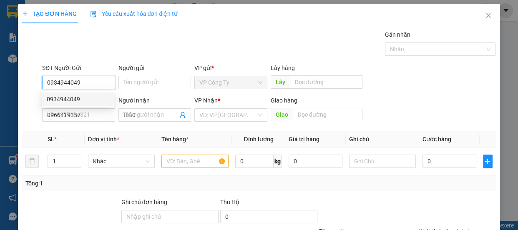
type input "200.000"
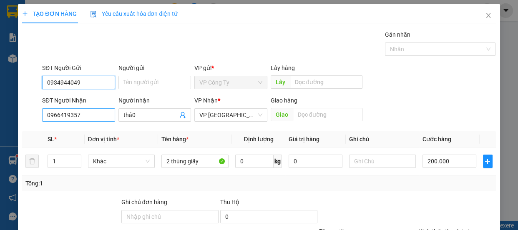
type input "0934944049"
click at [101, 115] on input "0966419357" at bounding box center [78, 114] width 73 height 13
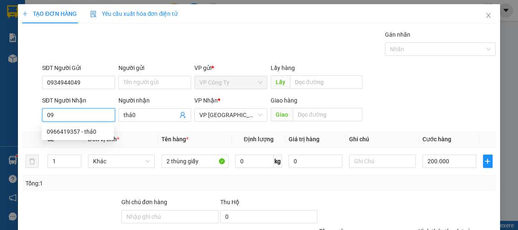
type input "0"
click at [105, 115] on input "0333771676" at bounding box center [78, 114] width 73 height 13
type input "0333771676"
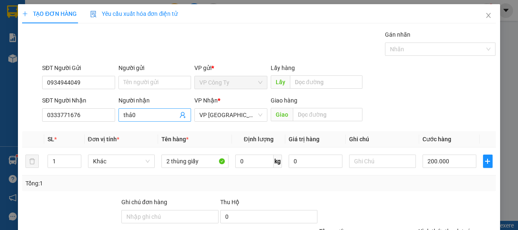
click at [140, 114] on input "thả0" at bounding box center [150, 114] width 55 height 9
type input "t"
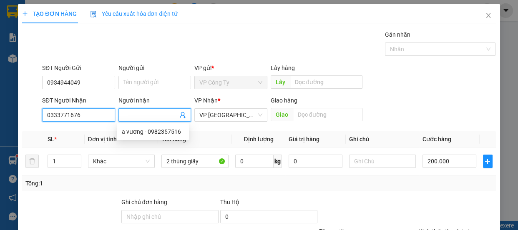
click at [93, 117] on input "0333771676" at bounding box center [78, 114] width 73 height 13
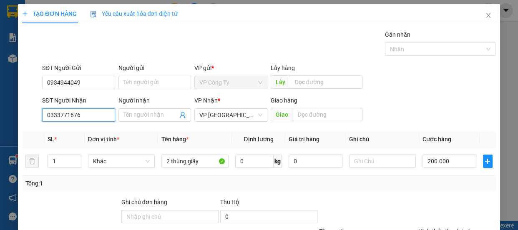
click at [93, 116] on input "0333771676" at bounding box center [78, 114] width 73 height 13
click at [135, 113] on input "Người nhận" at bounding box center [150, 114] width 55 height 9
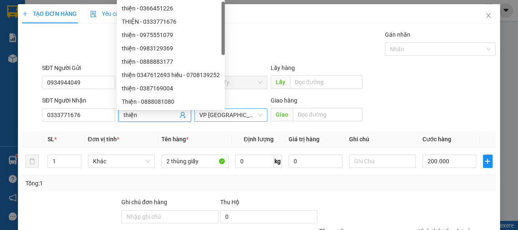
click at [219, 115] on span "VP [GEOGRAPHIC_DATA]" at bounding box center [230, 115] width 63 height 13
type input "thiện"
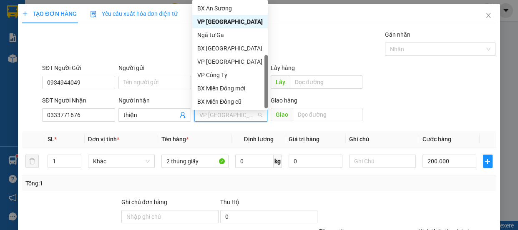
click at [233, 110] on div "Dọc đường" at bounding box center [229, 114] width 65 height 9
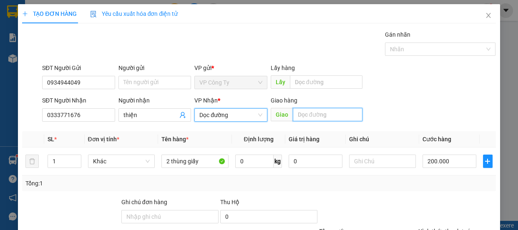
click at [319, 108] on input "text" at bounding box center [328, 114] width 70 height 13
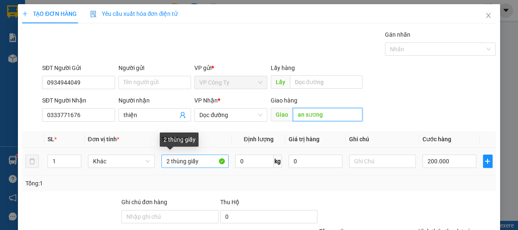
type input "an sương"
click at [168, 155] on input "2 thùng giấy" at bounding box center [194, 161] width 67 height 13
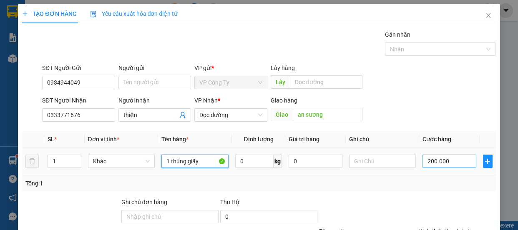
type input "1 thùng giấy"
click at [427, 155] on input "200.000" at bounding box center [449, 161] width 54 height 13
type input "20.000"
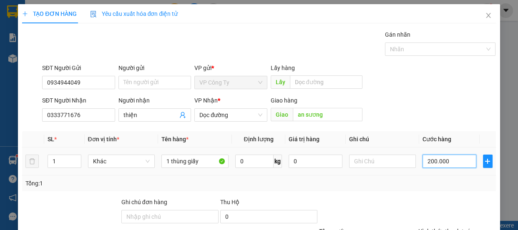
type input "20.000"
type input "0"
type input "0.000"
type input "80.000"
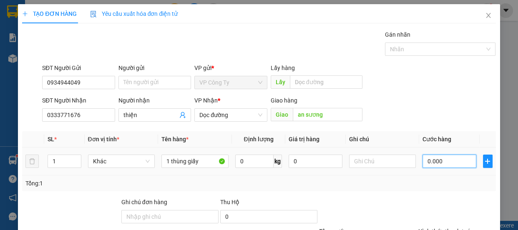
type input "80.000"
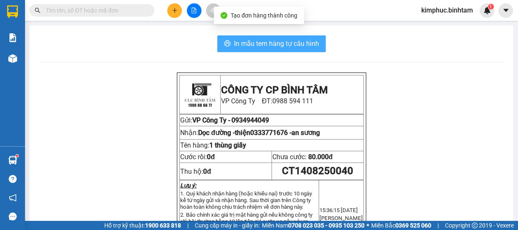
click at [294, 48] on span "In mẫu tem hàng tự cấu hình" at bounding box center [276, 43] width 85 height 10
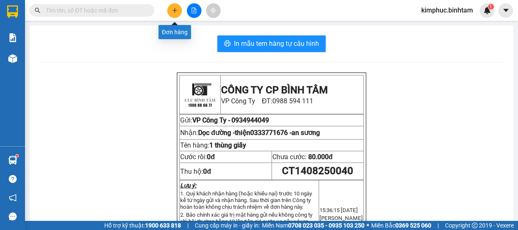
click at [178, 6] on button at bounding box center [174, 10] width 15 height 15
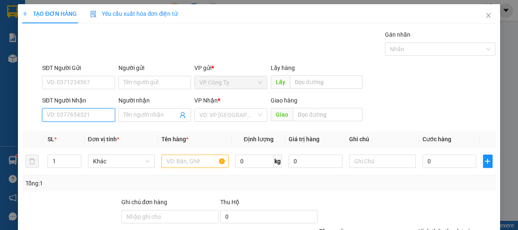
click at [89, 111] on input "SĐT Người Nhận" at bounding box center [78, 114] width 73 height 13
type input "0908899385"
click at [93, 116] on input "0908899385" at bounding box center [78, 114] width 73 height 13
click at [94, 133] on div "0908899385 - lai" at bounding box center [78, 131] width 62 height 9
type input "lai"
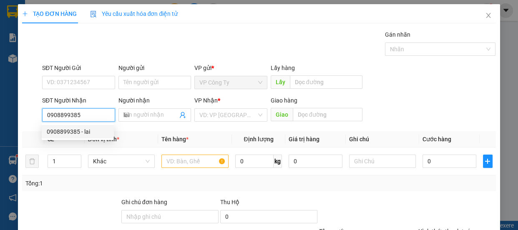
type input "50.000"
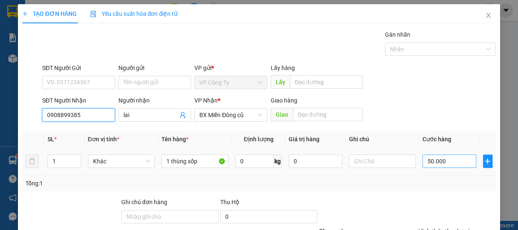
type input "0908899385"
click at [424, 160] on input "50.000" at bounding box center [449, 161] width 54 height 13
type input "0"
type input "0.000"
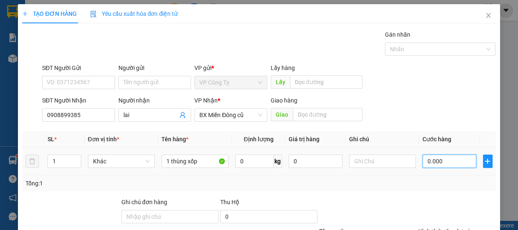
type input "10.000"
type input "100.000"
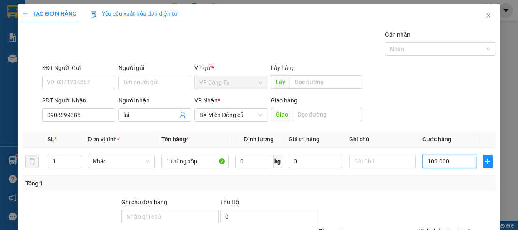
type input "100.000"
click at [455, 228] on label "Hình thức thanh toán" at bounding box center [445, 231] width 55 height 7
type input "0"
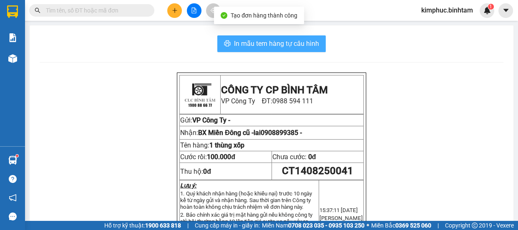
click at [313, 46] on span "In mẫu tem hàng tự cấu hình" at bounding box center [276, 43] width 85 height 10
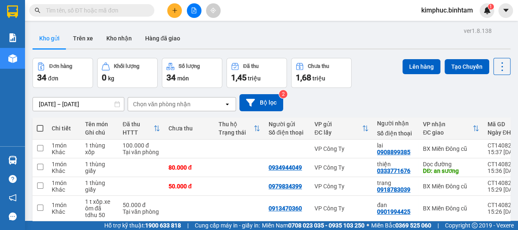
scroll to position [156, 0]
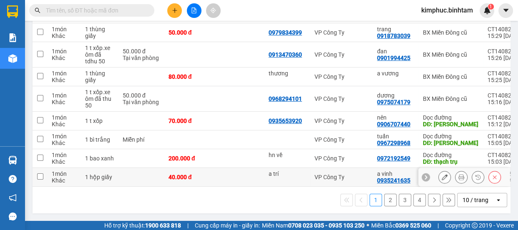
click at [42, 175] on input "checkbox" at bounding box center [40, 176] width 6 height 6
checkbox input "true"
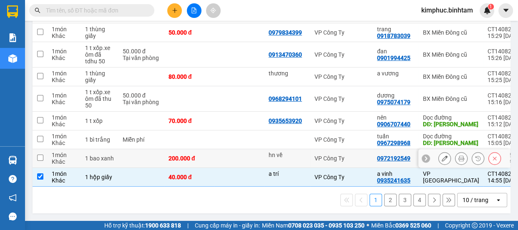
click at [35, 153] on td at bounding box center [40, 158] width 15 height 19
checkbox input "true"
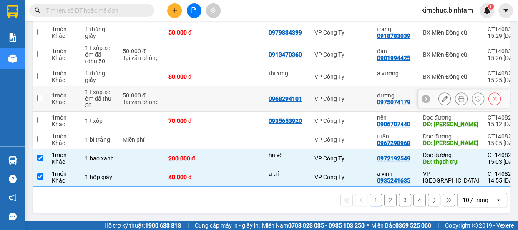
scroll to position [80, 0]
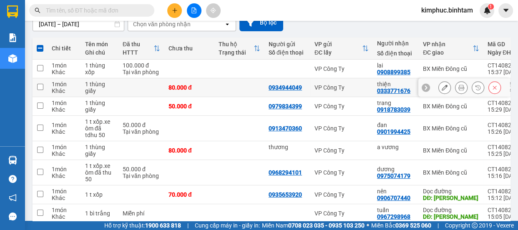
click at [36, 89] on td at bounding box center [40, 87] width 15 height 19
checkbox input "true"
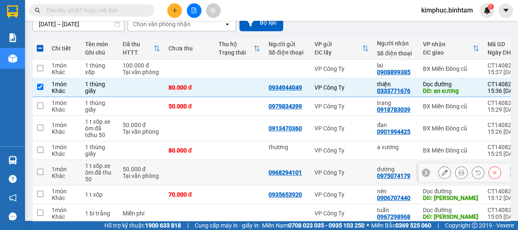
scroll to position [0, 0]
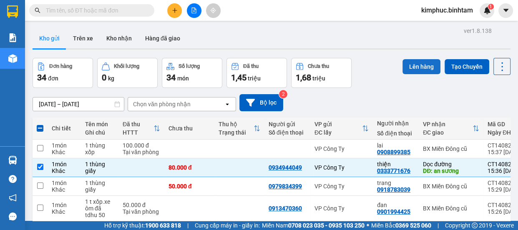
click at [433, 64] on button "Lên hàng" at bounding box center [421, 66] width 38 height 15
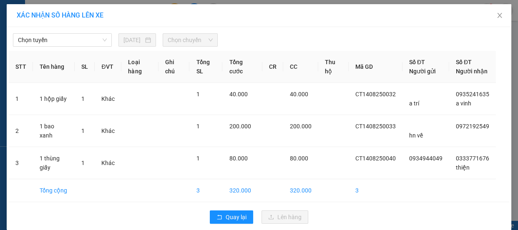
click at [78, 48] on div "Chọn tuyến [DATE] Chọn chuyến STT Tên hàng SL ĐVT Loại hàng Ghi chú Tổng SL Tổn…" at bounding box center [259, 128] width 504 height 203
click at [78, 40] on span "Chọn tuyến" at bounding box center [62, 40] width 89 height 13
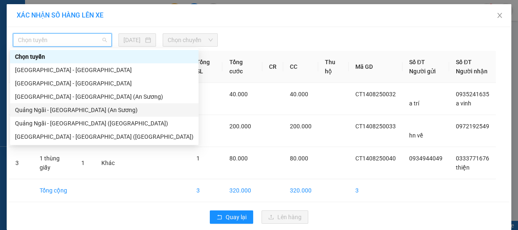
click at [79, 111] on div "Quảng Ngãi - [GEOGRAPHIC_DATA] (An Sương)" at bounding box center [104, 109] width 178 height 9
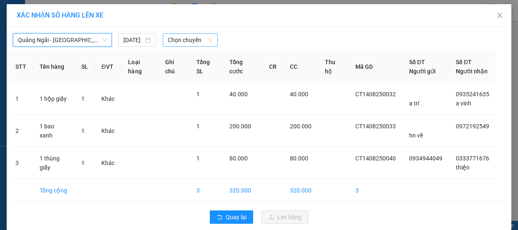
click at [182, 37] on span "Chọn chuyến" at bounding box center [190, 40] width 45 height 13
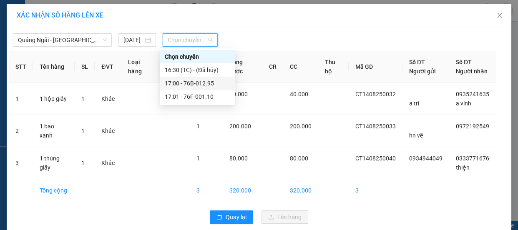
click at [200, 82] on div "17:00 - 76B-012.95" at bounding box center [197, 83] width 65 height 9
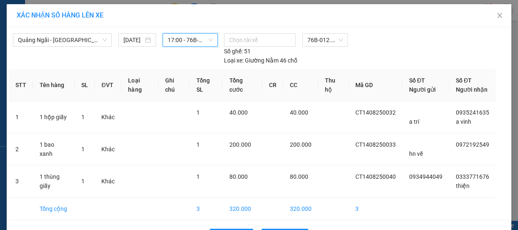
scroll to position [28, 0]
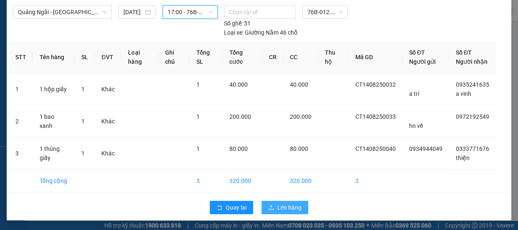
click at [293, 206] on span "Lên hàng" at bounding box center [289, 207] width 24 height 9
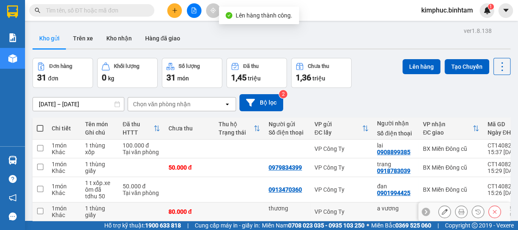
scroll to position [163, 0]
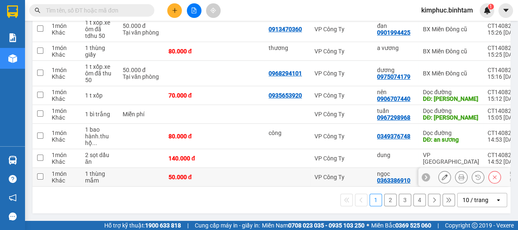
click at [45, 172] on td at bounding box center [40, 177] width 15 height 19
checkbox input "true"
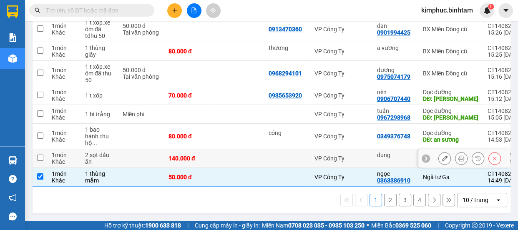
click at [42, 158] on input "checkbox" at bounding box center [40, 158] width 6 height 6
checkbox input "true"
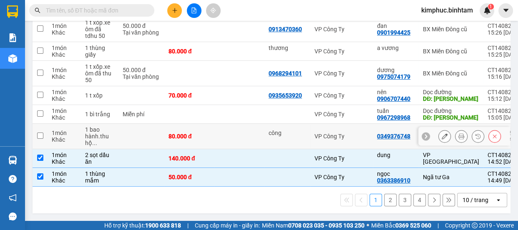
click at [41, 133] on input "checkbox" at bounding box center [40, 136] width 6 height 6
checkbox input "true"
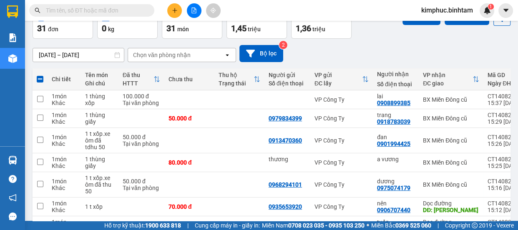
scroll to position [0, 0]
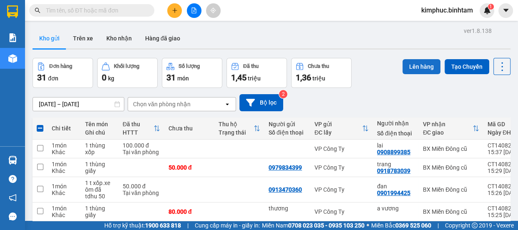
click at [410, 63] on button "Lên hàng" at bounding box center [421, 66] width 38 height 15
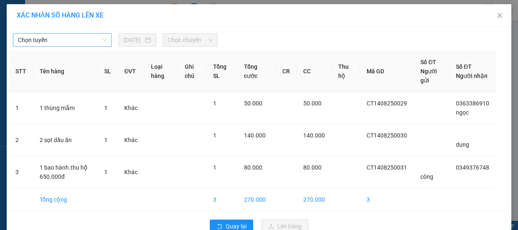
click at [70, 34] on span "Chọn tuyến" at bounding box center [62, 40] width 89 height 13
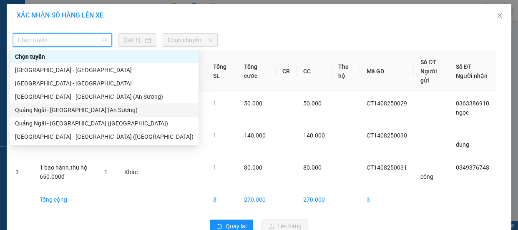
click at [70, 113] on div "Quảng Ngãi - [GEOGRAPHIC_DATA] (An Sương)" at bounding box center [104, 109] width 178 height 9
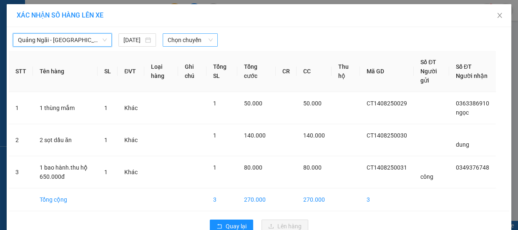
click at [177, 40] on span "Chọn chuyến" at bounding box center [190, 40] width 45 height 13
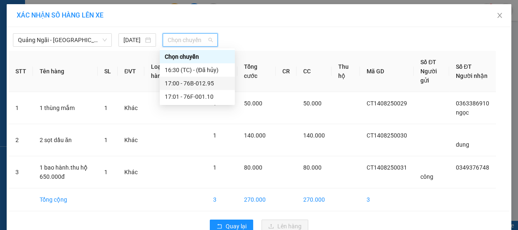
click at [193, 83] on div "17:00 - 76B-012.95" at bounding box center [197, 83] width 65 height 9
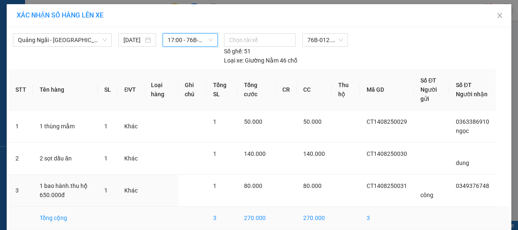
scroll to position [38, 0]
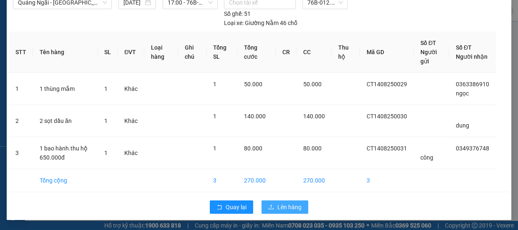
click at [298, 206] on button "Lên hàng" at bounding box center [284, 206] width 47 height 13
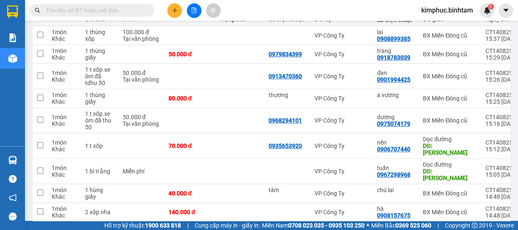
scroll to position [156, 0]
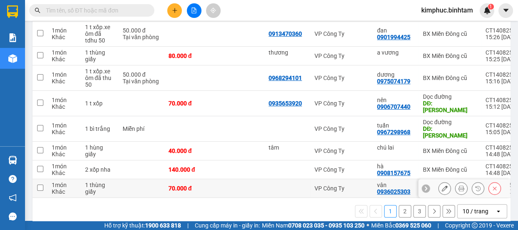
click at [44, 179] on td at bounding box center [40, 188] width 15 height 19
checkbox input "true"
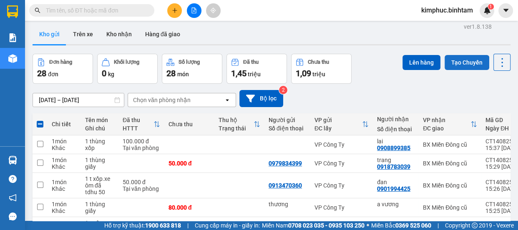
scroll to position [0, 0]
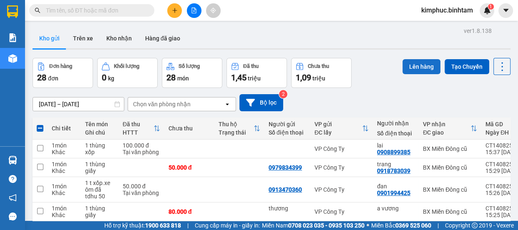
click at [420, 68] on button "Lên hàng" at bounding box center [421, 66] width 38 height 15
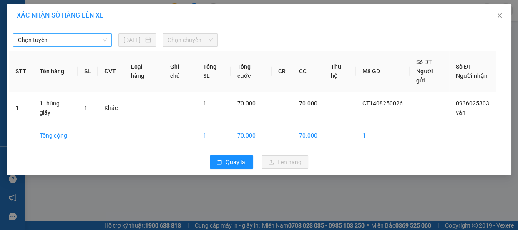
click at [86, 37] on span "Chọn tuyến" at bounding box center [62, 40] width 89 height 13
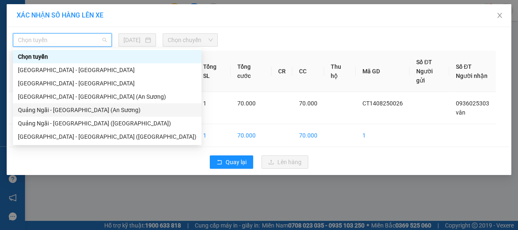
click at [79, 110] on div "Quảng Ngãi - [GEOGRAPHIC_DATA] (An Sương)" at bounding box center [107, 109] width 178 height 9
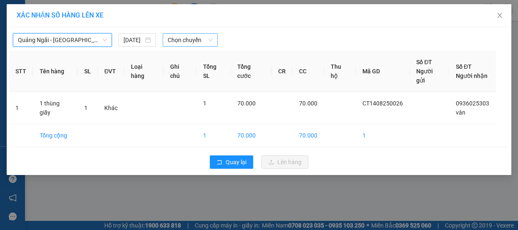
click at [180, 43] on span "Chọn chuyến" at bounding box center [190, 40] width 45 height 13
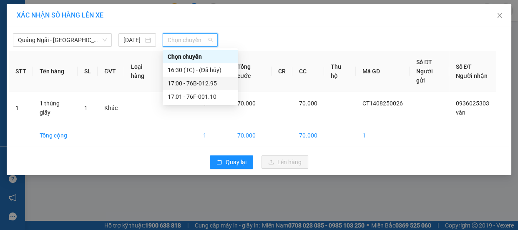
click at [212, 82] on div "17:00 - 76B-012.95" at bounding box center [200, 83] width 65 height 9
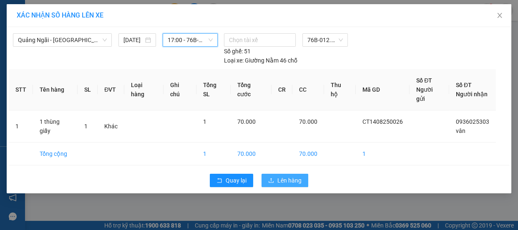
click at [276, 174] on button "Lên hàng" at bounding box center [284, 180] width 47 height 13
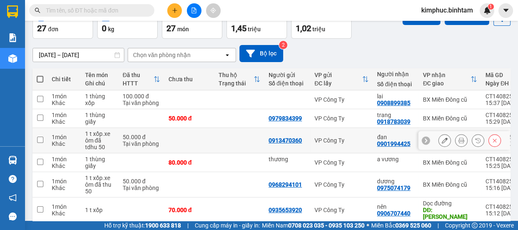
scroll to position [163, 0]
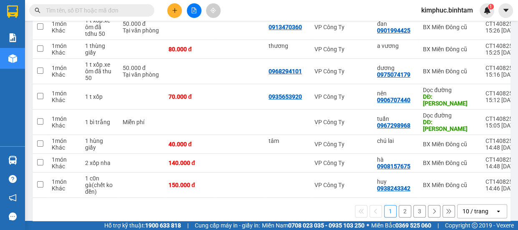
click at [399, 205] on button "2" at bounding box center [404, 211] width 13 height 13
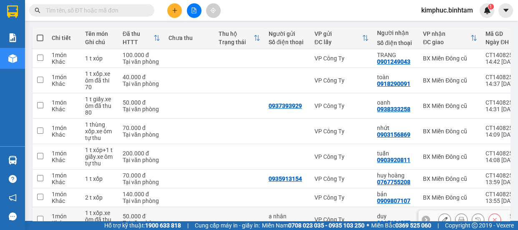
scroll to position [189, 0]
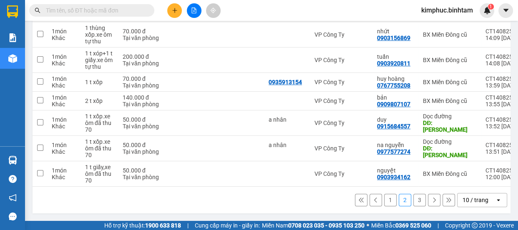
click at [413, 200] on button "3" at bounding box center [419, 200] width 13 height 13
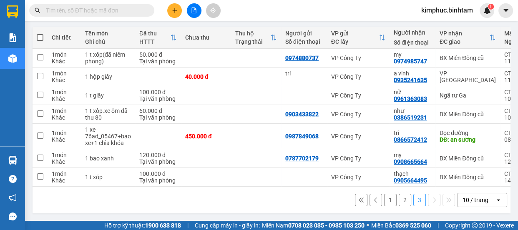
scroll to position [93, 0]
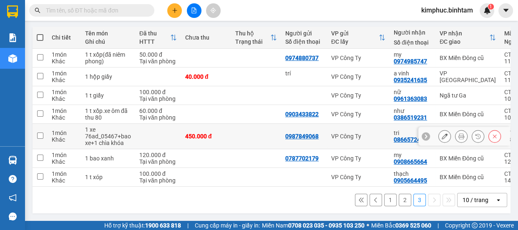
click at [41, 134] on input "checkbox" at bounding box center [40, 136] width 6 height 6
checkbox input "true"
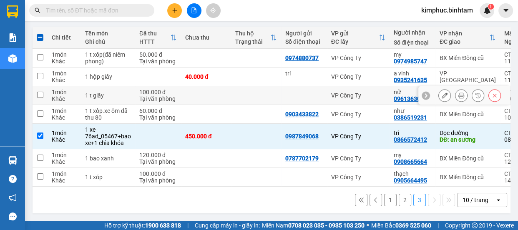
click at [42, 92] on input "checkbox" at bounding box center [40, 95] width 6 height 6
checkbox input "true"
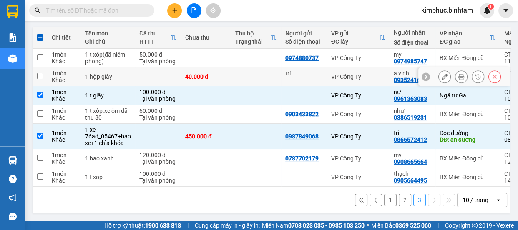
click at [40, 74] on input "checkbox" at bounding box center [40, 76] width 6 height 6
checkbox input "true"
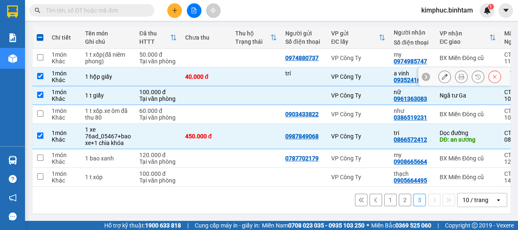
scroll to position [0, 0]
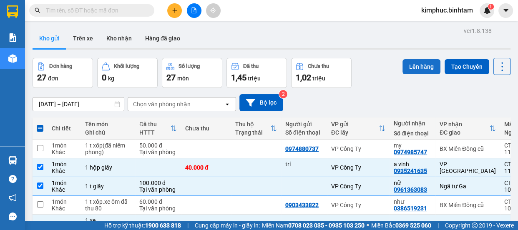
click at [416, 65] on button "Lên hàng" at bounding box center [421, 66] width 38 height 15
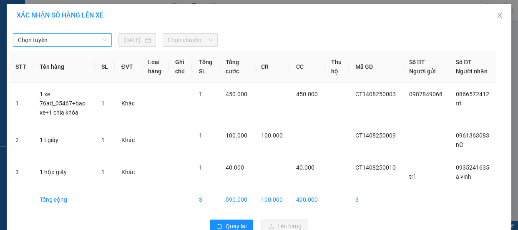
click at [71, 39] on span "Chọn tuyến" at bounding box center [62, 40] width 89 height 13
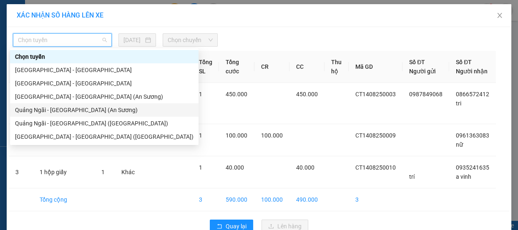
click at [68, 111] on div "Quảng Ngãi - [GEOGRAPHIC_DATA] (An Sương)" at bounding box center [104, 109] width 178 height 9
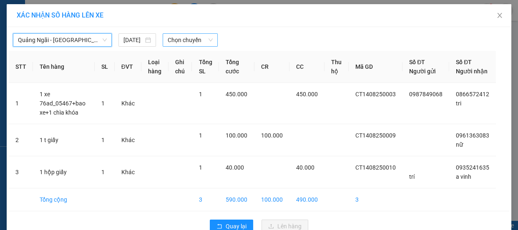
click at [187, 36] on span "Chọn chuyến" at bounding box center [190, 40] width 45 height 13
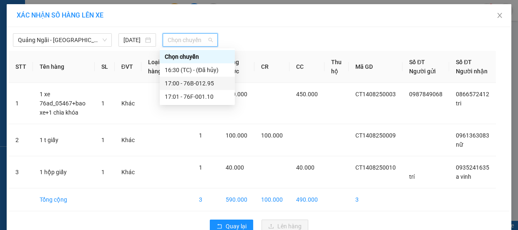
click at [190, 84] on div "17:00 - 76B-012.95" at bounding box center [197, 83] width 65 height 9
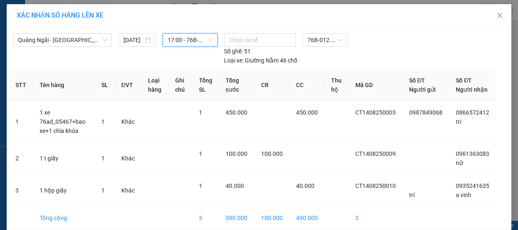
scroll to position [46, 0]
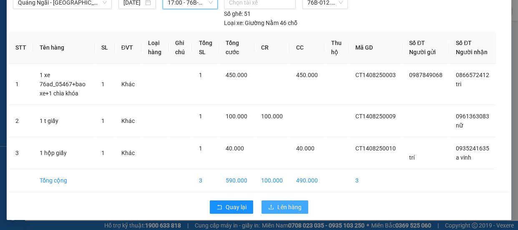
click at [272, 200] on button "Lên hàng" at bounding box center [284, 206] width 47 height 13
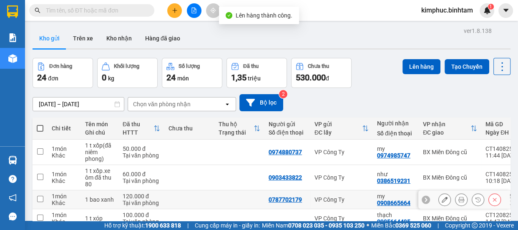
scroll to position [44, 0]
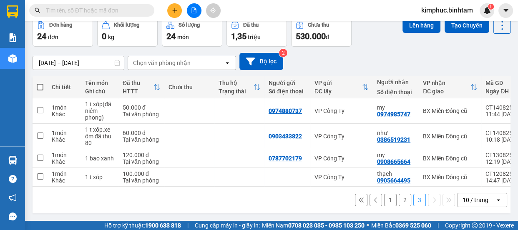
click at [398, 204] on button "2" at bounding box center [404, 200] width 13 height 13
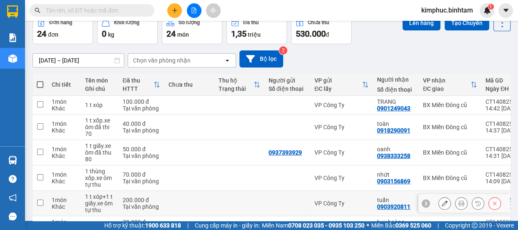
scroll to position [189, 0]
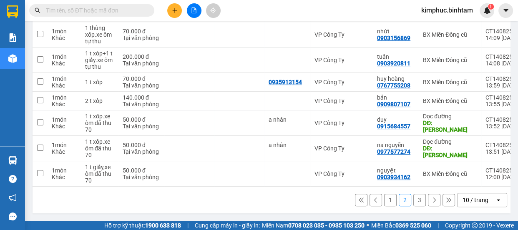
click at [384, 198] on button "1" at bounding box center [390, 200] width 13 height 13
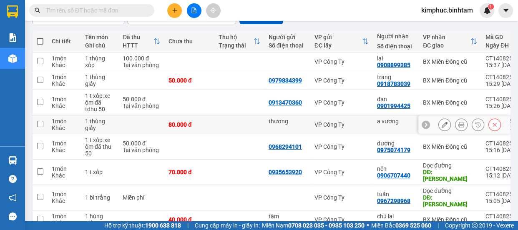
scroll to position [163, 0]
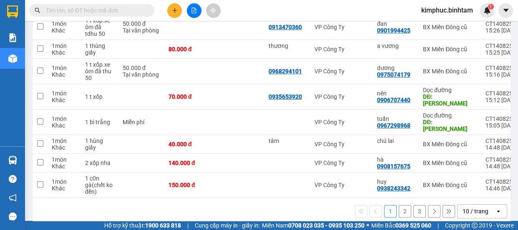
click at [417, 205] on button "3" at bounding box center [419, 211] width 13 height 13
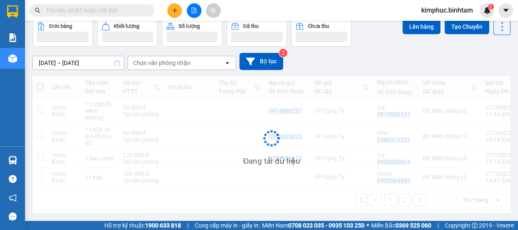
scroll to position [44, 0]
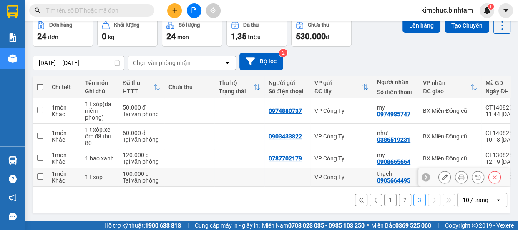
click at [441, 174] on icon at bounding box center [444, 177] width 6 height 6
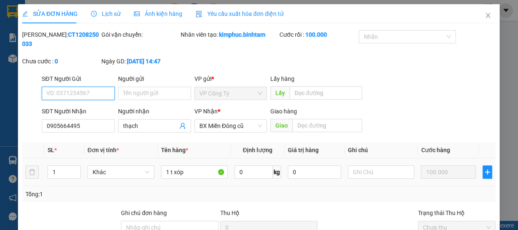
type input "0905664495"
type input "thạch"
type input "100.000"
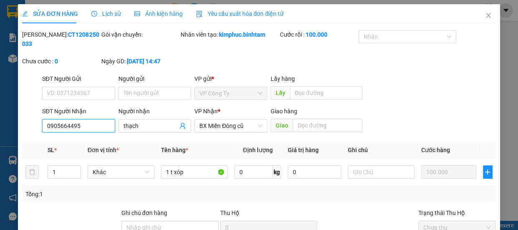
click at [103, 124] on input "0905664495" at bounding box center [78, 125] width 73 height 13
type input "0"
type input "0982198567"
click at [152, 125] on input "thạch" at bounding box center [150, 125] width 55 height 9
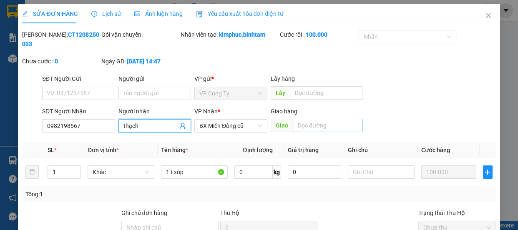
scroll to position [89, 0]
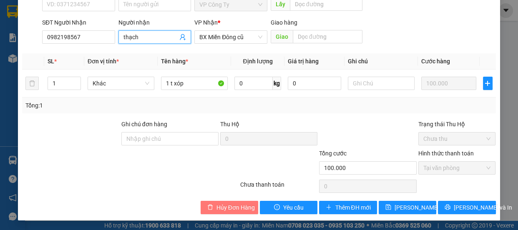
click at [216, 205] on span "Hủy Đơn Hàng" at bounding box center [235, 207] width 38 height 9
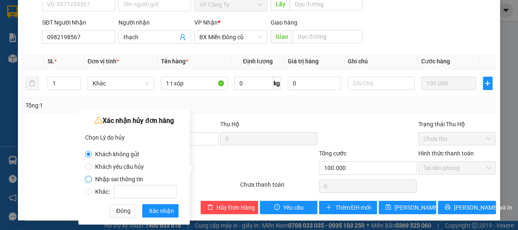
click at [90, 178] on input "Nhập sai thông tin" at bounding box center [88, 179] width 7 height 7
radio input "true"
radio input "false"
click at [90, 176] on input "Nhập sai thông tin" at bounding box center [88, 179] width 7 height 7
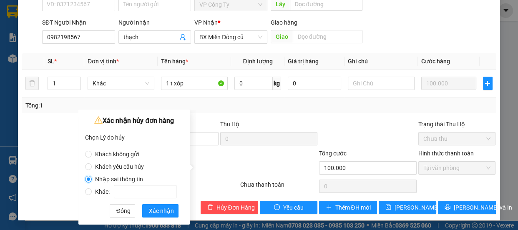
click at [90, 176] on input "Nhập sai thông tin" at bounding box center [88, 179] width 7 height 7
click at [161, 211] on span "Xác nhận" at bounding box center [161, 210] width 25 height 9
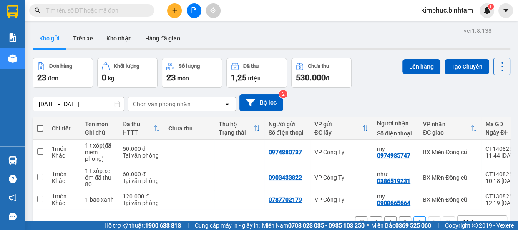
click at [43, 130] on label at bounding box center [40, 128] width 7 height 8
click at [40, 124] on input "checkbox" at bounding box center [40, 124] width 0 height 0
checkbox input "true"
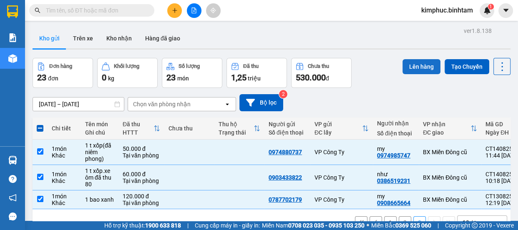
click at [410, 70] on button "Lên hàng" at bounding box center [421, 66] width 38 height 15
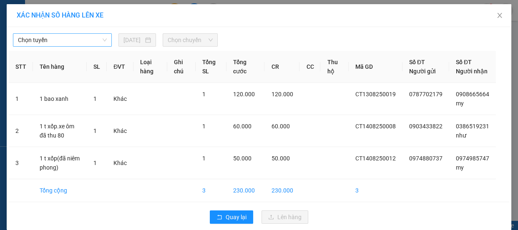
click at [73, 37] on span "Chọn tuyến" at bounding box center [62, 40] width 89 height 13
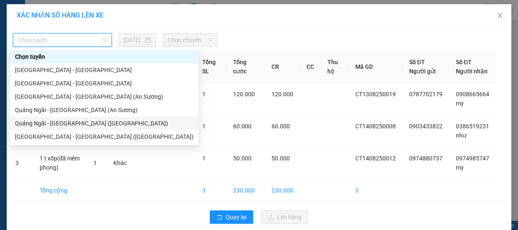
click at [78, 123] on div "Quảng Ngãi - [GEOGRAPHIC_DATA] ([GEOGRAPHIC_DATA])" at bounding box center [104, 123] width 178 height 9
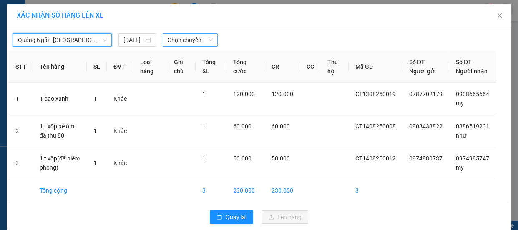
click at [190, 41] on span "Chọn chuyến" at bounding box center [190, 40] width 45 height 13
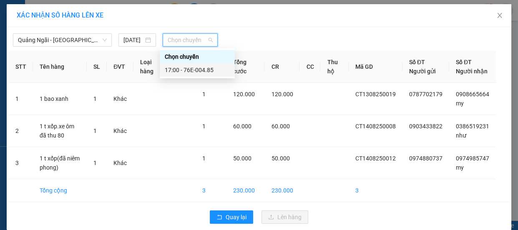
click at [197, 68] on div "17:00 - 76E-004.85" at bounding box center [197, 69] width 65 height 9
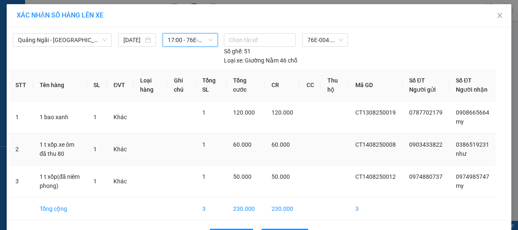
scroll to position [38, 0]
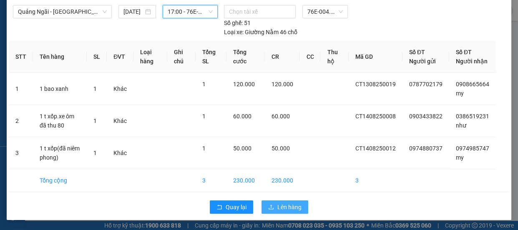
click at [283, 206] on span "Lên hàng" at bounding box center [289, 207] width 24 height 9
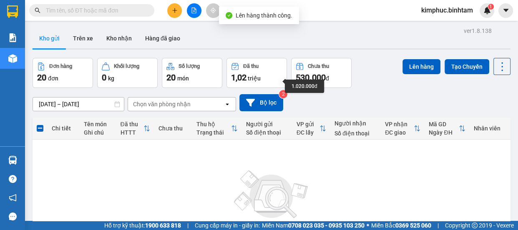
scroll to position [83, 0]
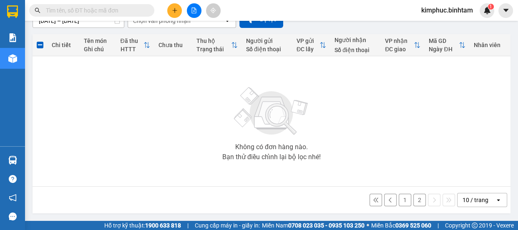
click at [413, 200] on button "2" at bounding box center [419, 200] width 13 height 13
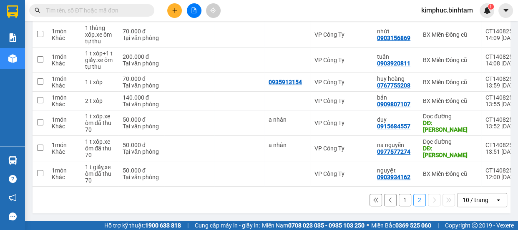
scroll to position [75, 0]
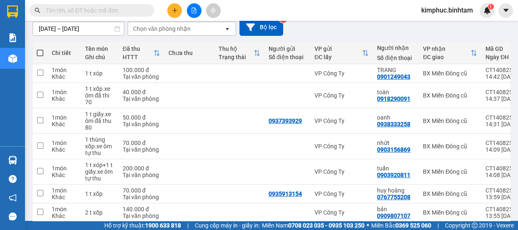
click at [41, 50] on span at bounding box center [40, 53] width 7 height 7
click at [40, 49] on input "checkbox" at bounding box center [40, 49] width 0 height 0
checkbox input "true"
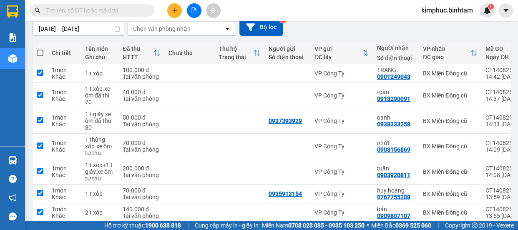
checkbox input "true"
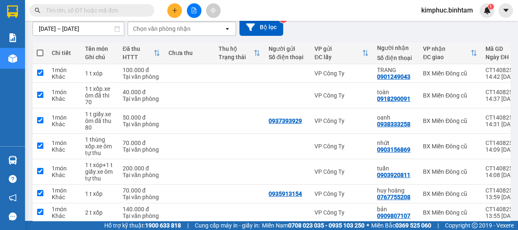
checkbox input "true"
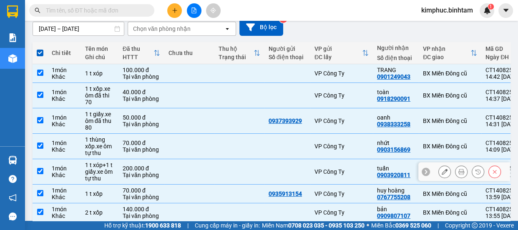
click at [42, 169] on input "checkbox" at bounding box center [40, 171] width 6 height 6
checkbox input "false"
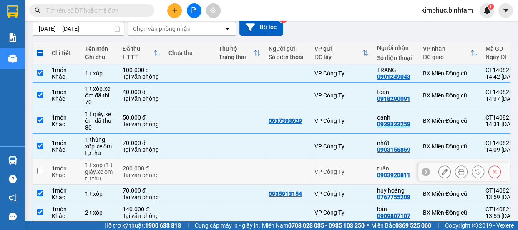
scroll to position [0, 0]
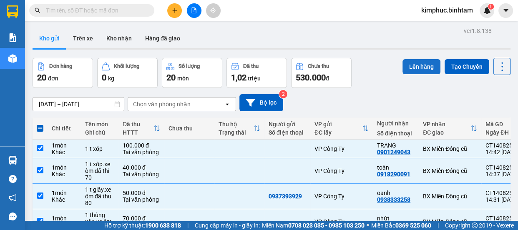
click at [425, 65] on button "Lên hàng" at bounding box center [421, 66] width 38 height 15
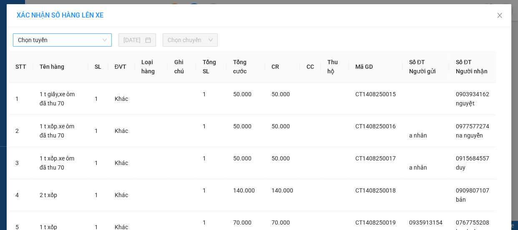
click at [75, 42] on span "Chọn tuyến" at bounding box center [62, 40] width 89 height 13
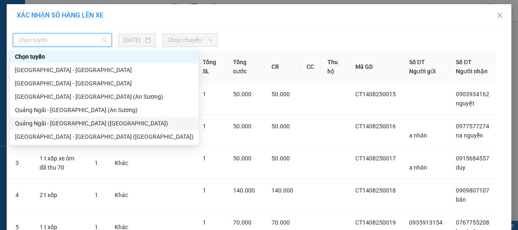
click at [82, 122] on div "Quảng Ngãi - [GEOGRAPHIC_DATA] ([GEOGRAPHIC_DATA])" at bounding box center [104, 123] width 178 height 9
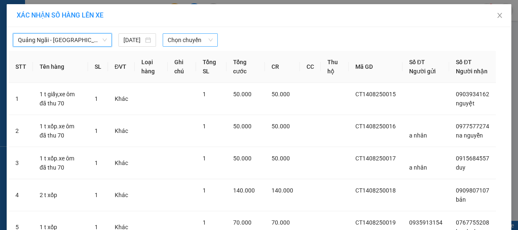
click at [185, 38] on span "Chọn chuyến" at bounding box center [190, 40] width 45 height 13
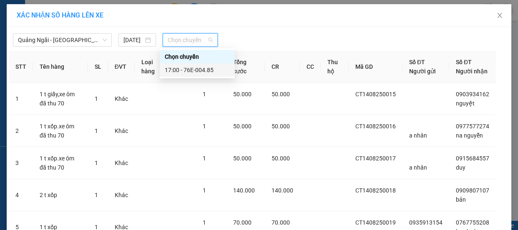
click at [191, 67] on div "17:00 - 76E-004.85" at bounding box center [197, 69] width 65 height 9
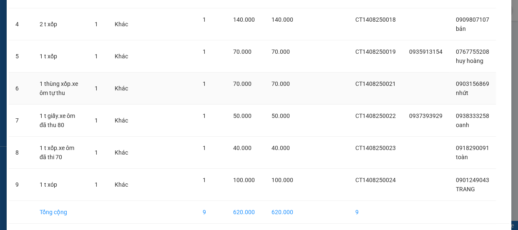
scroll to position [229, 0]
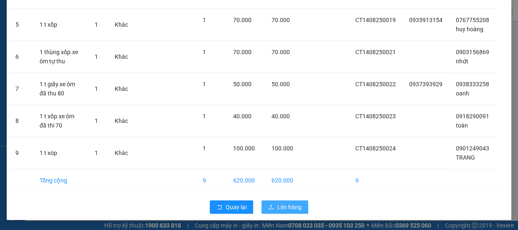
click at [268, 205] on icon "upload" at bounding box center [271, 207] width 6 height 6
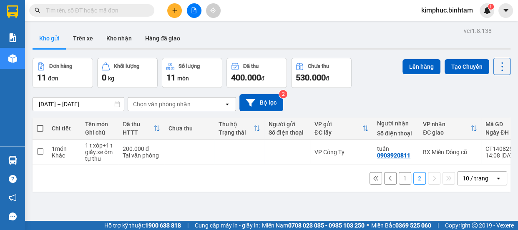
click at [400, 181] on button "1" at bounding box center [404, 178] width 13 height 13
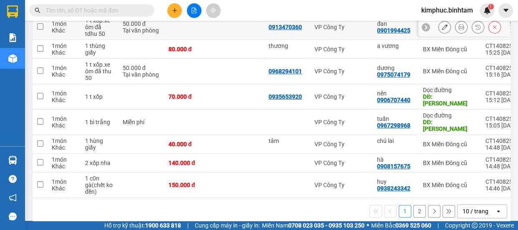
scroll to position [87, 0]
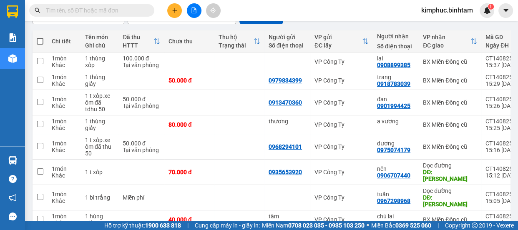
click at [42, 38] on span at bounding box center [40, 41] width 7 height 7
click at [40, 37] on input "checkbox" at bounding box center [40, 37] width 0 height 0
checkbox input "true"
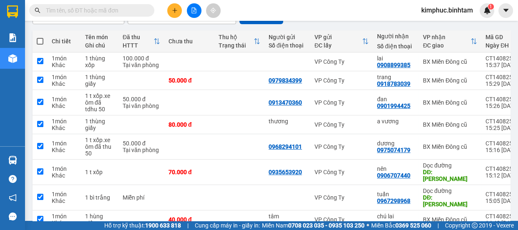
checkbox input "true"
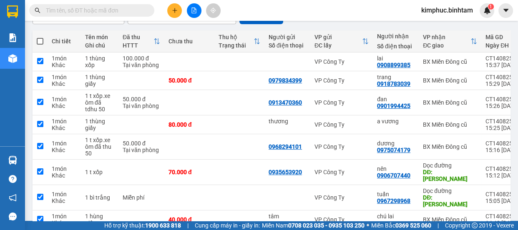
checkbox input "true"
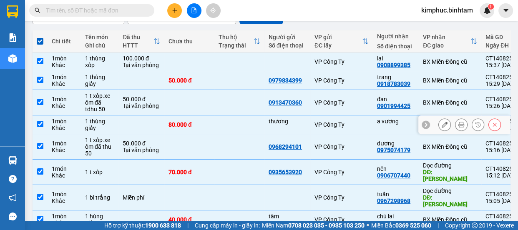
click at [42, 124] on input "checkbox" at bounding box center [40, 124] width 6 height 6
checkbox input "false"
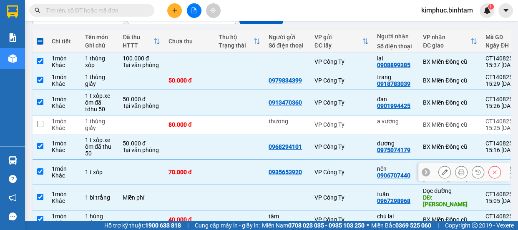
scroll to position [163, 0]
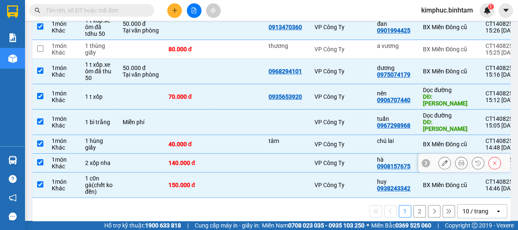
click at [41, 159] on input "checkbox" at bounding box center [40, 162] width 6 height 6
checkbox input "false"
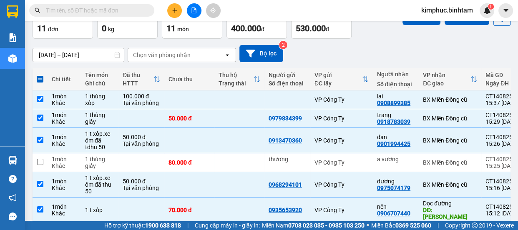
scroll to position [0, 0]
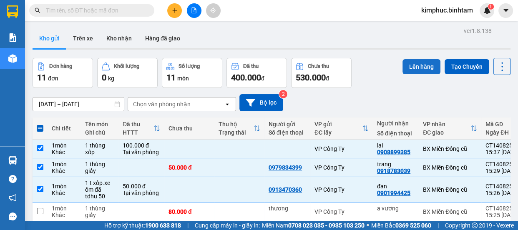
click at [403, 63] on button "Lên hàng" at bounding box center [421, 66] width 38 height 15
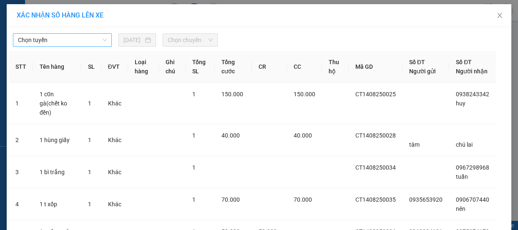
click at [94, 39] on span "Chọn tuyến" at bounding box center [62, 40] width 89 height 13
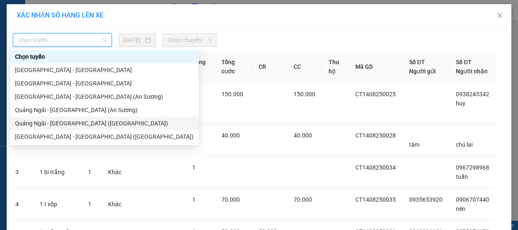
click at [85, 122] on div "Quảng Ngãi - [GEOGRAPHIC_DATA] ([GEOGRAPHIC_DATA])" at bounding box center [104, 123] width 178 height 9
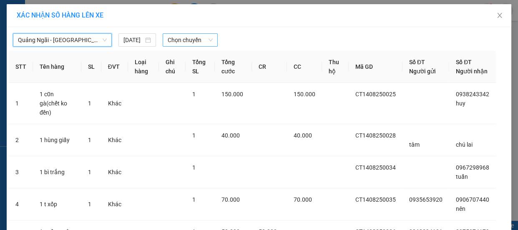
click at [188, 35] on span "Chọn chuyến" at bounding box center [190, 40] width 45 height 13
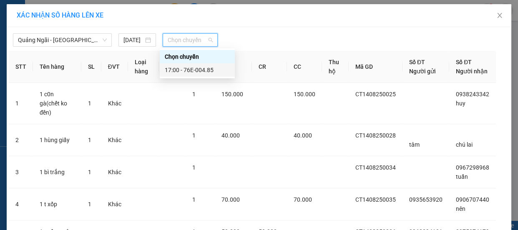
click at [200, 70] on div "17:00 - 76E-004.85" at bounding box center [197, 69] width 65 height 9
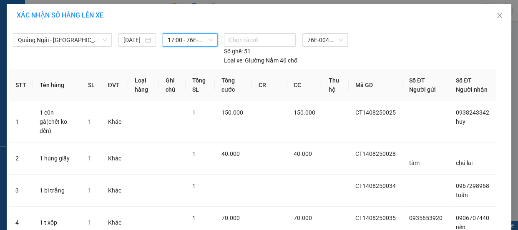
scroll to position [198, 0]
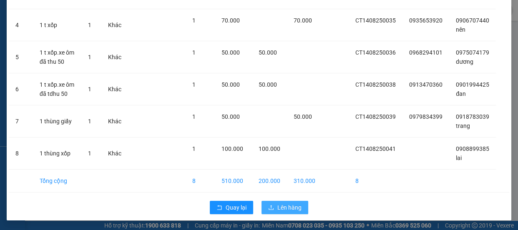
click at [268, 208] on icon "upload" at bounding box center [270, 207] width 5 height 5
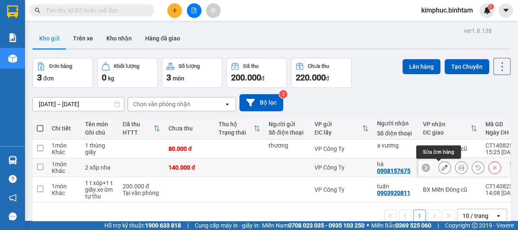
click at [438, 166] on button at bounding box center [444, 167] width 12 height 15
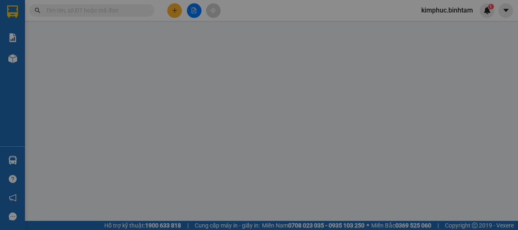
type input "0908157675"
type input "hà"
type input "140.000"
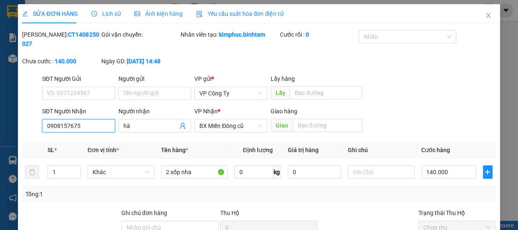
click at [88, 125] on input "0908157675" at bounding box center [78, 125] width 73 height 13
type input "0"
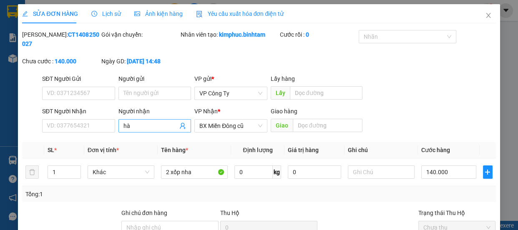
click at [134, 122] on input "hà" at bounding box center [150, 125] width 55 height 9
type input "h"
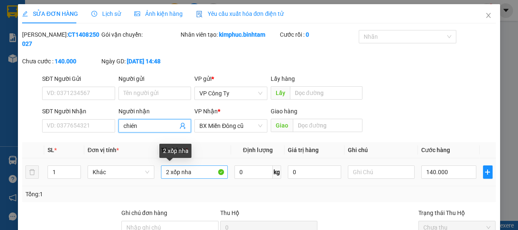
type input "chién"
click at [191, 168] on input "2 xốp nha" at bounding box center [194, 171] width 67 height 13
type input "2"
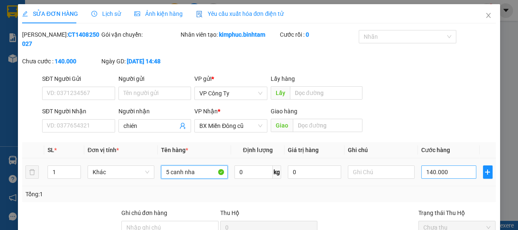
type input "5 canh nha"
click at [425, 171] on input "140.000" at bounding box center [448, 171] width 55 height 13
click at [426, 171] on input "140.000" at bounding box center [448, 171] width 55 height 13
type input "10.000"
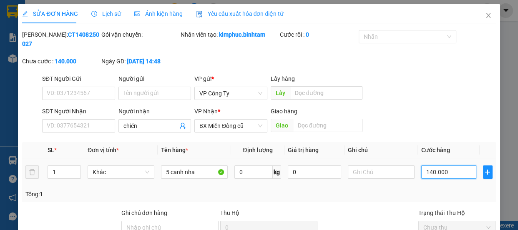
type input "10.000"
type input "0"
type input "0.000"
type input "30.000"
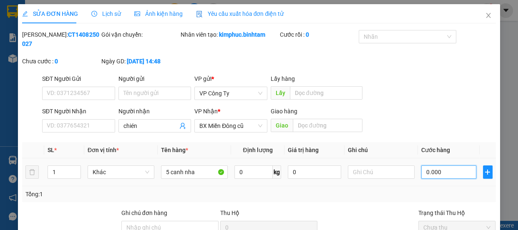
type input "30.000"
type input "350.000"
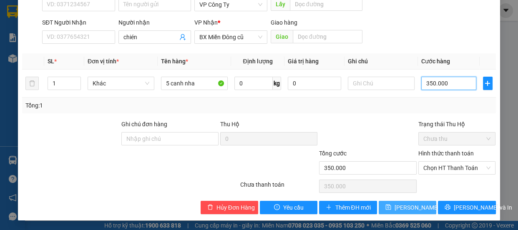
type input "350.000"
click at [413, 203] on span "[PERSON_NAME] thay đổi" at bounding box center [427, 207] width 67 height 9
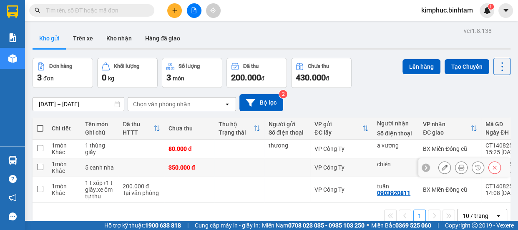
click at [45, 167] on td at bounding box center [40, 167] width 15 height 19
checkbox input "true"
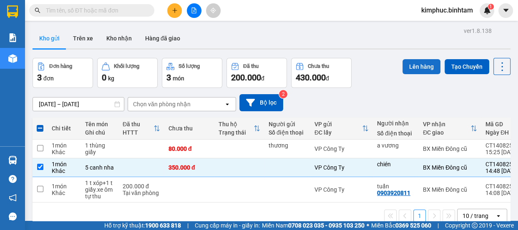
click at [413, 60] on button "Lên hàng" at bounding box center [421, 66] width 38 height 15
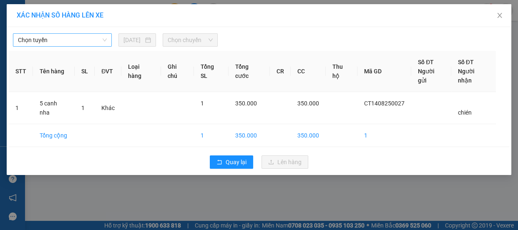
click at [71, 43] on span "Chọn tuyến" at bounding box center [62, 40] width 89 height 13
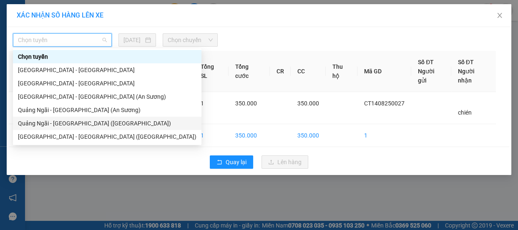
click at [80, 122] on div "Quảng Ngãi - [GEOGRAPHIC_DATA] ([GEOGRAPHIC_DATA])" at bounding box center [107, 123] width 178 height 9
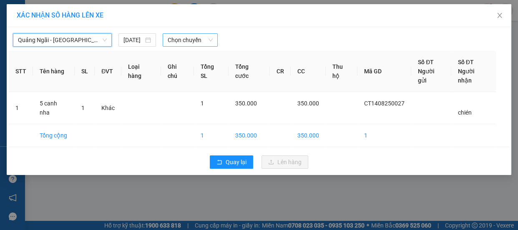
click at [196, 36] on span "Chọn chuyến" at bounding box center [190, 40] width 45 height 13
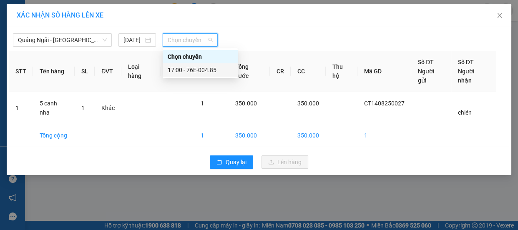
click at [197, 67] on div "17:00 - 76E-004.85" at bounding box center [200, 69] width 65 height 9
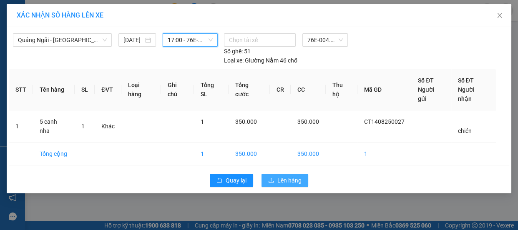
click at [303, 174] on button "Lên hàng" at bounding box center [284, 180] width 47 height 13
